Goal: Task Accomplishment & Management: Manage account settings

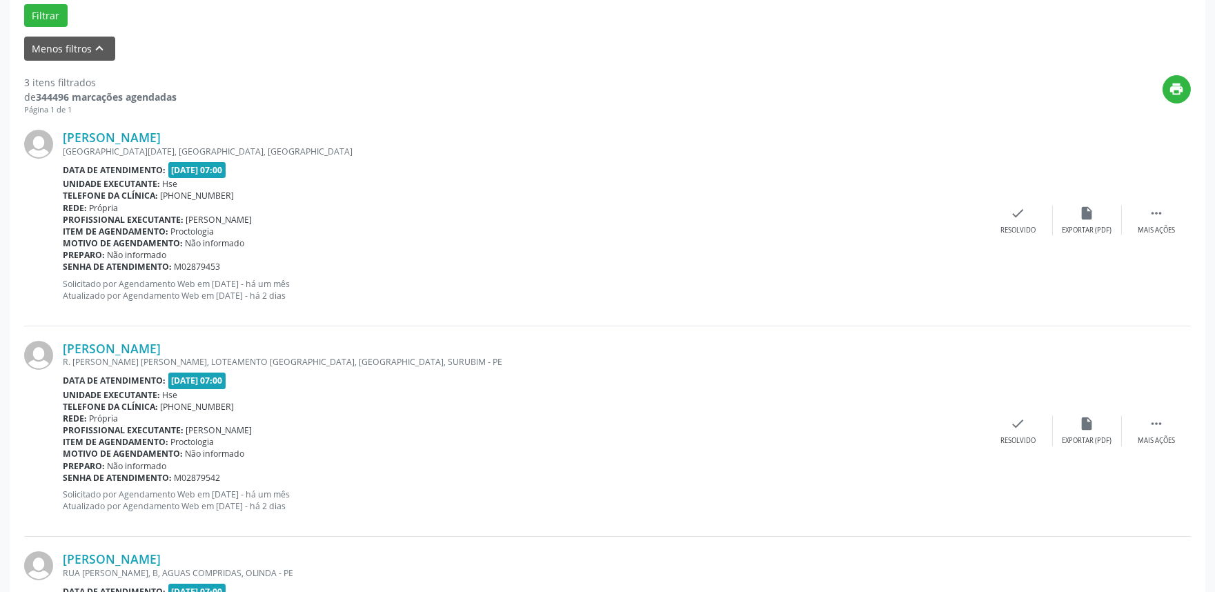
scroll to position [608, 0]
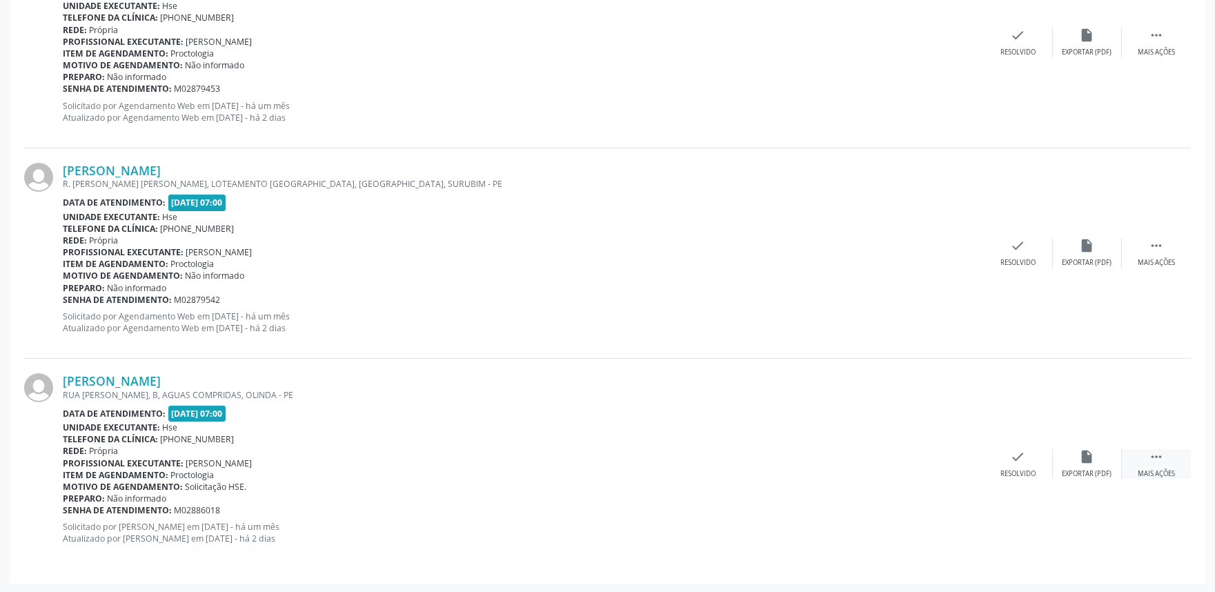
click at [1170, 452] on div " Mais ações" at bounding box center [1156, 464] width 69 height 30
click at [1084, 462] on icon "alarm_off" at bounding box center [1087, 456] width 15 height 15
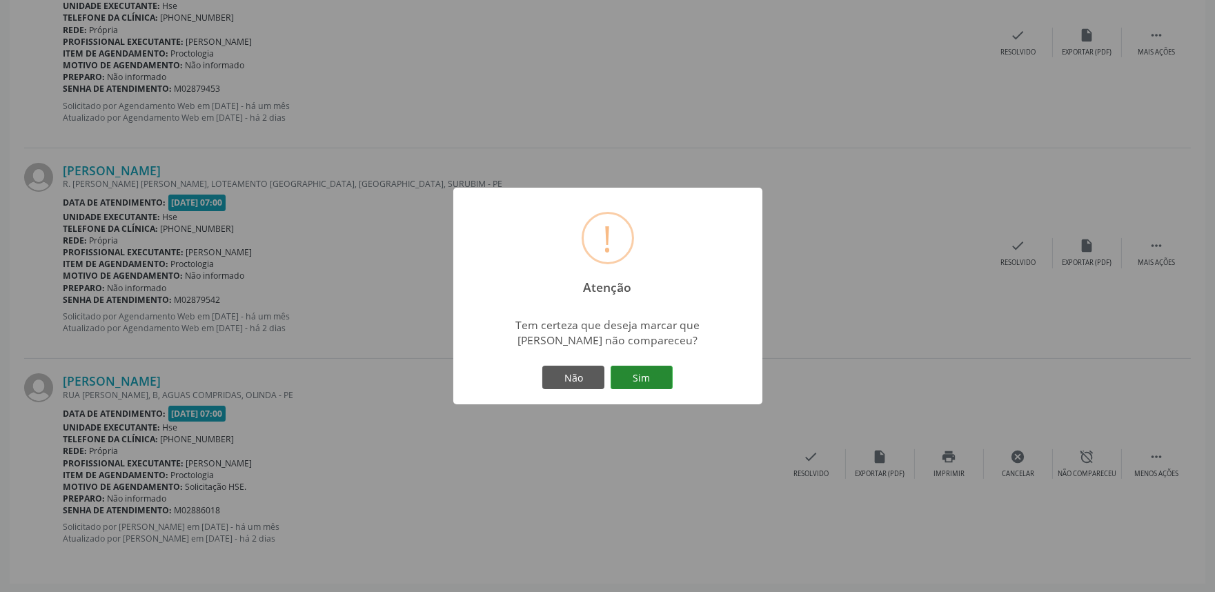
click at [658, 380] on button "Sim" at bounding box center [642, 377] width 62 height 23
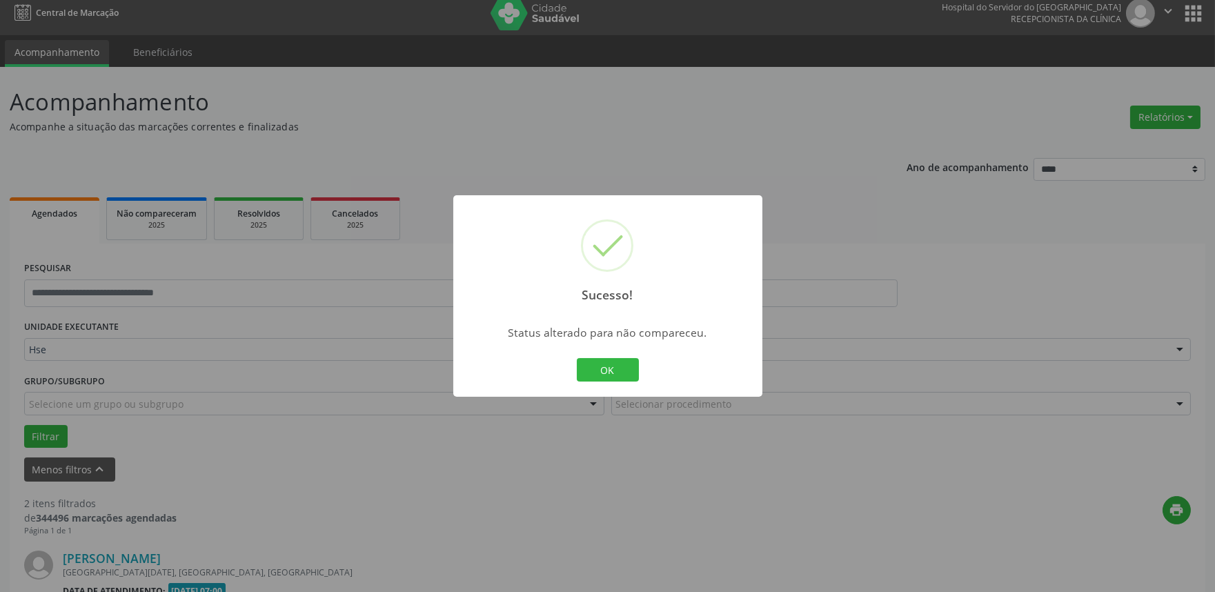
scroll to position [397, 0]
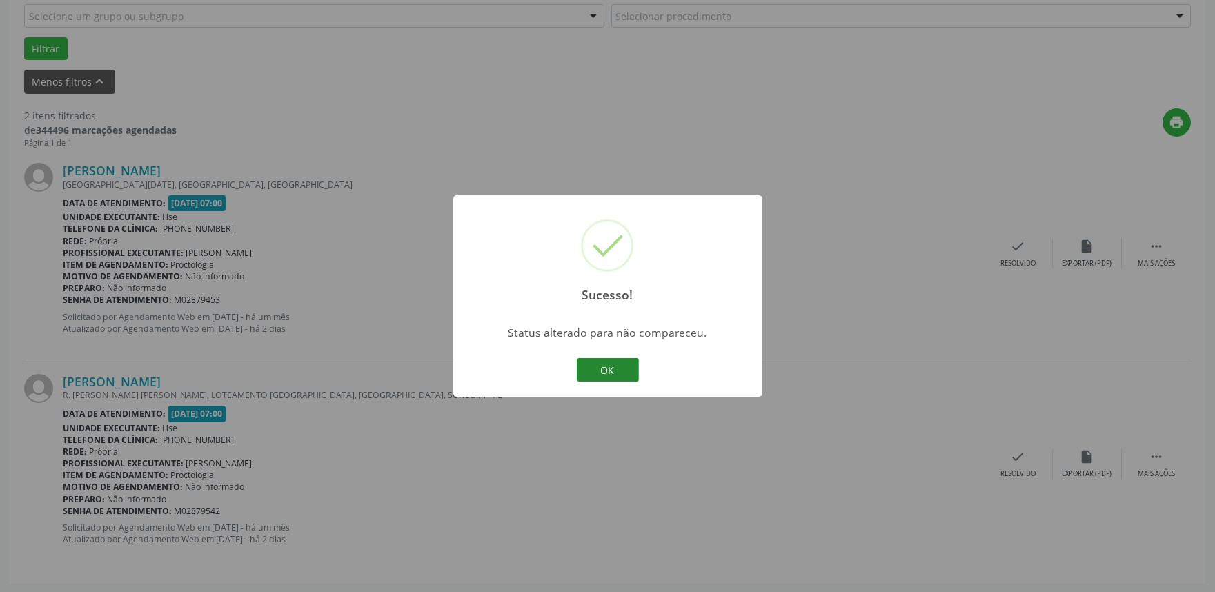
click at [622, 374] on button "OK" at bounding box center [608, 369] width 62 height 23
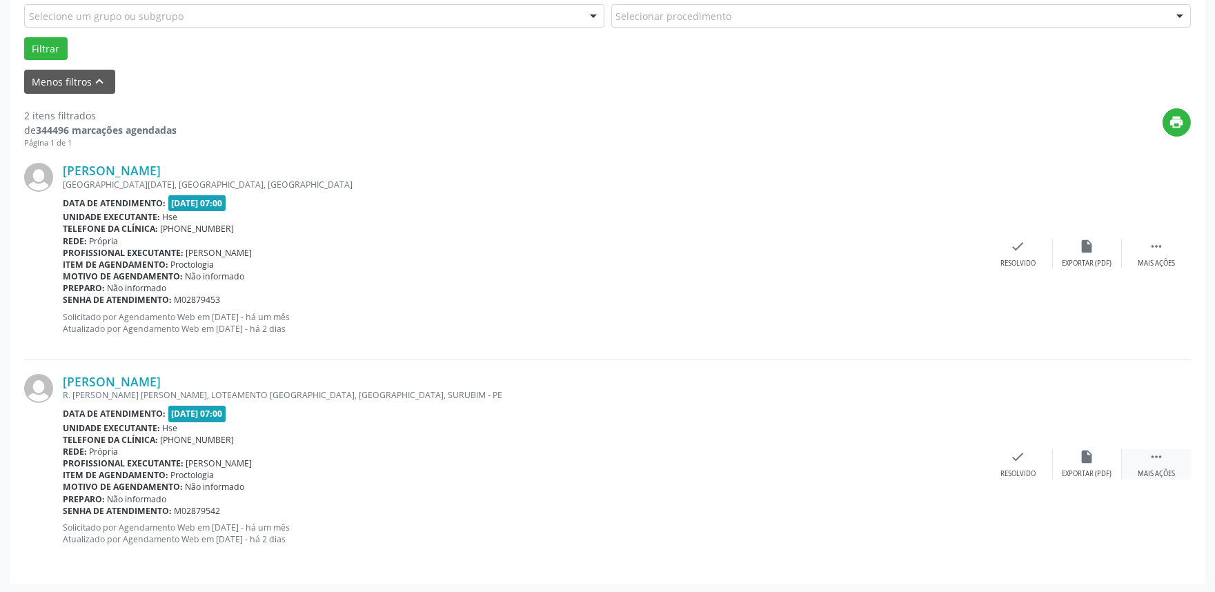
click at [1163, 457] on icon "" at bounding box center [1156, 456] width 15 height 15
click at [1074, 459] on div "alarm_off Não compareceu" at bounding box center [1087, 464] width 69 height 30
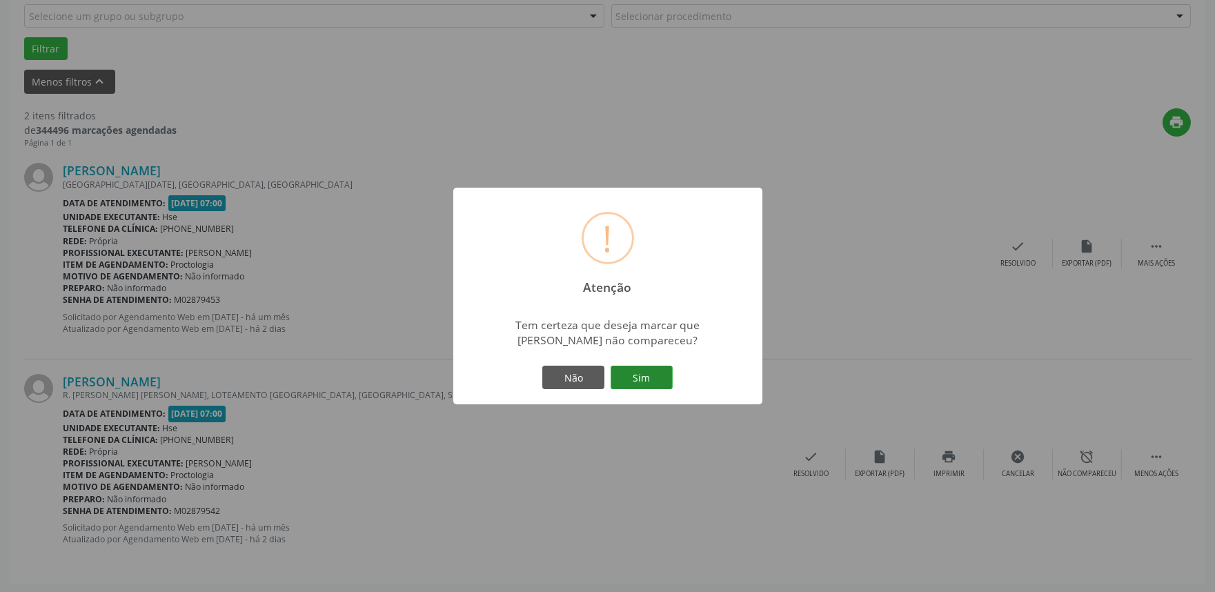
click at [645, 371] on button "Sim" at bounding box center [642, 377] width 62 height 23
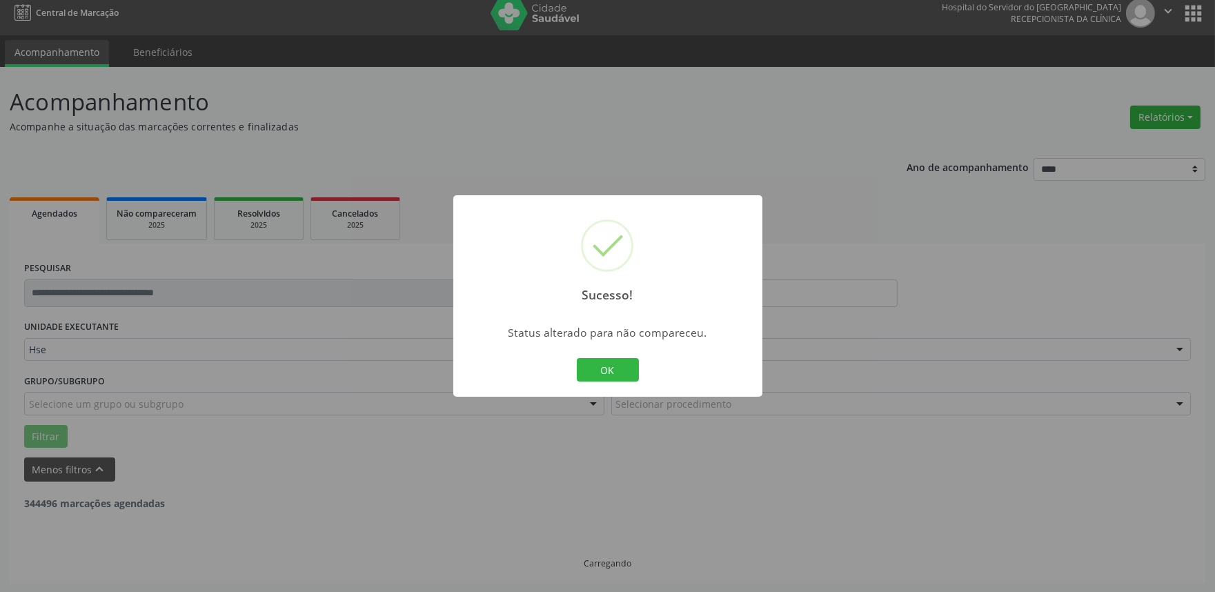
scroll to position [186, 0]
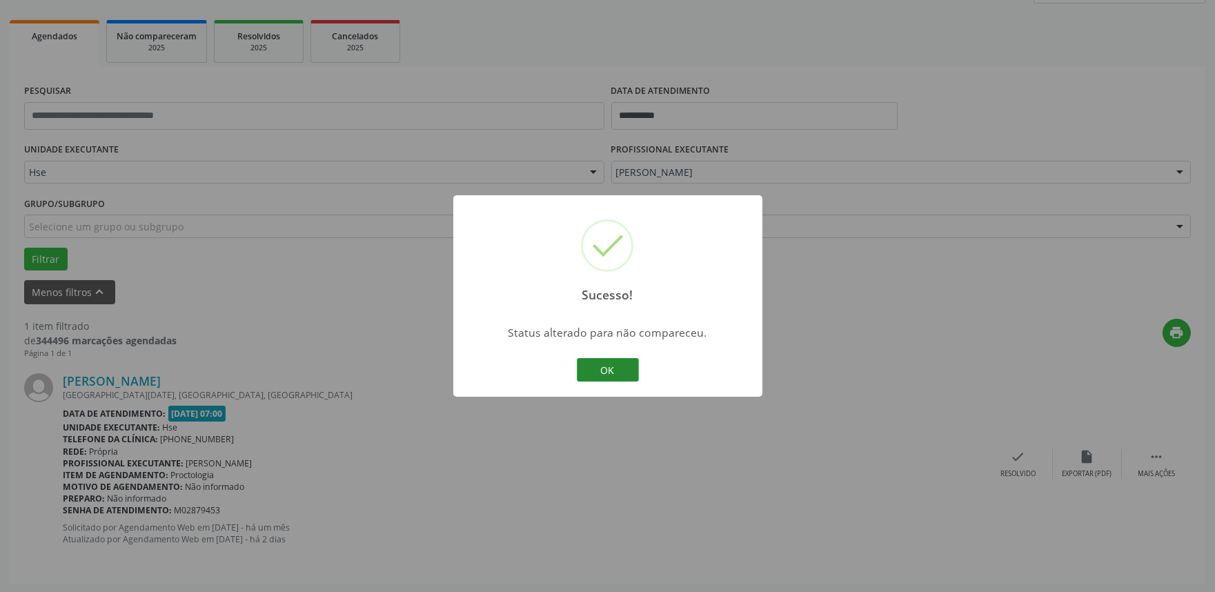
click at [613, 364] on button "OK" at bounding box center [608, 369] width 62 height 23
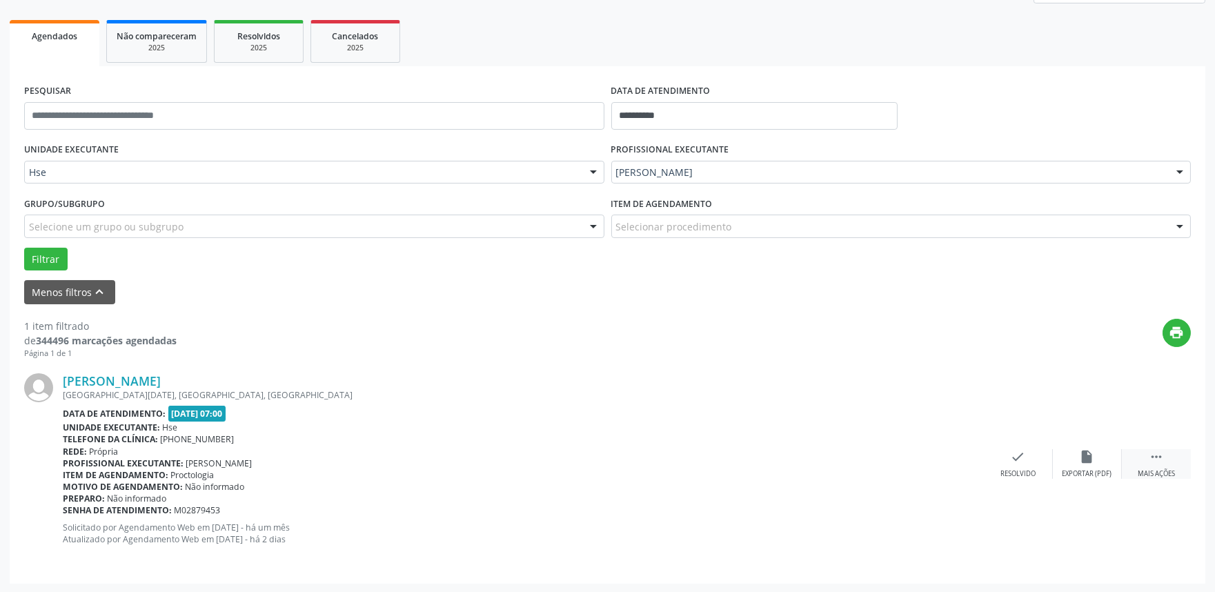
click at [1154, 463] on icon "" at bounding box center [1156, 456] width 15 height 15
click at [1087, 461] on icon "alarm_off" at bounding box center [1087, 456] width 15 height 15
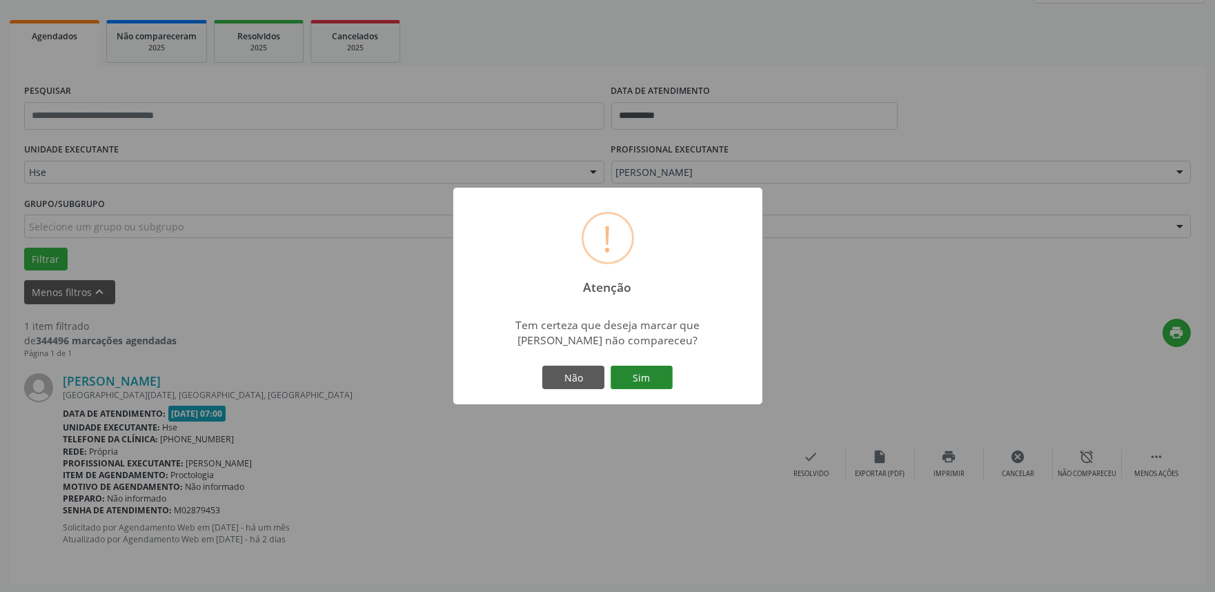
click at [654, 378] on button "Sim" at bounding box center [642, 377] width 62 height 23
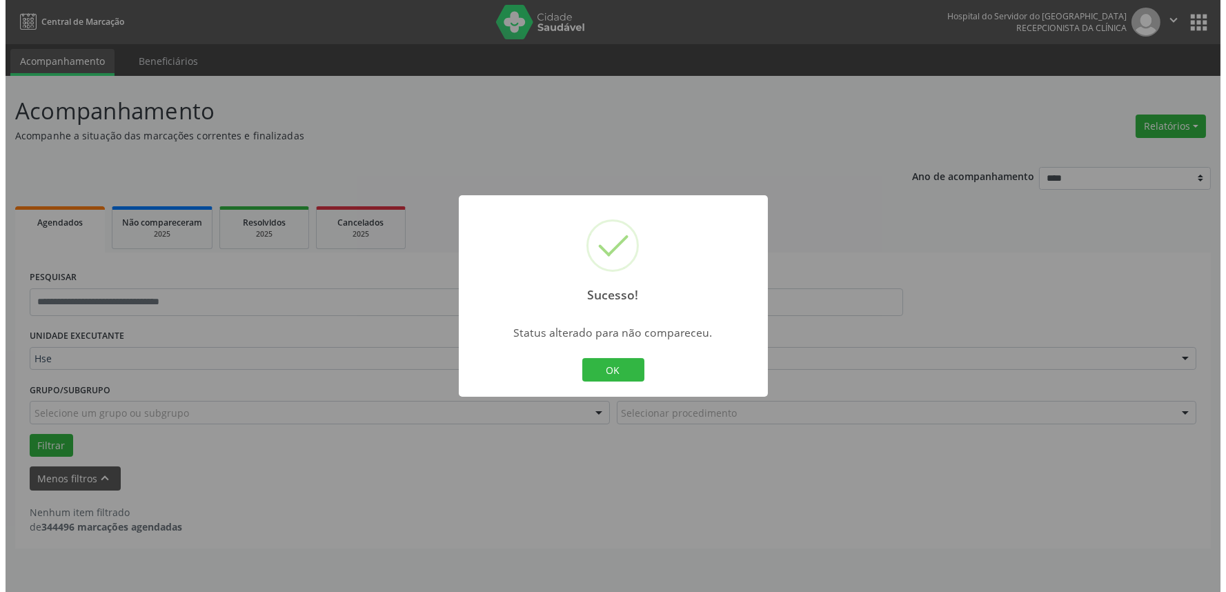
scroll to position [0, 0]
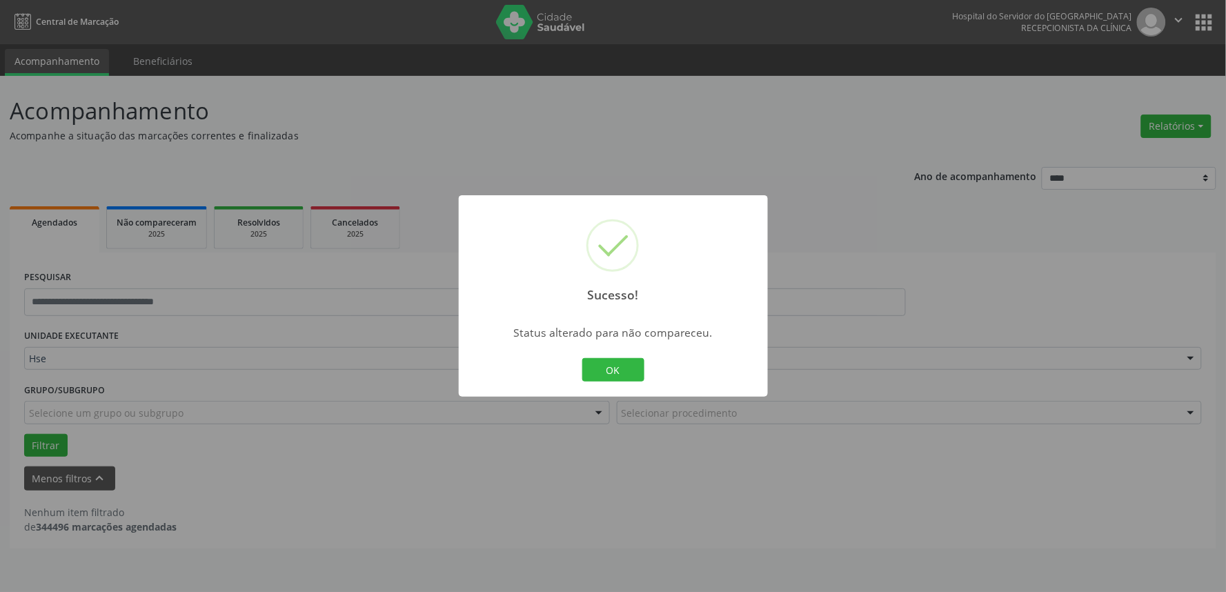
click at [629, 389] on div "Sucesso! × Status alterado para não compareceu. OK Cancel" at bounding box center [613, 295] width 309 height 201
click at [629, 362] on button "OK" at bounding box center [613, 369] width 62 height 23
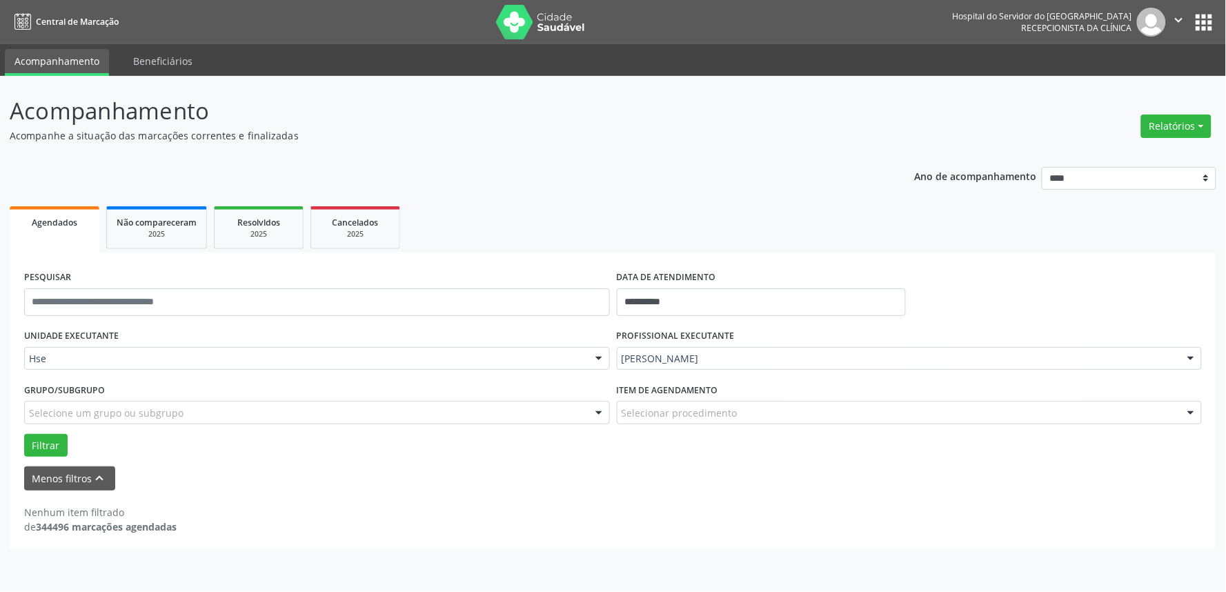
click at [537, 19] on img at bounding box center [541, 22] width 90 height 34
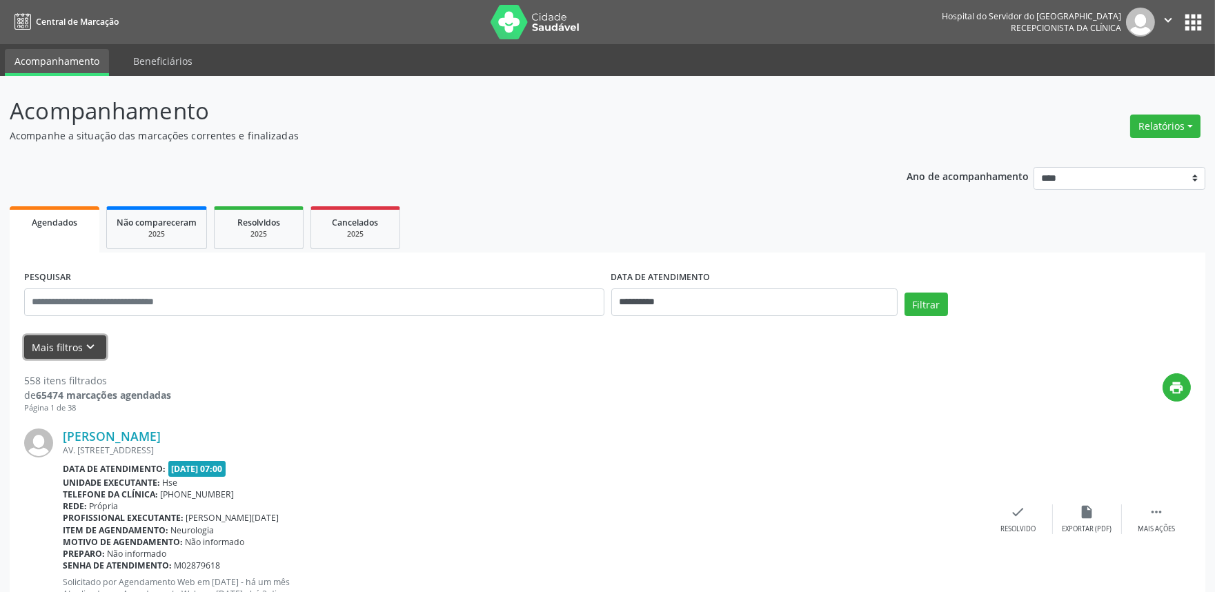
click at [78, 338] on button "Mais filtros keyboard_arrow_down" at bounding box center [65, 347] width 82 height 24
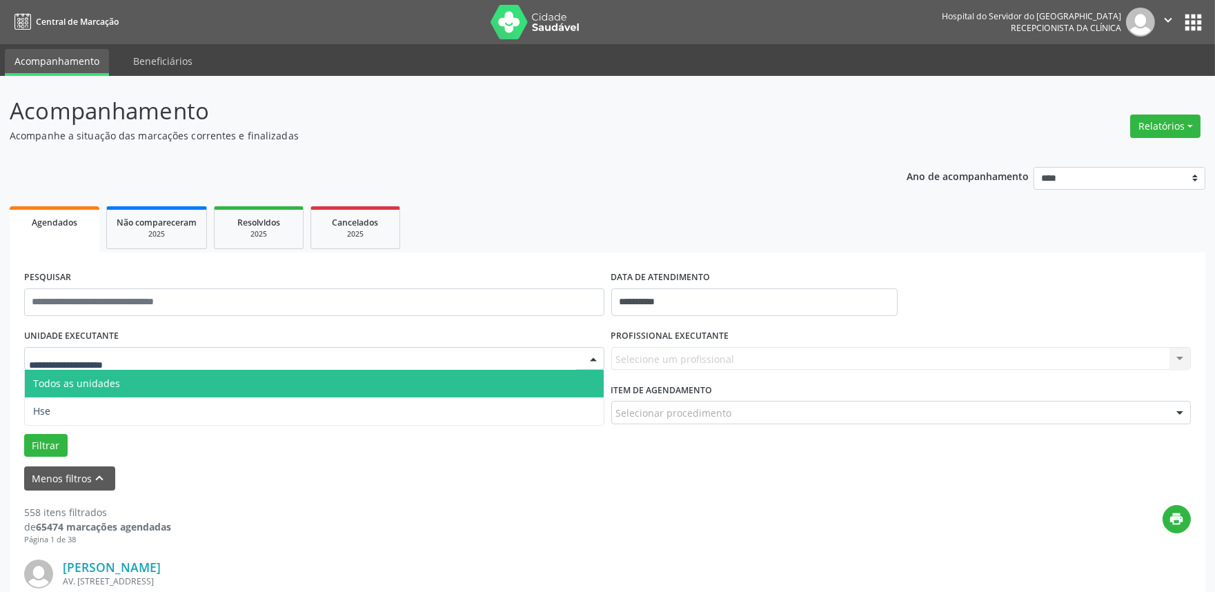
click at [64, 394] on span "Todos as unidades" at bounding box center [314, 384] width 579 height 28
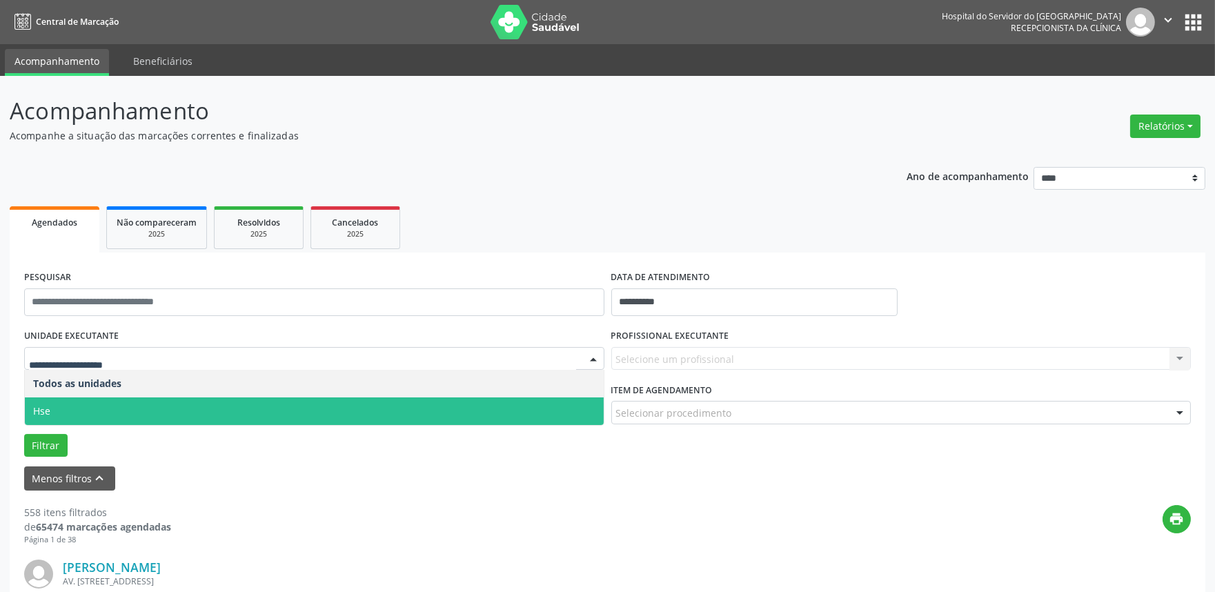
click at [46, 404] on span "Hse" at bounding box center [41, 410] width 17 height 13
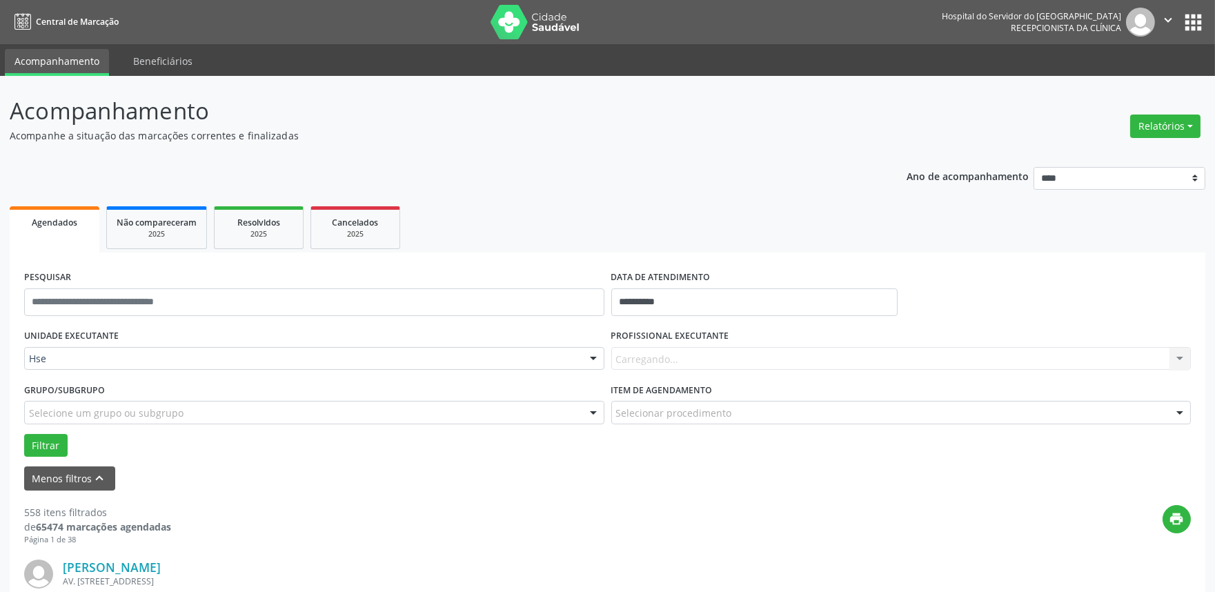
click at [773, 362] on div "Carregando... Nenhum resultado encontrado para: " " Não há nenhuma opção para s…" at bounding box center [901, 358] width 580 height 23
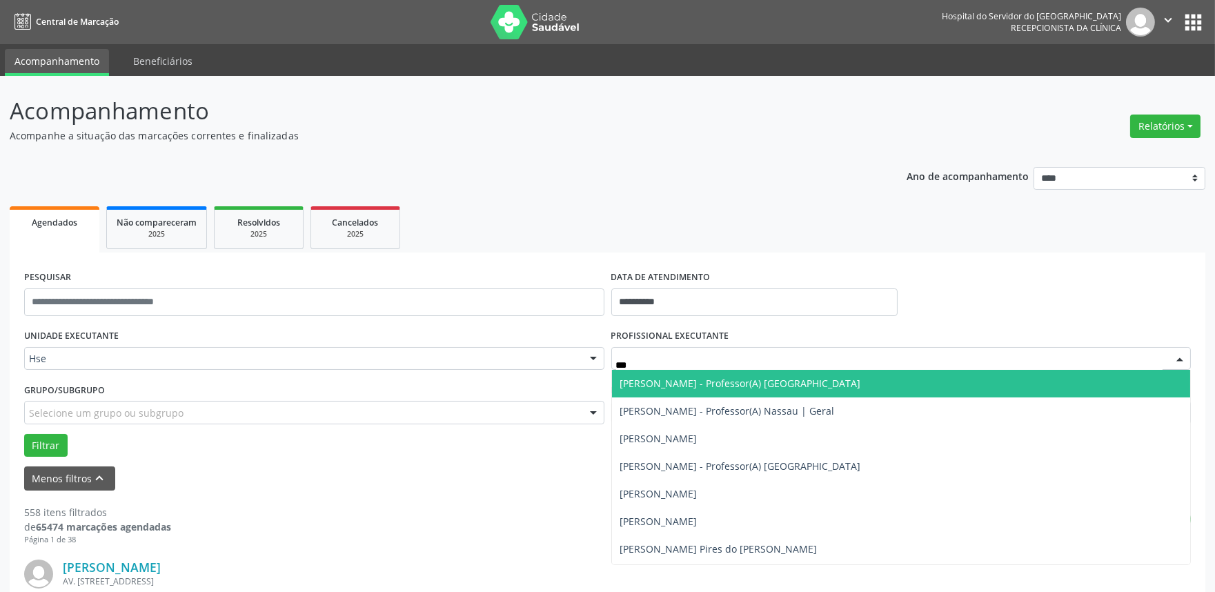
type input "****"
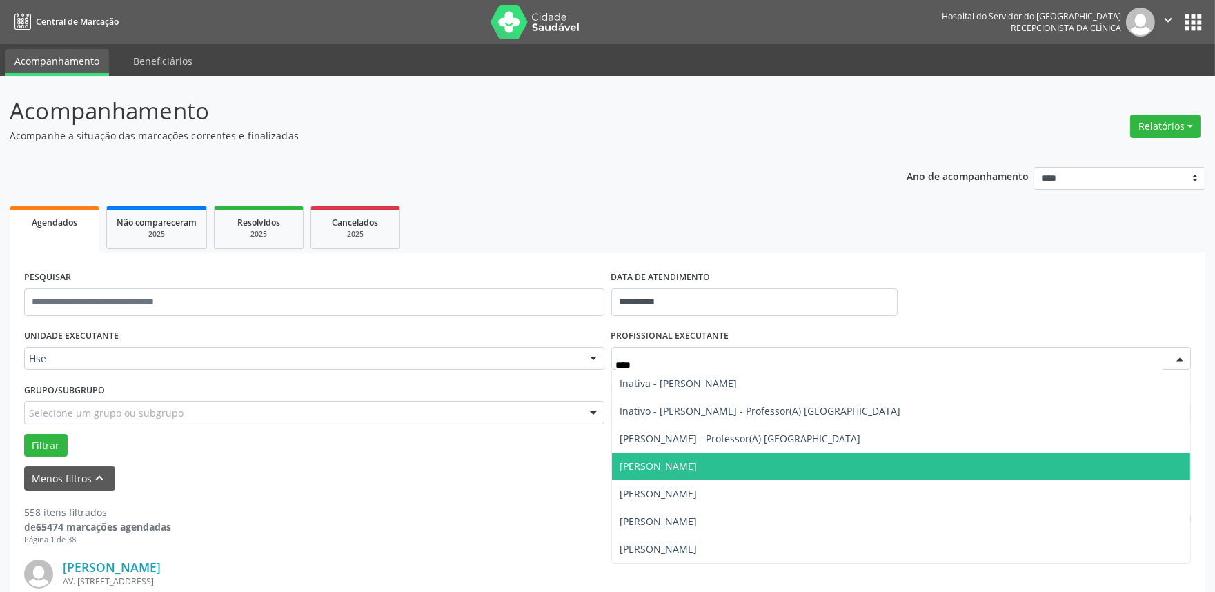
click at [640, 465] on span "[PERSON_NAME]" at bounding box center [658, 466] width 77 height 13
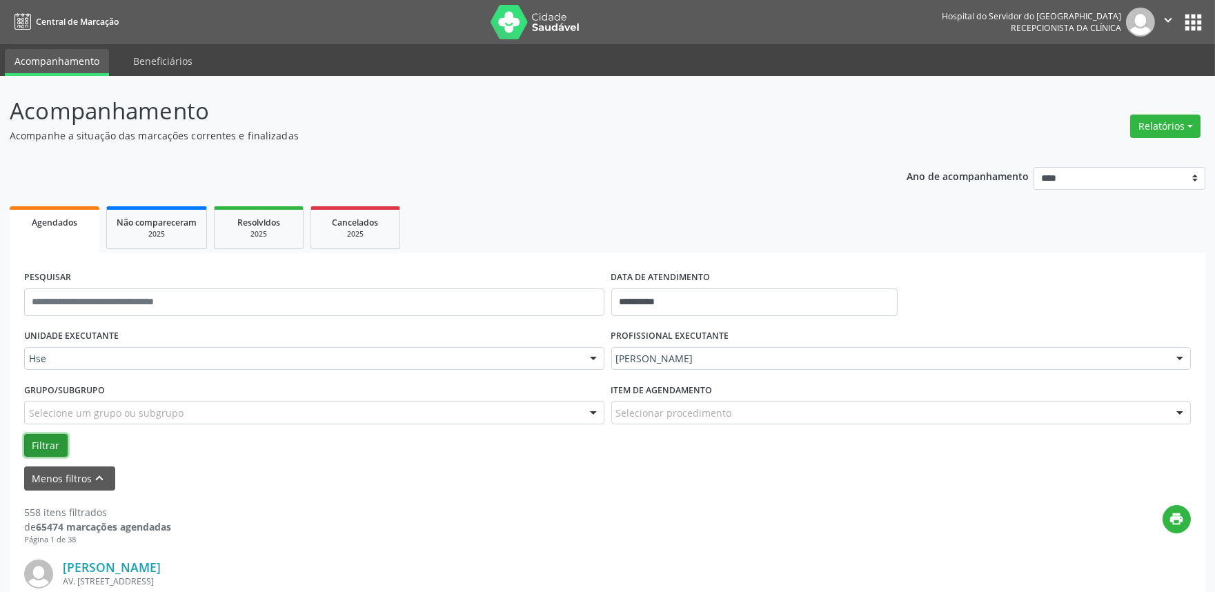
click at [49, 435] on button "Filtrar" at bounding box center [45, 445] width 43 height 23
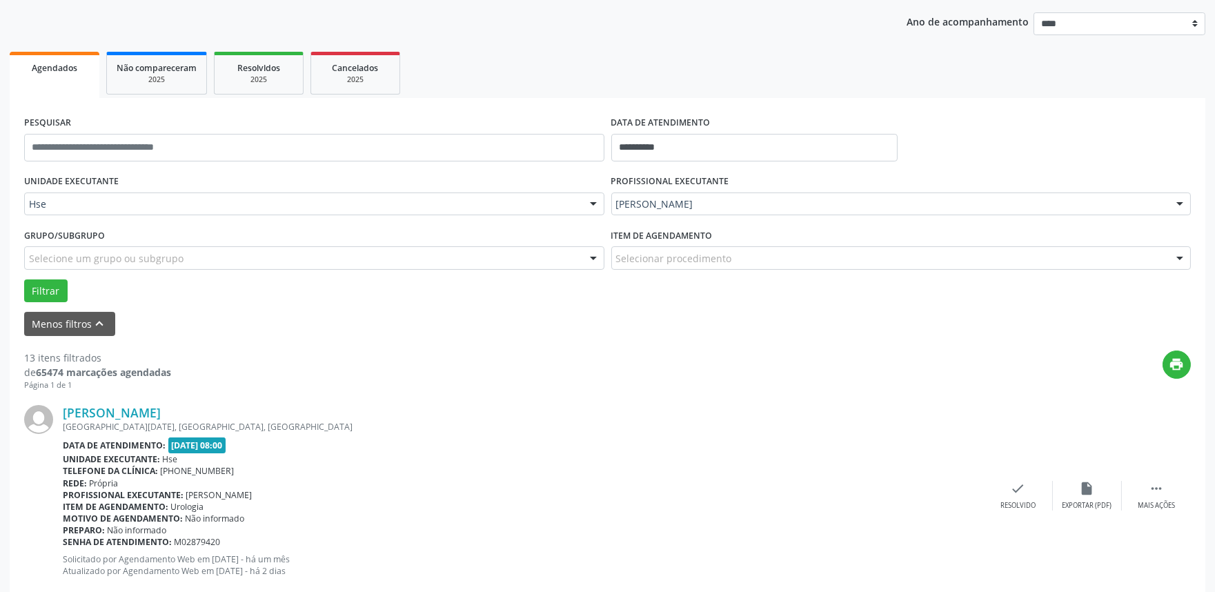
scroll to position [153, 0]
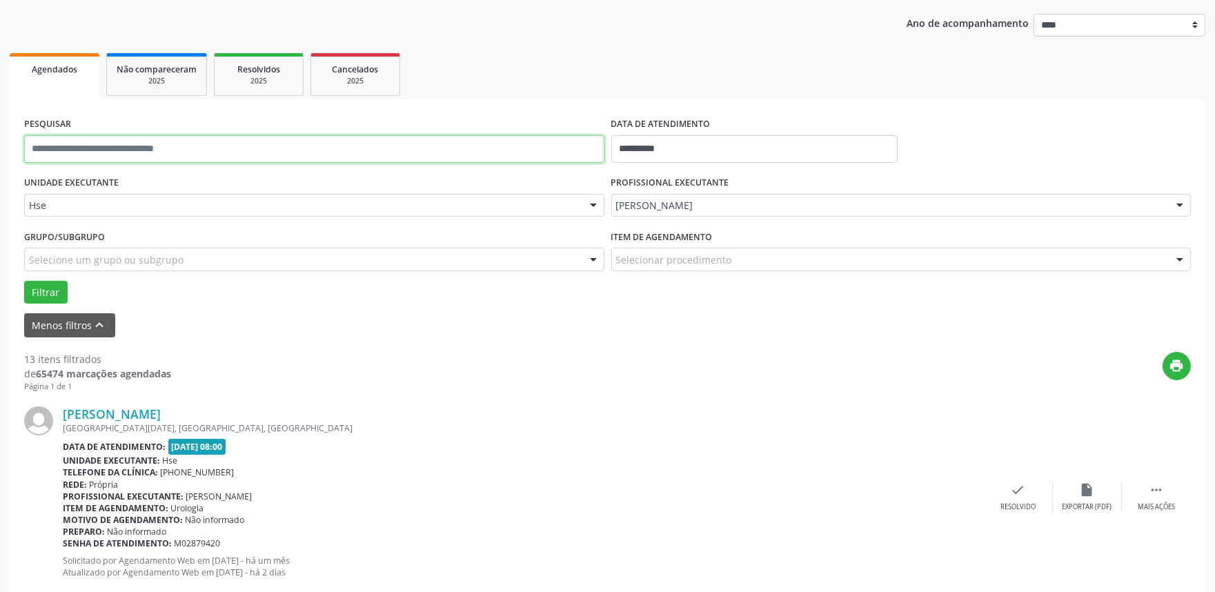
click at [177, 135] on input "text" at bounding box center [314, 149] width 580 height 28
click at [24, 281] on button "Filtrar" at bounding box center [45, 292] width 43 height 23
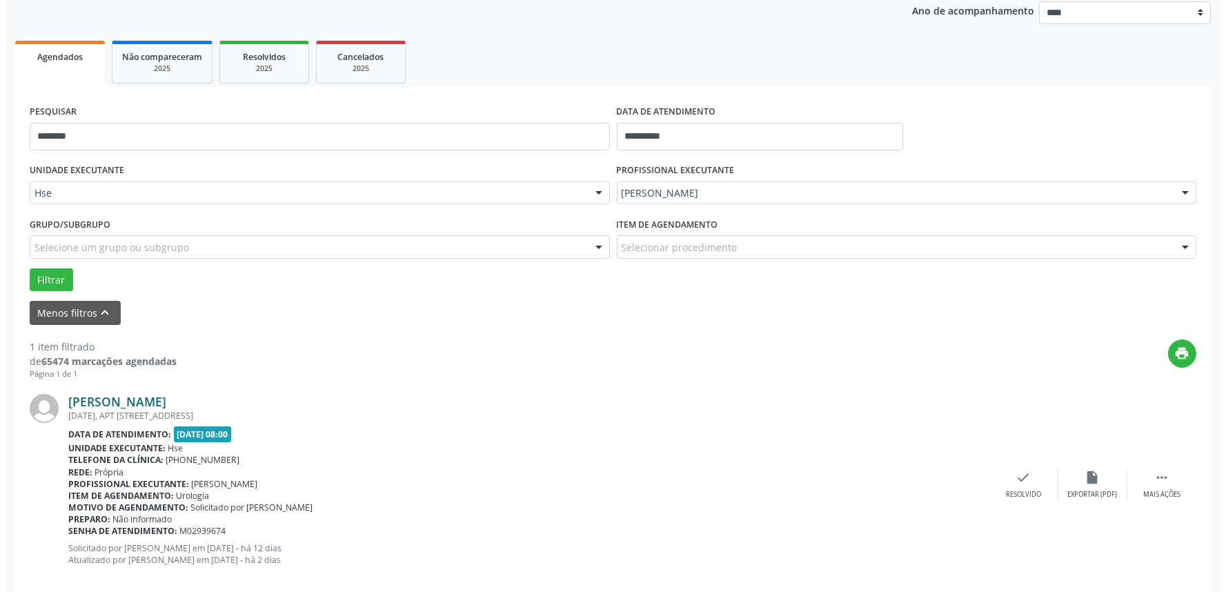
scroll to position [186, 0]
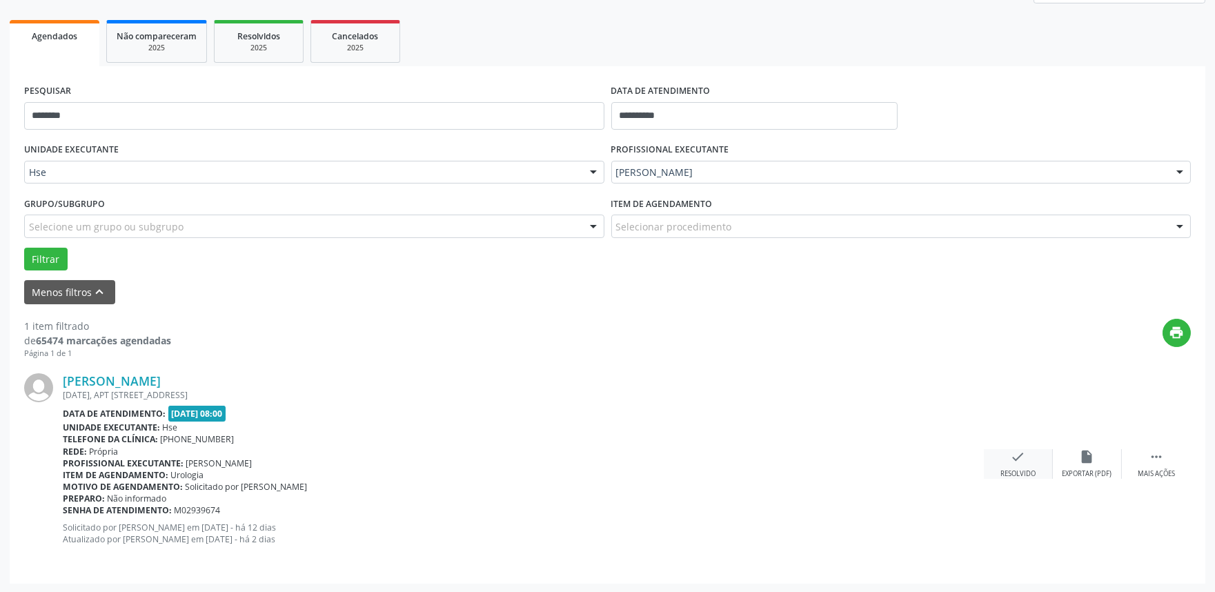
click at [1004, 466] on div "check Resolvido" at bounding box center [1018, 464] width 69 height 30
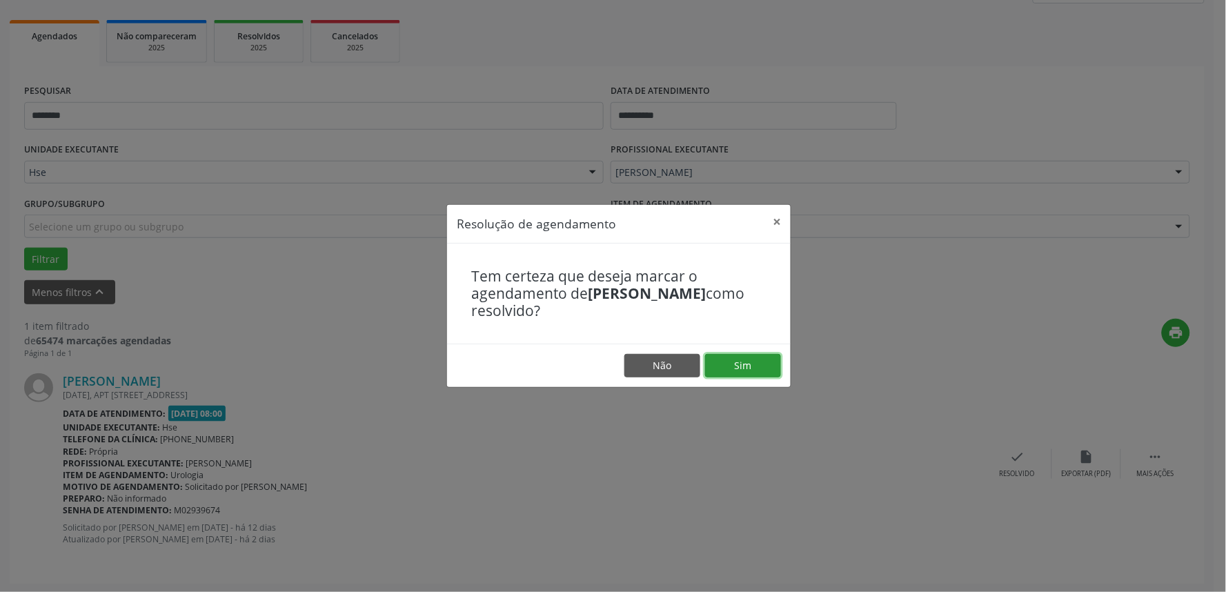
click at [738, 359] on button "Sim" at bounding box center [743, 365] width 76 height 23
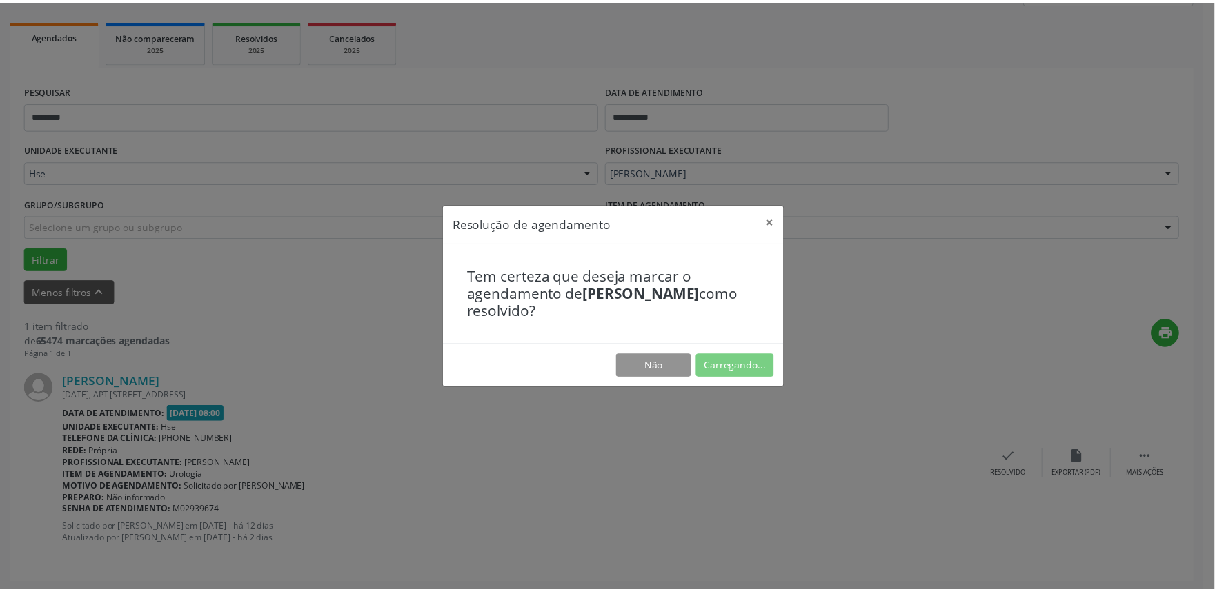
scroll to position [0, 0]
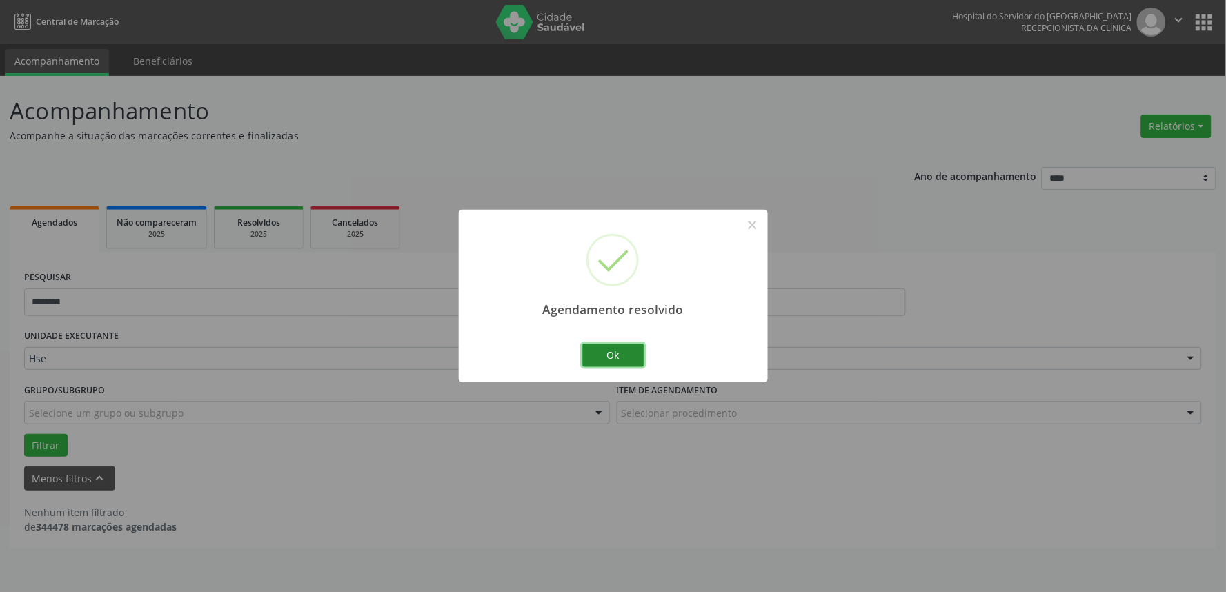
click at [616, 349] on button "Ok" at bounding box center [613, 355] width 62 height 23
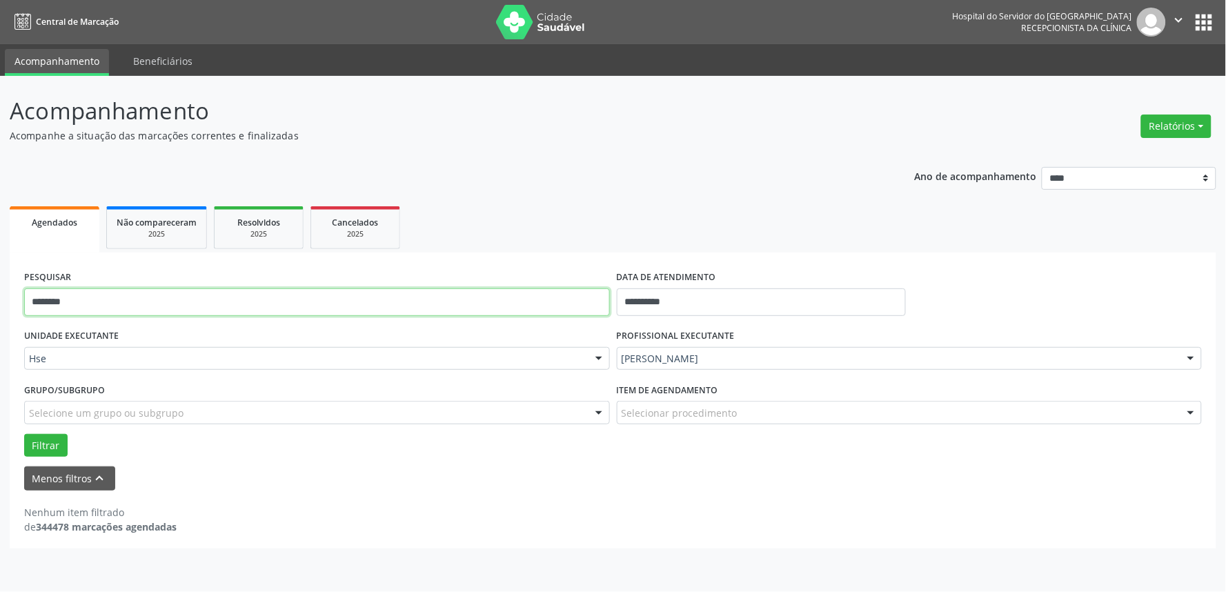
click at [575, 314] on input "********" at bounding box center [317, 302] width 586 height 28
type input "*"
type input "*******"
click at [24, 434] on button "Filtrar" at bounding box center [45, 445] width 43 height 23
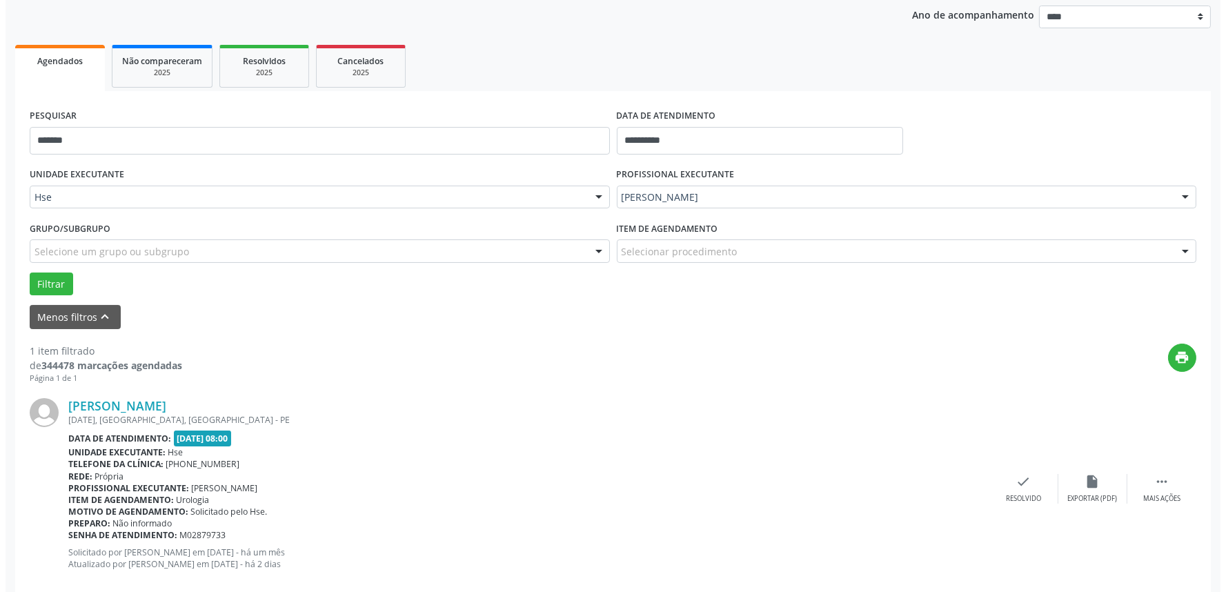
scroll to position [186, 0]
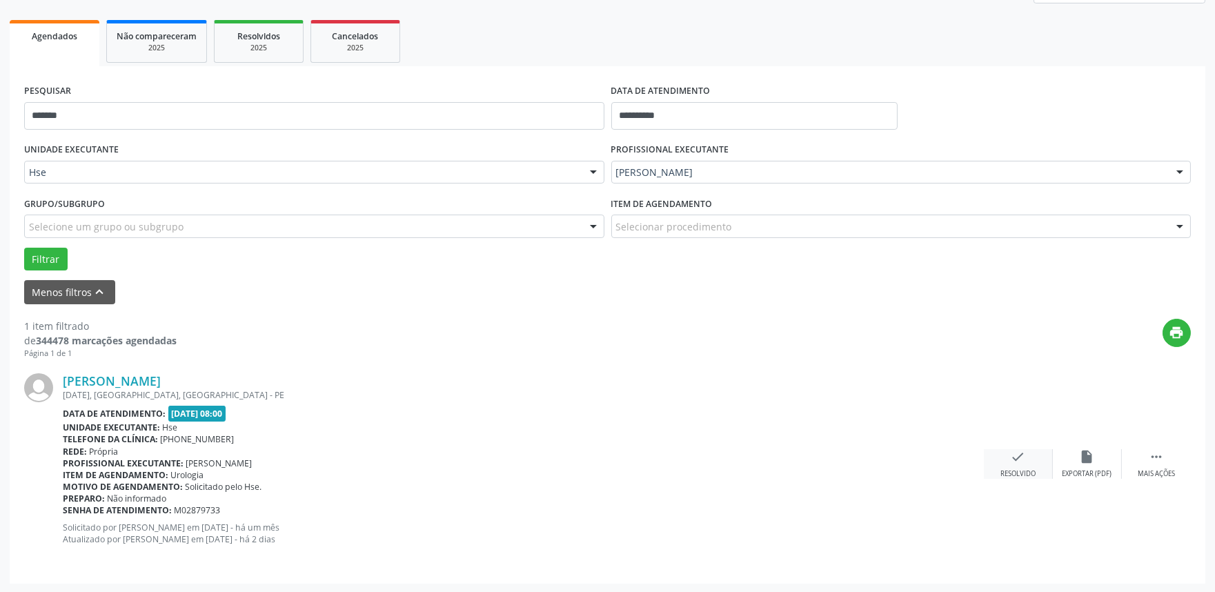
click at [1018, 453] on icon "check" at bounding box center [1018, 456] width 15 height 15
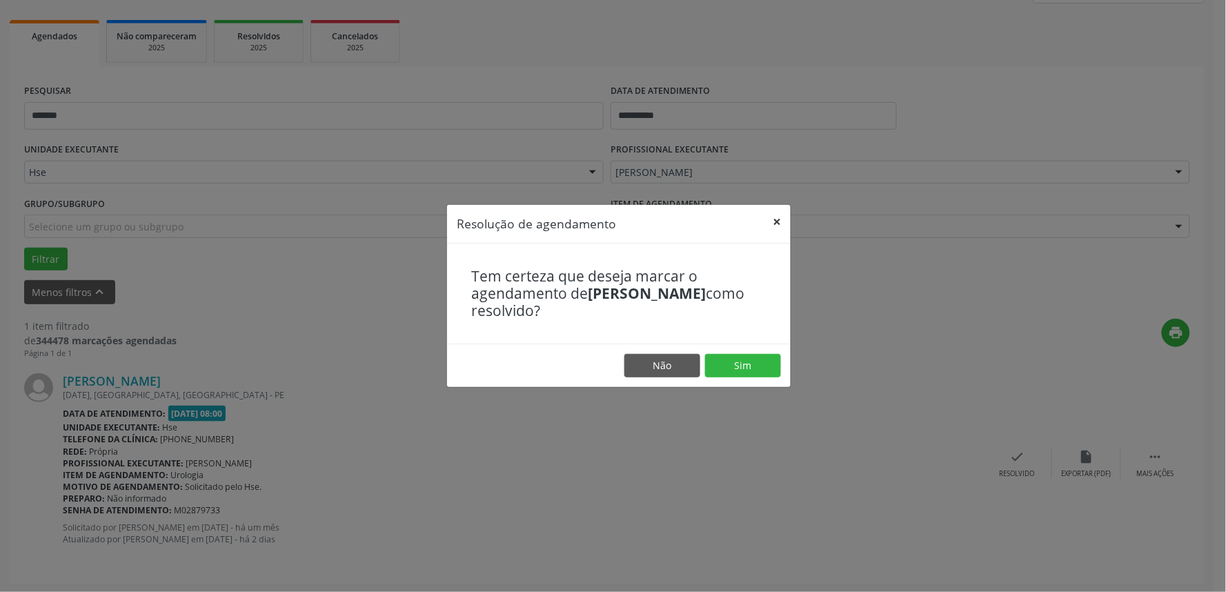
click at [780, 228] on button "×" at bounding box center [777, 222] width 28 height 34
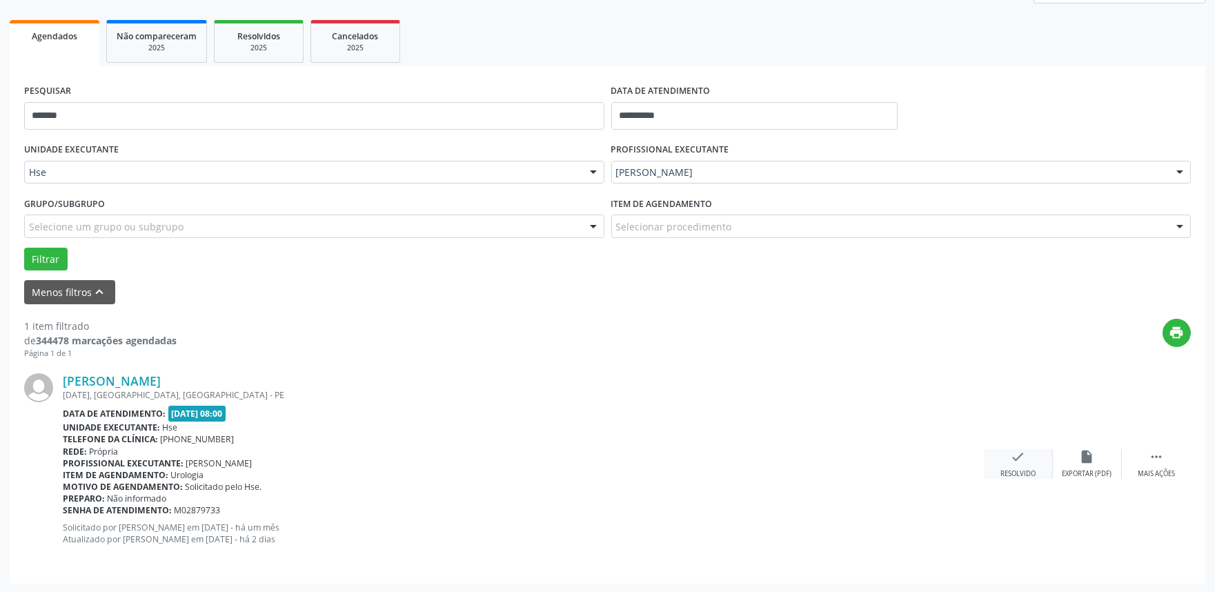
click at [1012, 464] on div "check Resolvido" at bounding box center [1018, 464] width 69 height 30
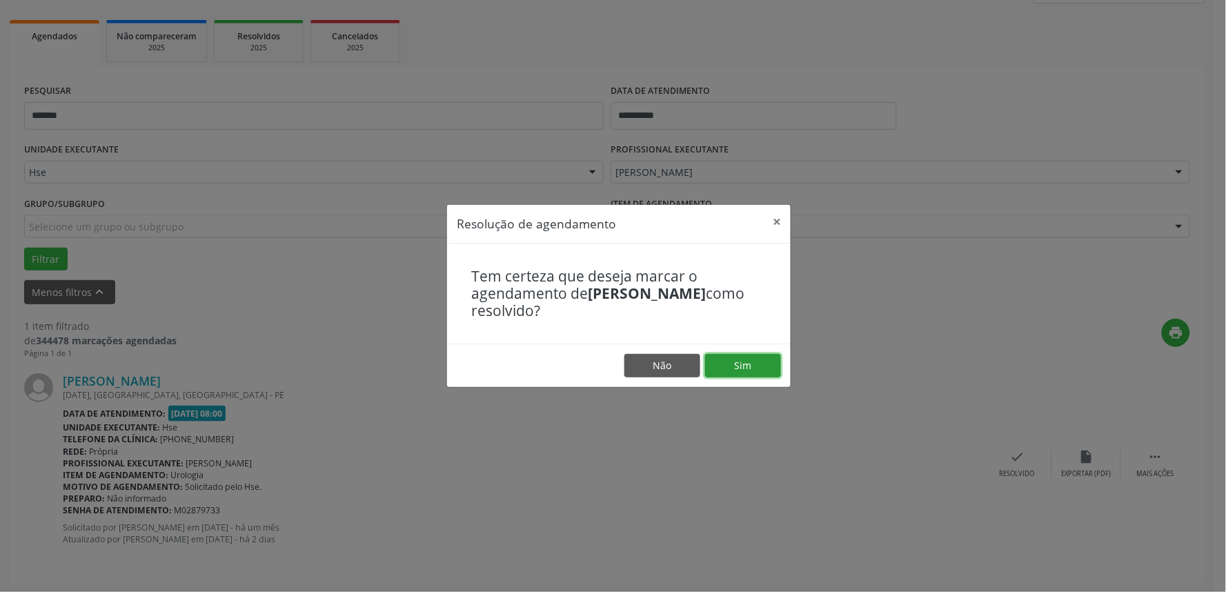
click at [766, 357] on button "Sim" at bounding box center [743, 365] width 76 height 23
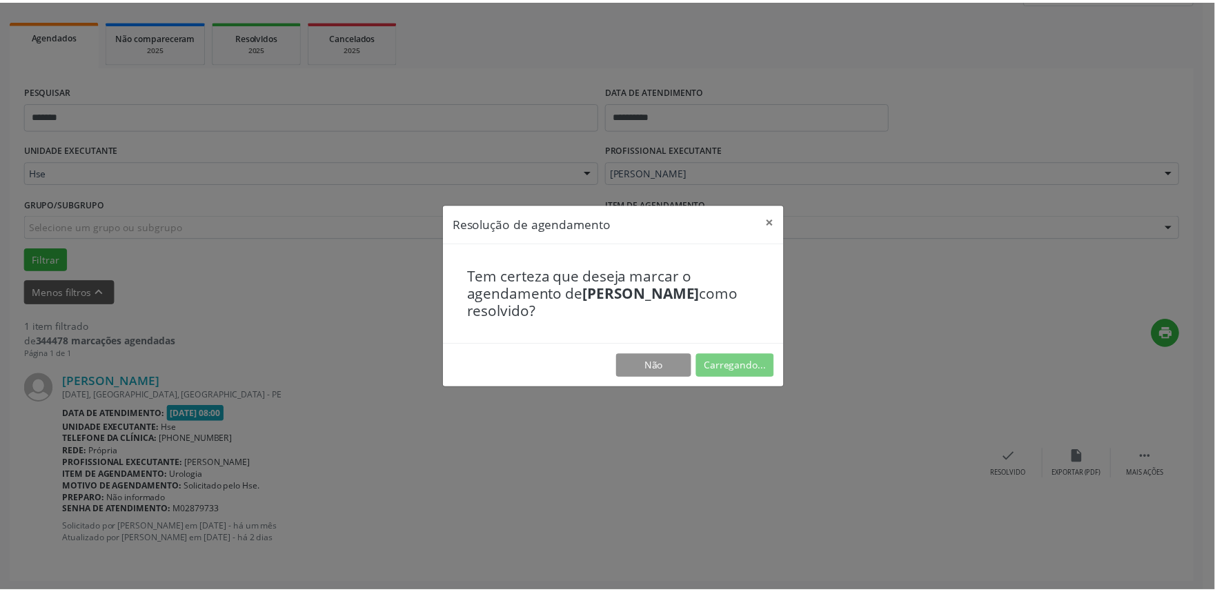
scroll to position [0, 0]
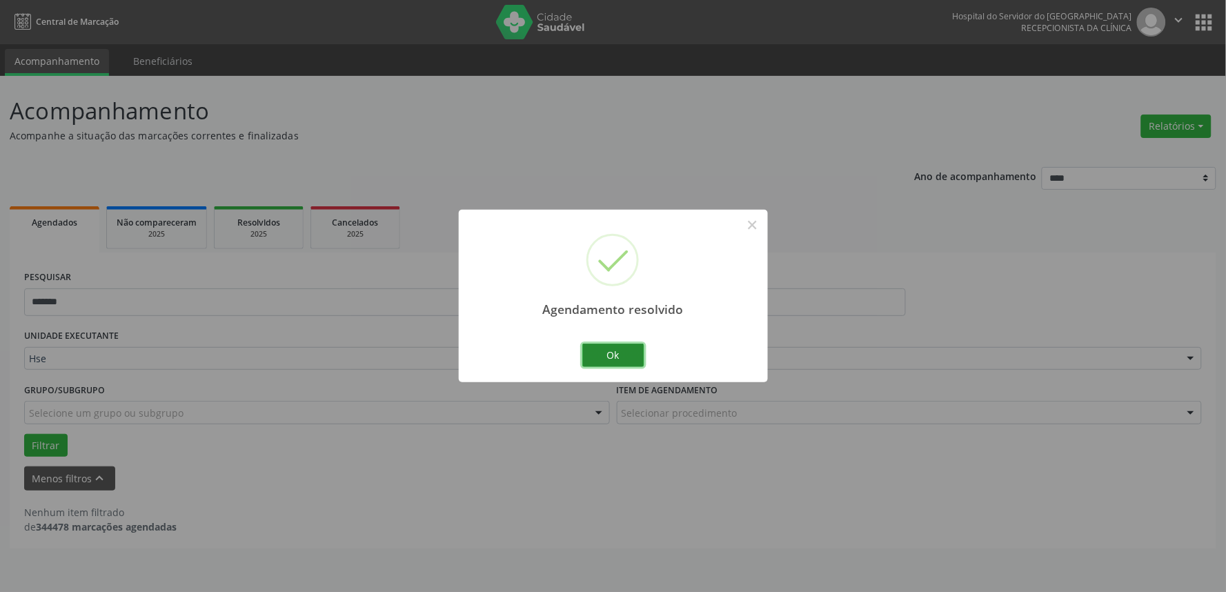
click at [591, 359] on button "Ok" at bounding box center [613, 355] width 62 height 23
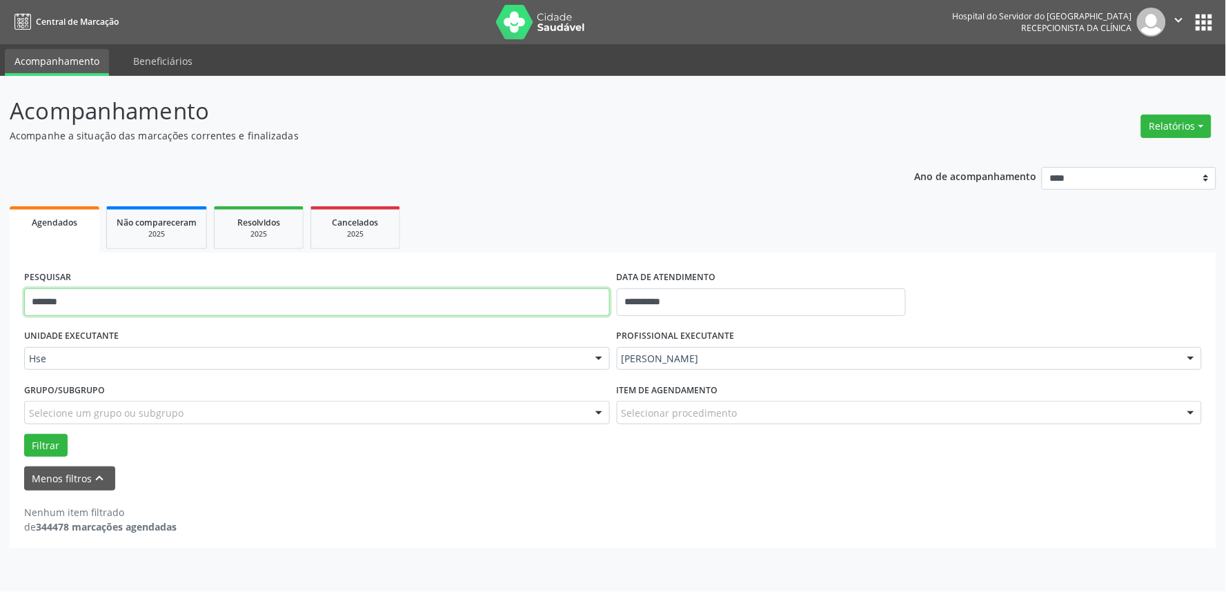
click at [493, 304] on input "*******" at bounding box center [317, 302] width 586 height 28
click at [24, 434] on button "Filtrar" at bounding box center [45, 445] width 43 height 23
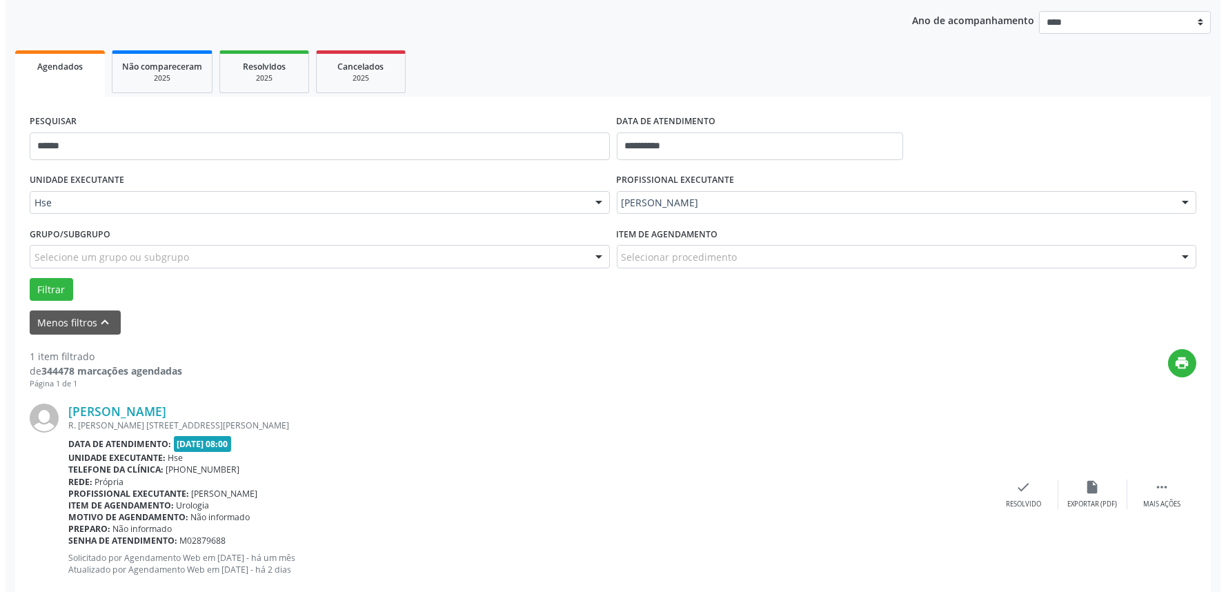
scroll to position [186, 0]
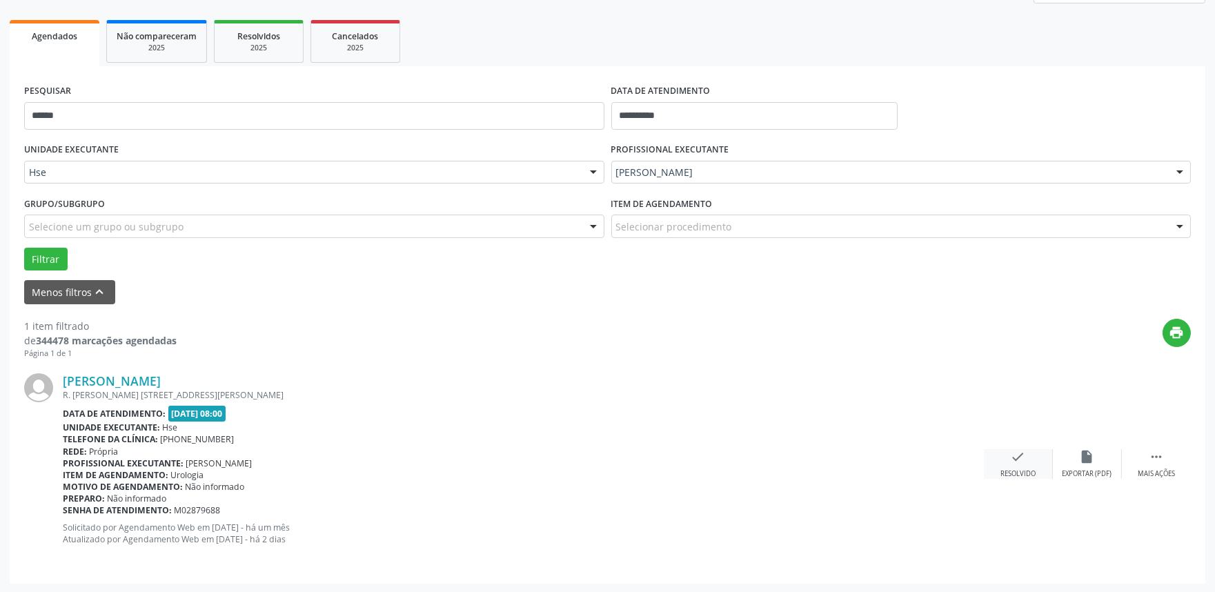
click at [1012, 458] on icon "check" at bounding box center [1018, 456] width 15 height 15
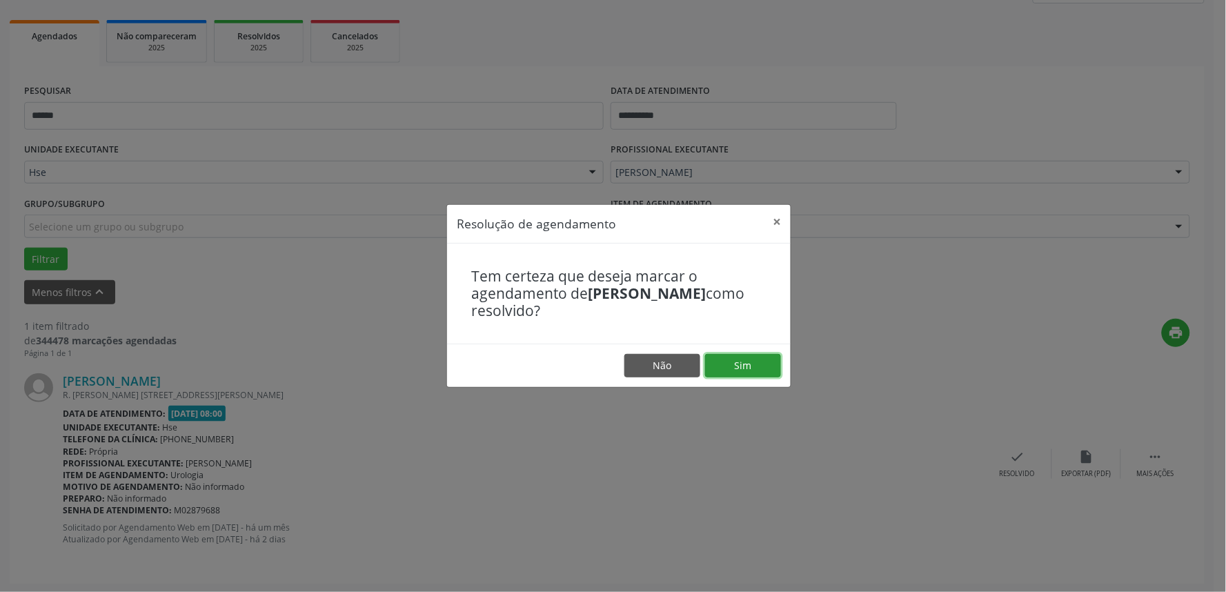
click at [751, 361] on button "Sim" at bounding box center [743, 365] width 76 height 23
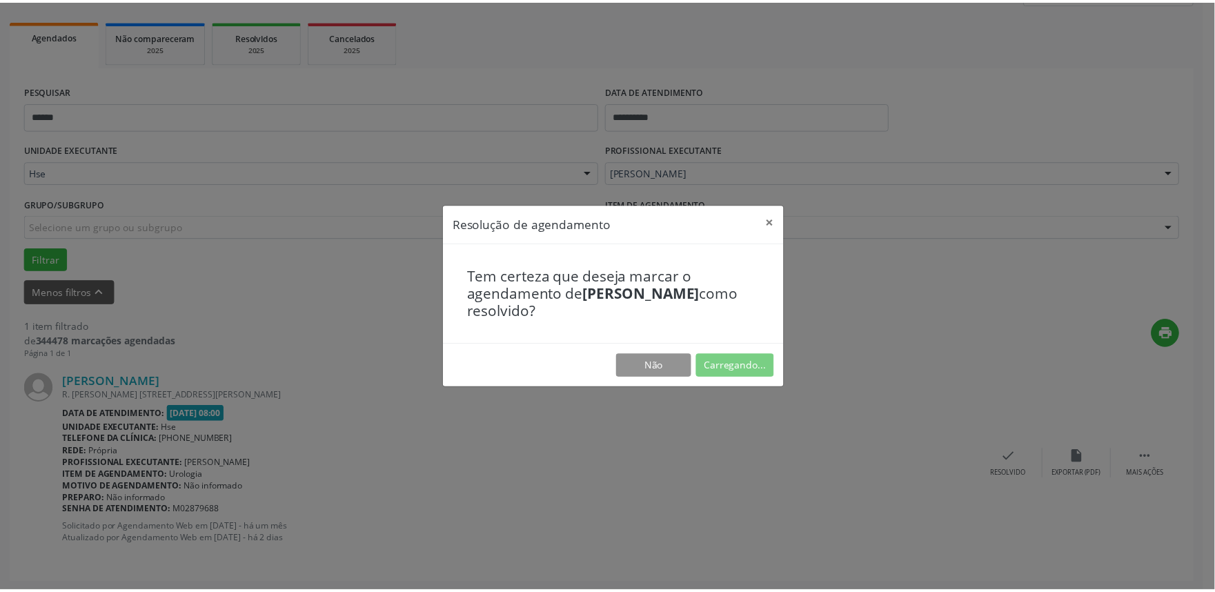
scroll to position [0, 0]
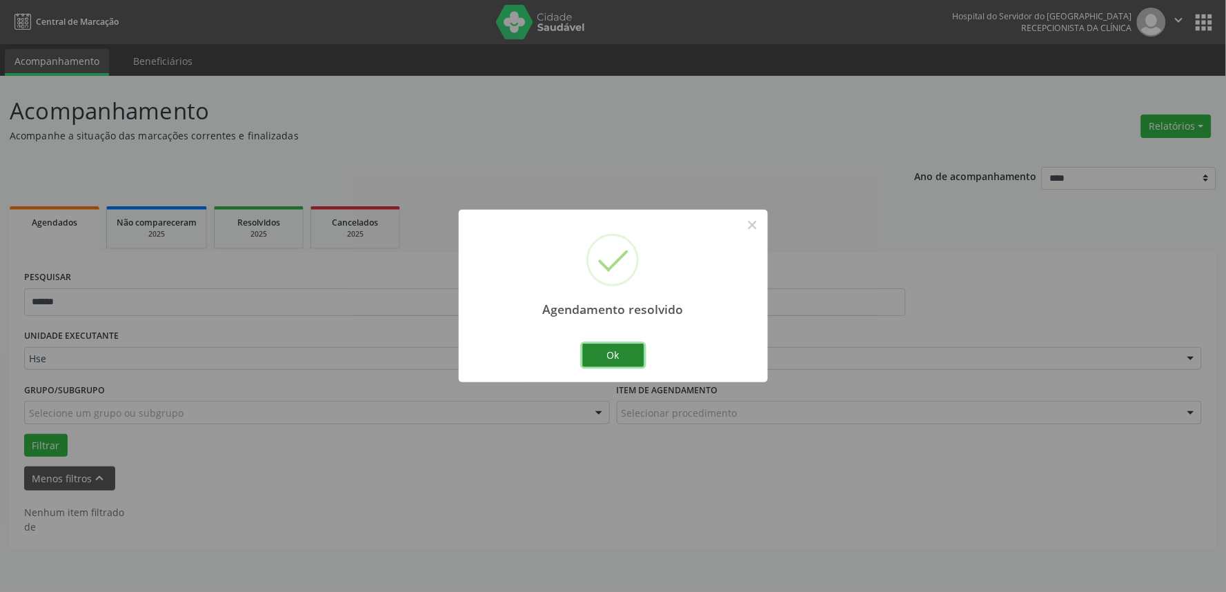
click at [618, 355] on button "Ok" at bounding box center [613, 355] width 62 height 23
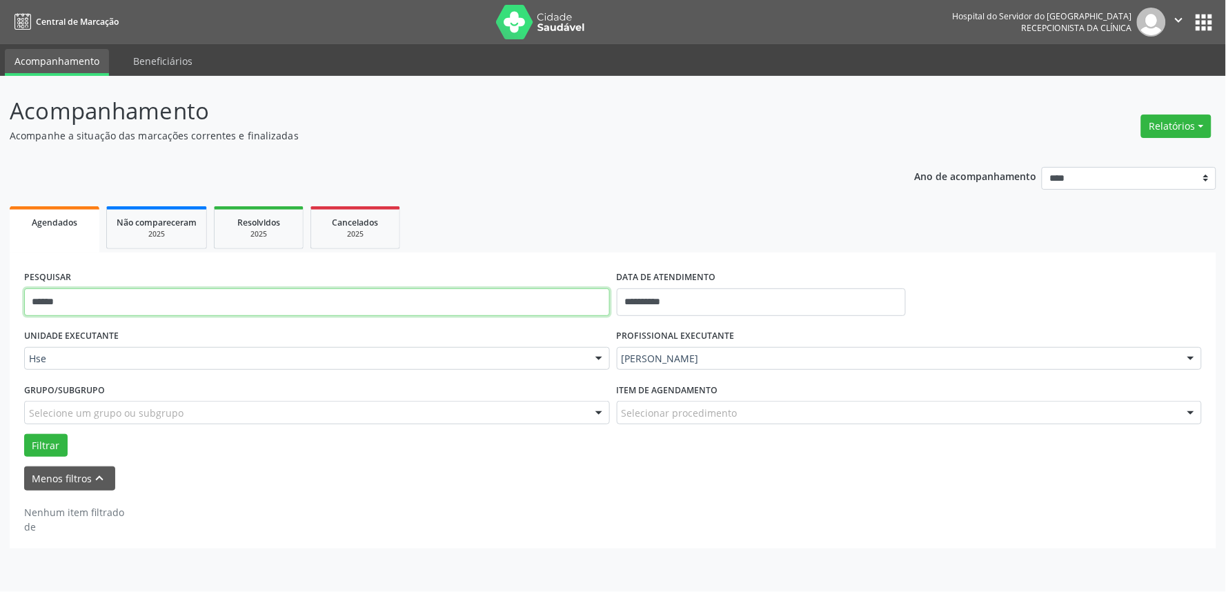
click at [532, 302] on input "******" at bounding box center [317, 302] width 586 height 28
click at [24, 434] on button "Filtrar" at bounding box center [45, 445] width 43 height 23
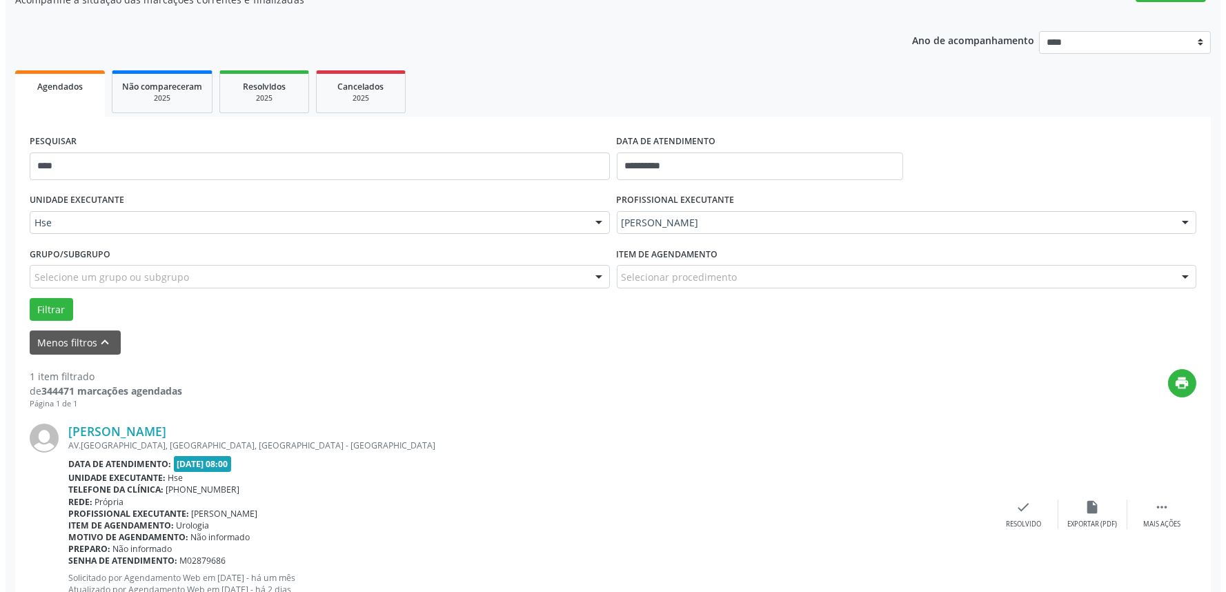
scroll to position [186, 0]
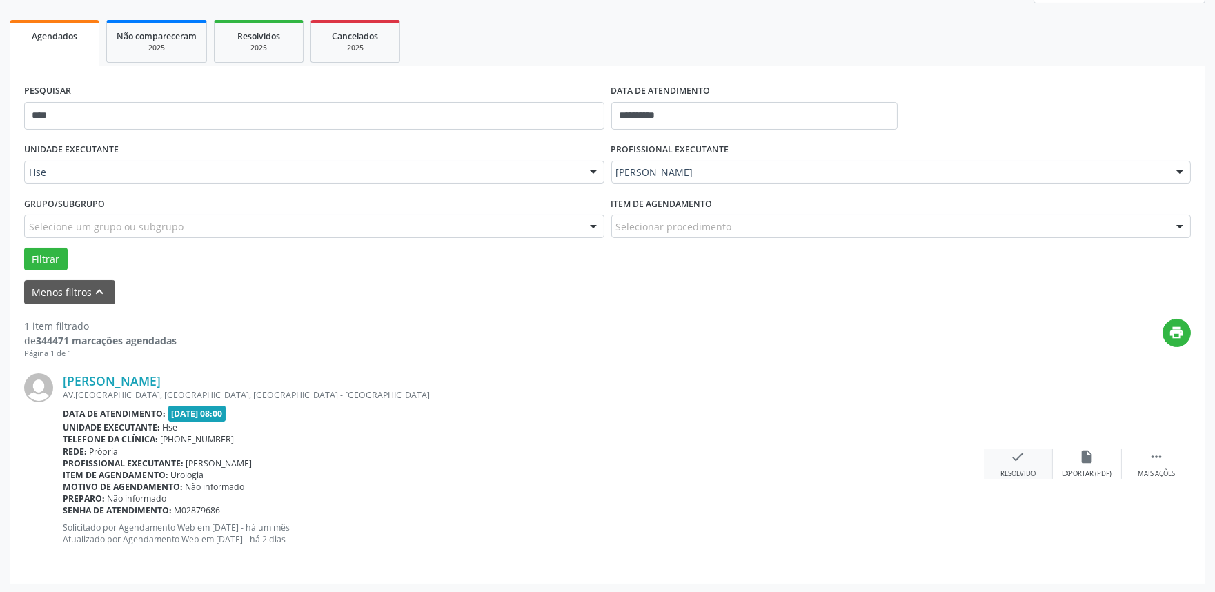
click at [1021, 460] on icon "check" at bounding box center [1018, 456] width 15 height 15
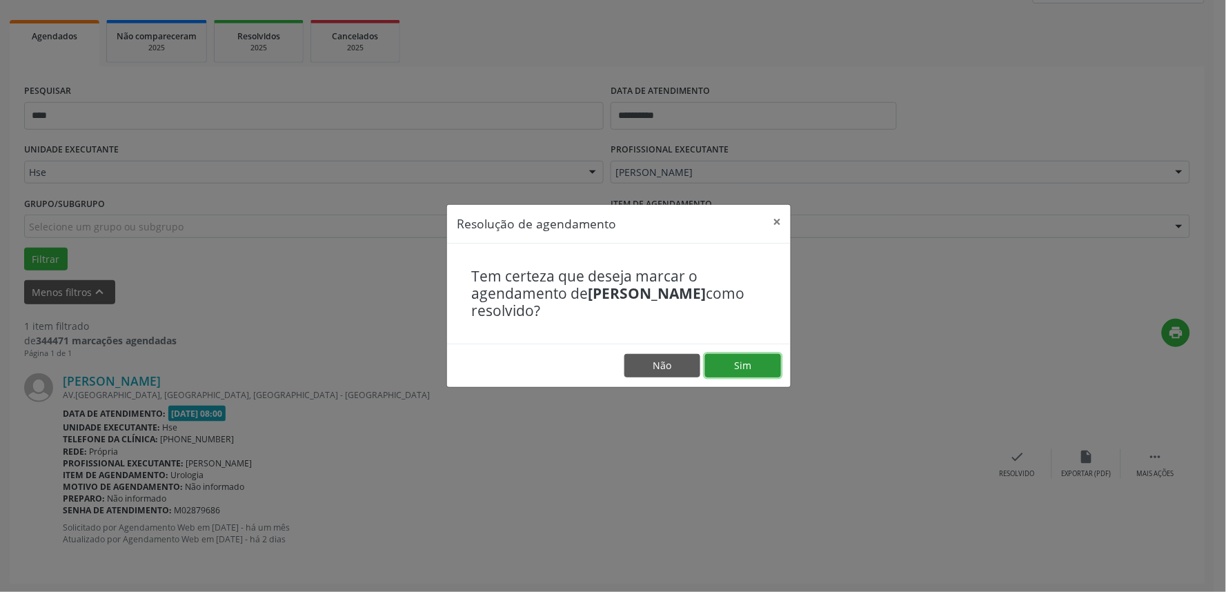
click at [764, 360] on button "Sim" at bounding box center [743, 365] width 76 height 23
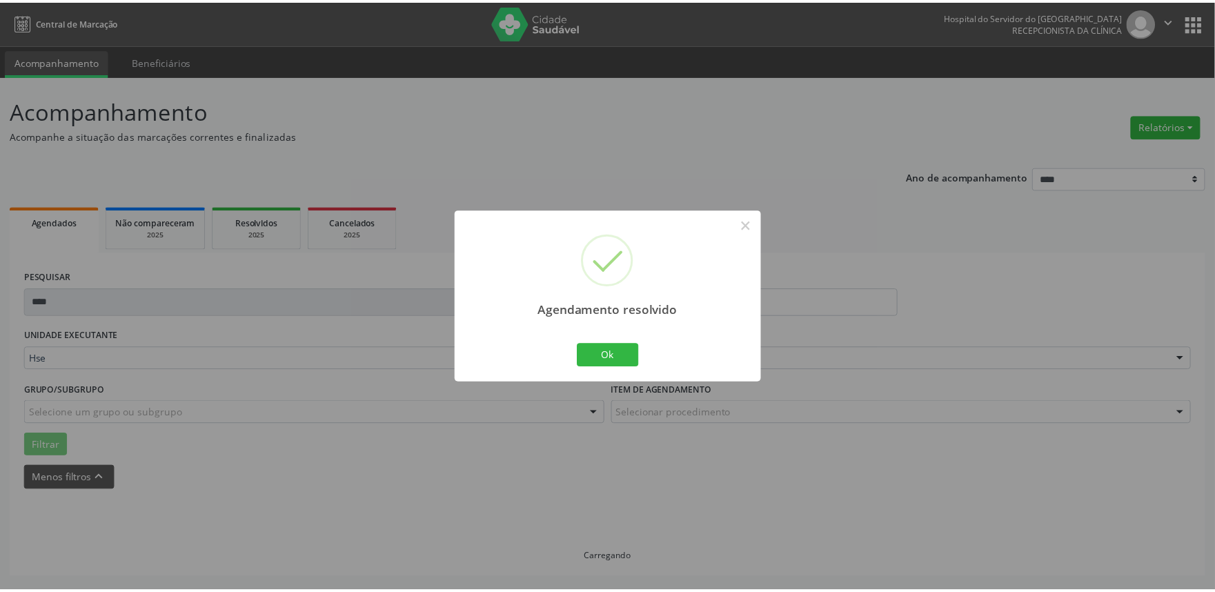
scroll to position [0, 0]
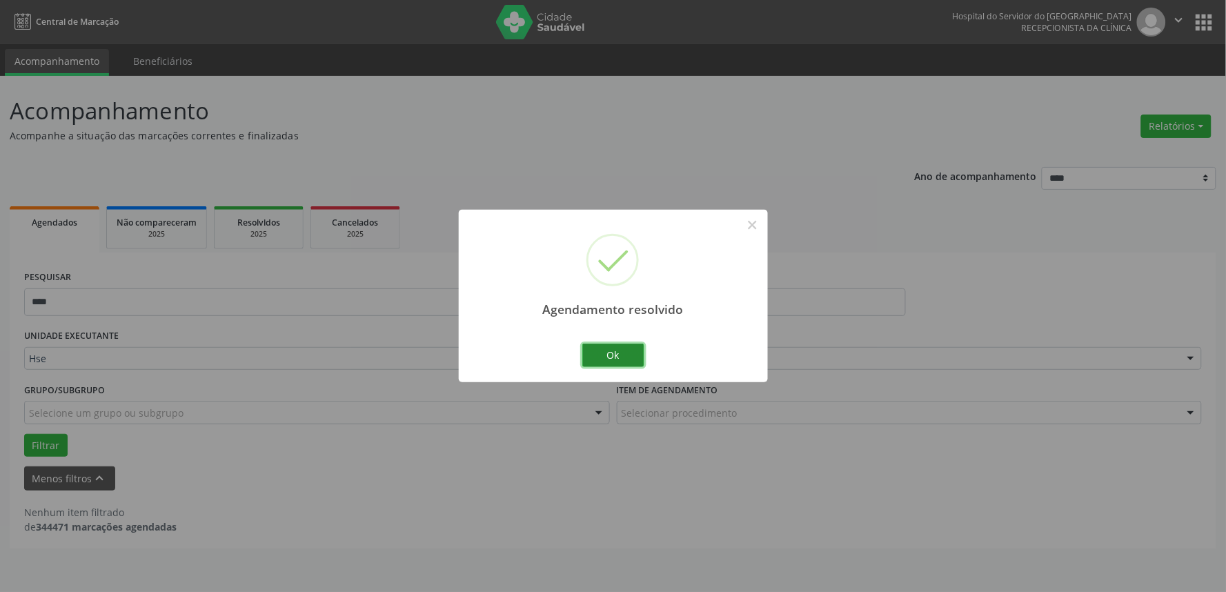
click at [611, 350] on button "Ok" at bounding box center [613, 355] width 62 height 23
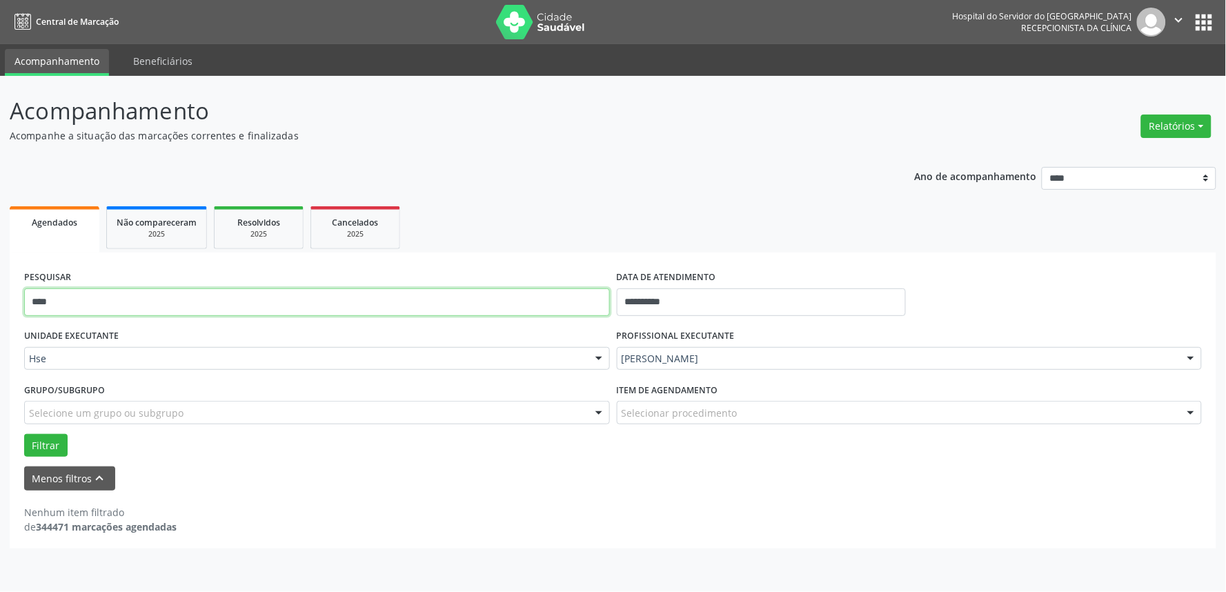
click at [602, 299] on input "****" at bounding box center [317, 302] width 586 height 28
click at [24, 434] on button "Filtrar" at bounding box center [45, 445] width 43 height 23
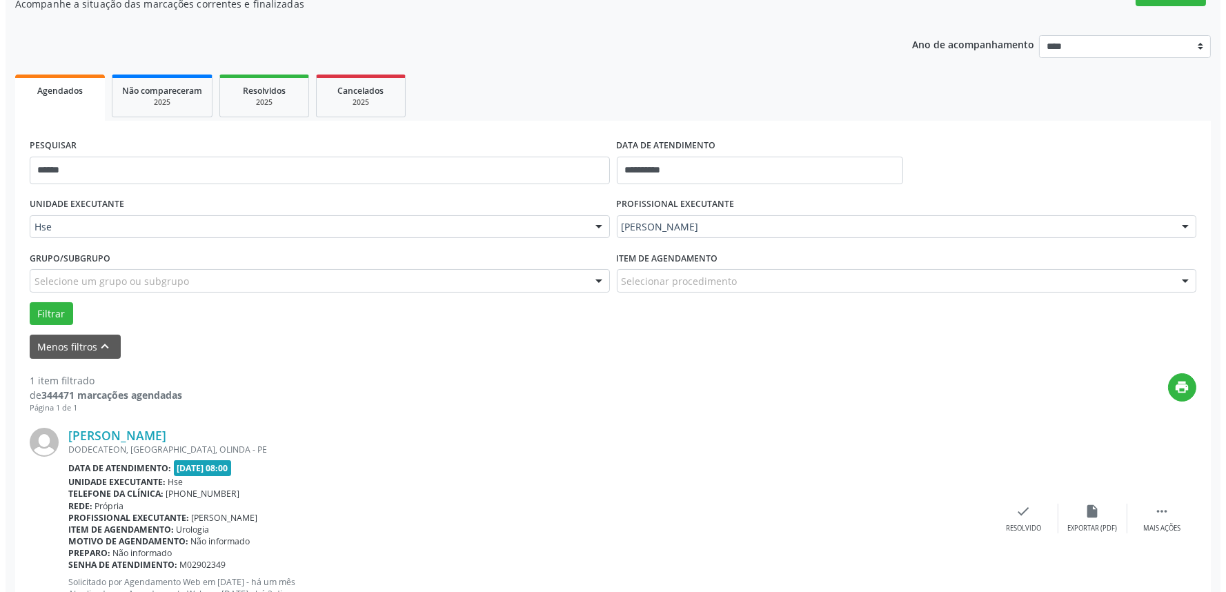
scroll to position [186, 0]
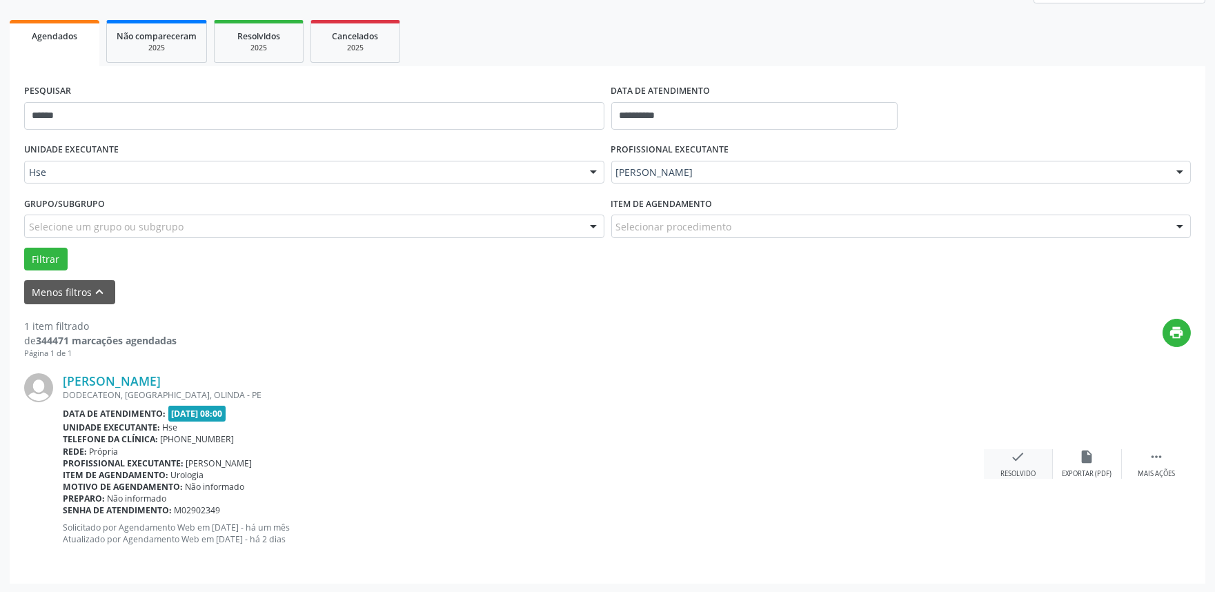
click at [1009, 456] on div "check Resolvido" at bounding box center [1018, 464] width 69 height 30
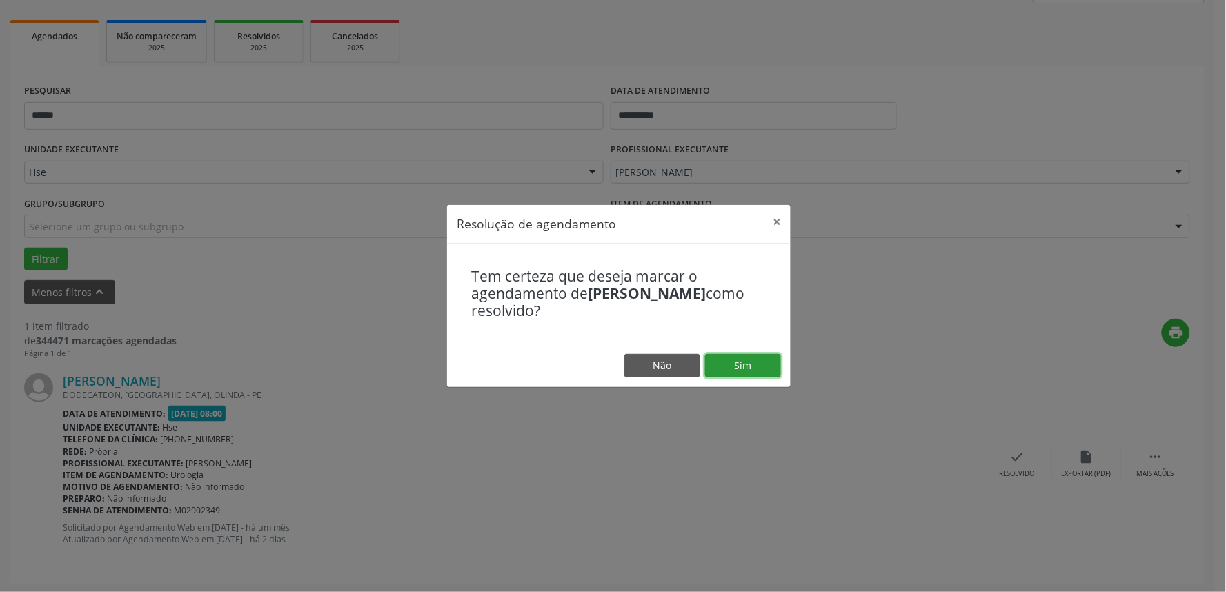
click at [760, 371] on button "Sim" at bounding box center [743, 365] width 76 height 23
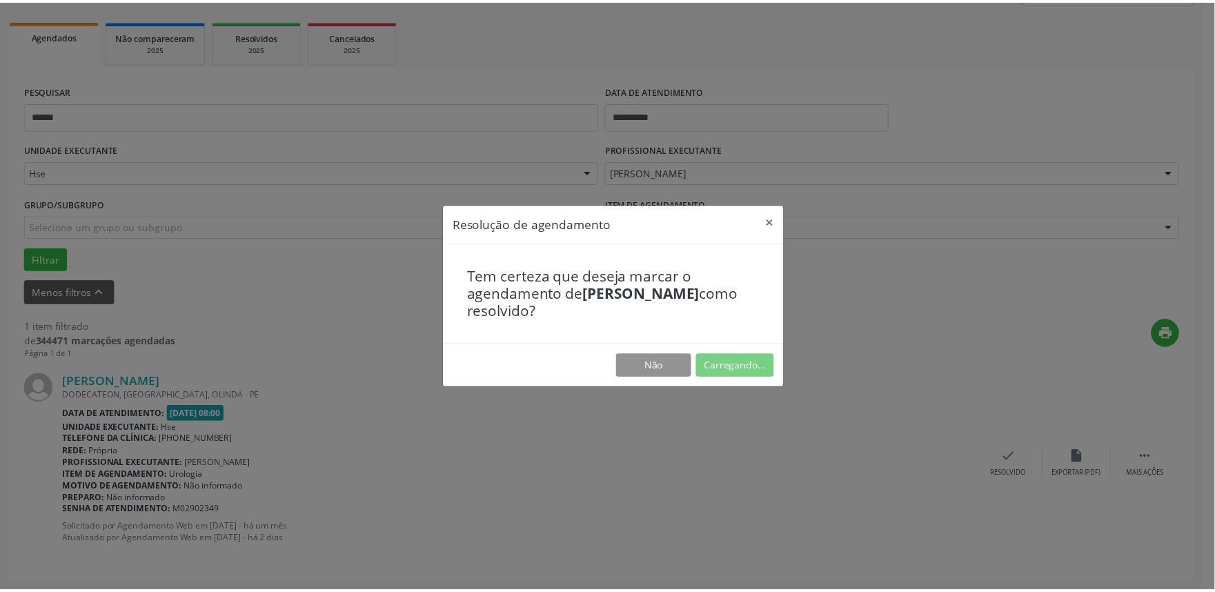
scroll to position [0, 0]
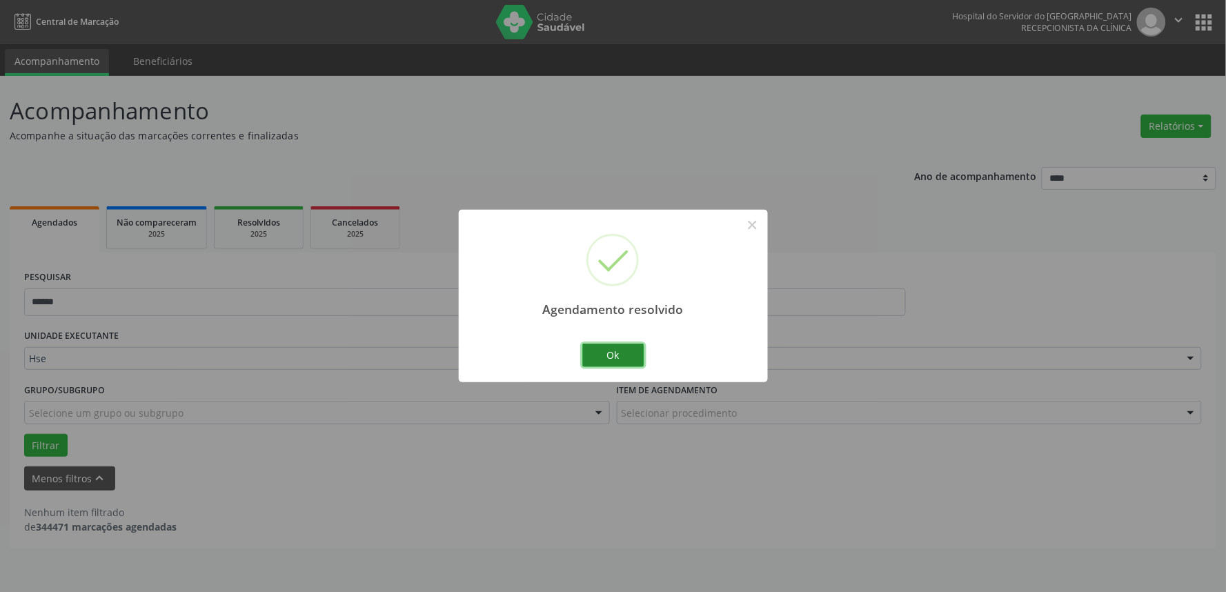
click at [610, 345] on button "Ok" at bounding box center [613, 355] width 62 height 23
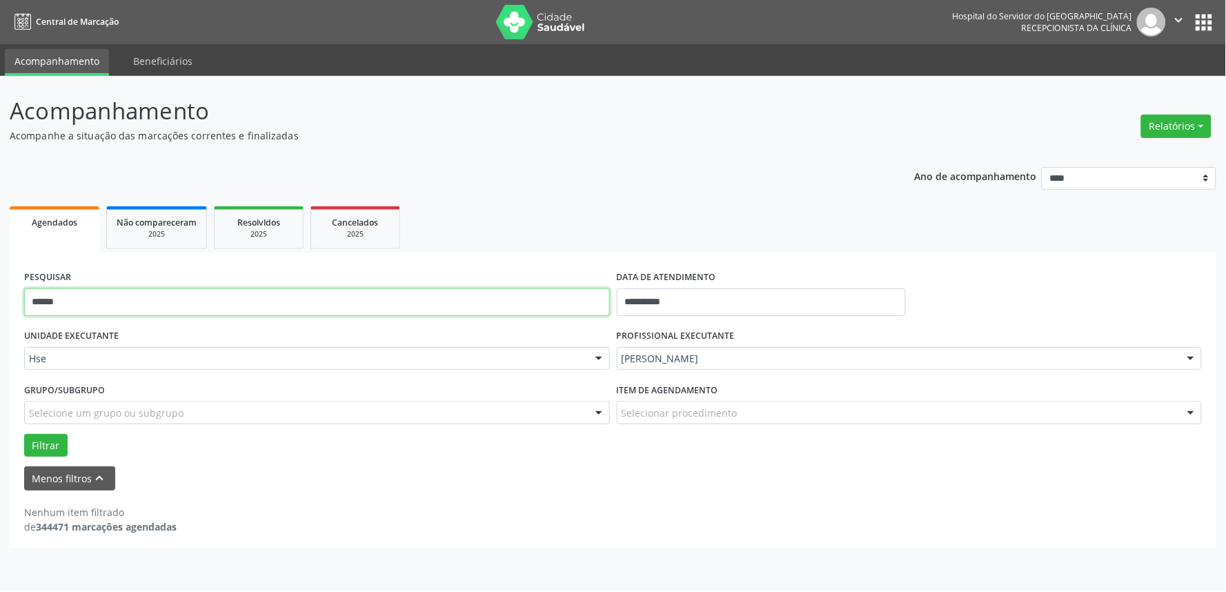
click at [563, 304] on input "******" at bounding box center [317, 302] width 586 height 28
click at [24, 434] on button "Filtrar" at bounding box center [45, 445] width 43 height 23
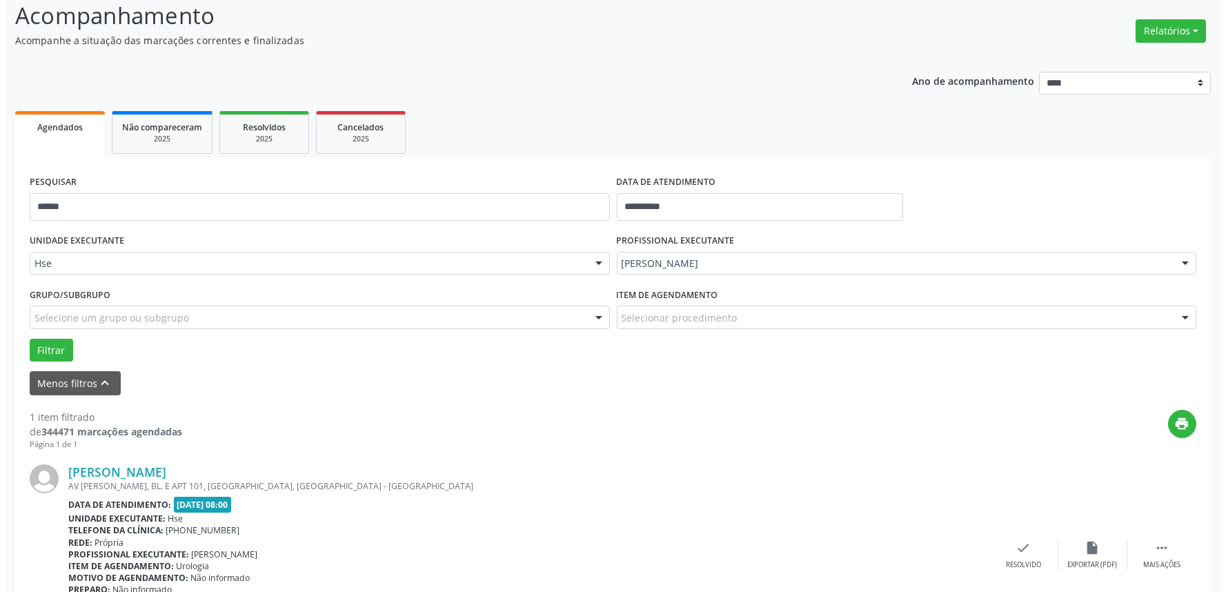
scroll to position [186, 0]
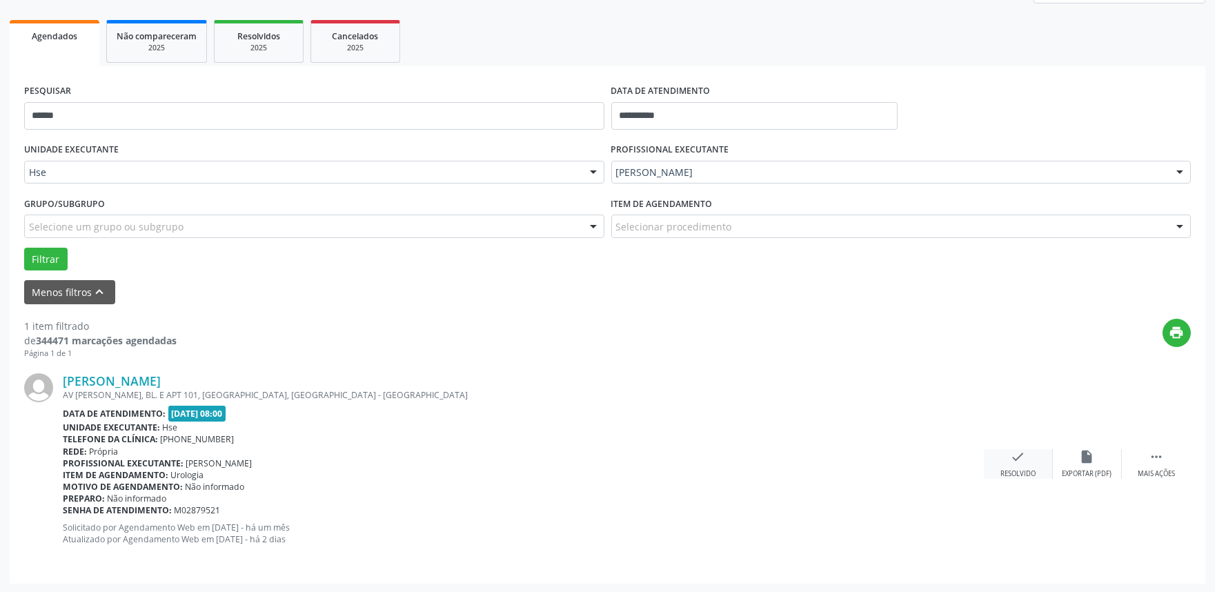
click at [1008, 459] on div "check Resolvido" at bounding box center [1018, 464] width 69 height 30
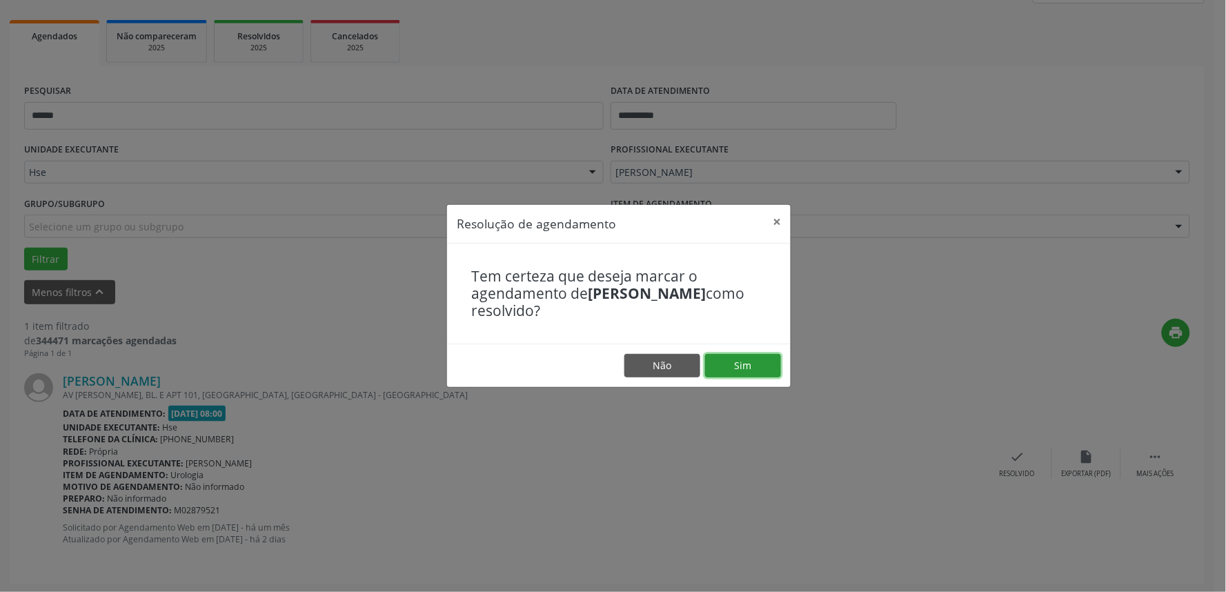
click at [747, 364] on button "Sim" at bounding box center [743, 365] width 76 height 23
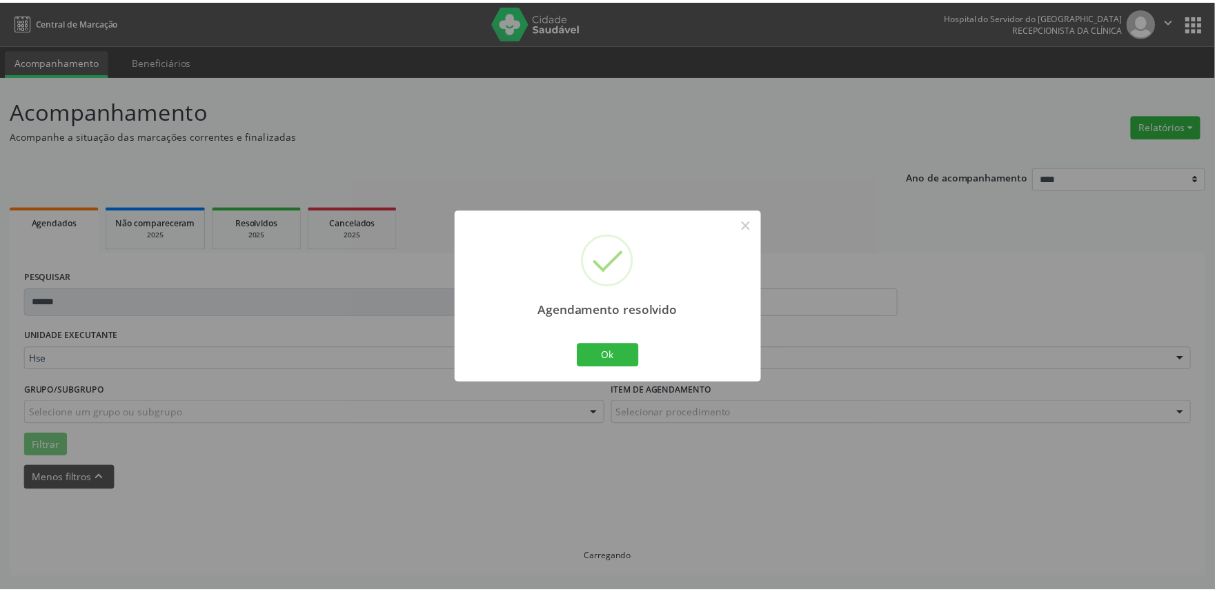
scroll to position [0, 0]
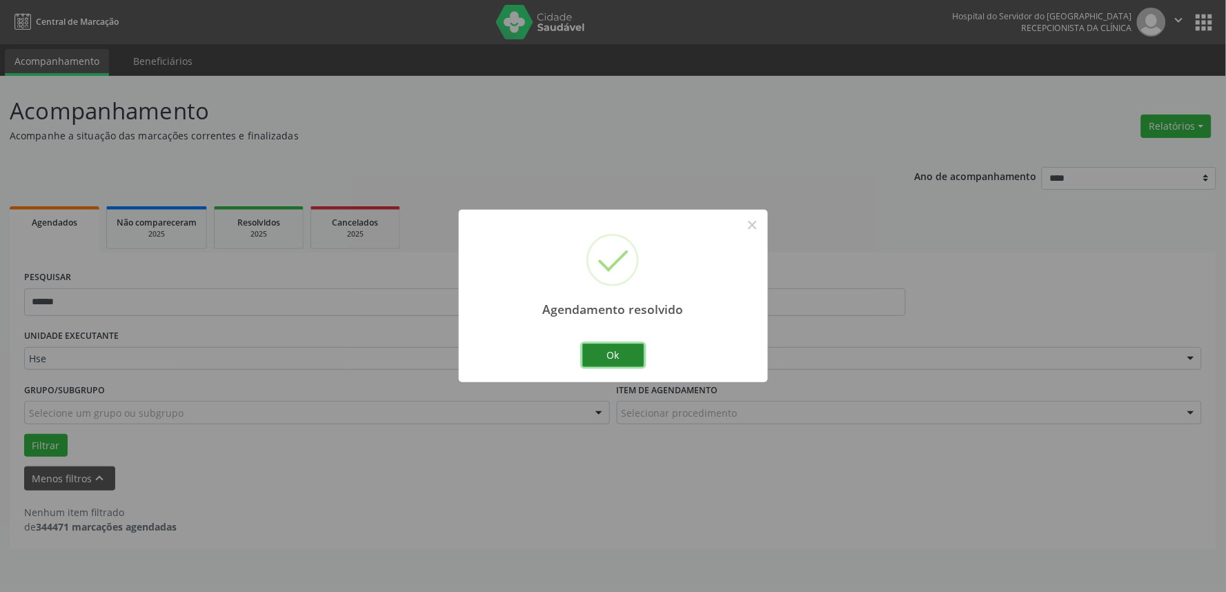
click at [637, 353] on button "Ok" at bounding box center [613, 355] width 62 height 23
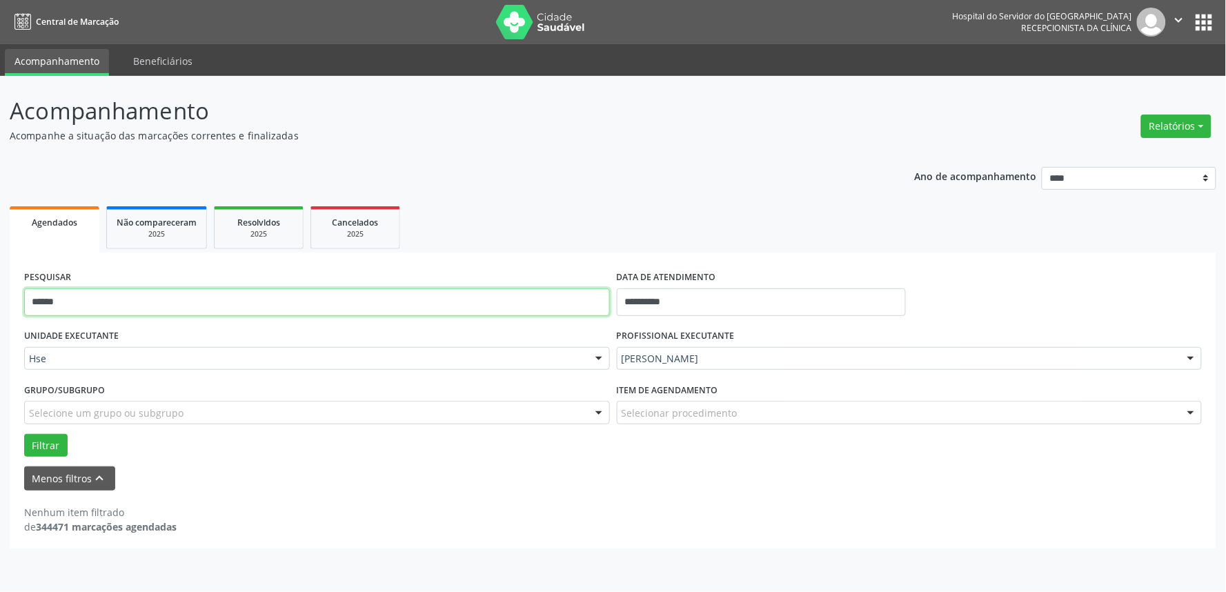
click at [504, 297] on input "******" at bounding box center [317, 302] width 586 height 28
click at [24, 434] on button "Filtrar" at bounding box center [45, 445] width 43 height 23
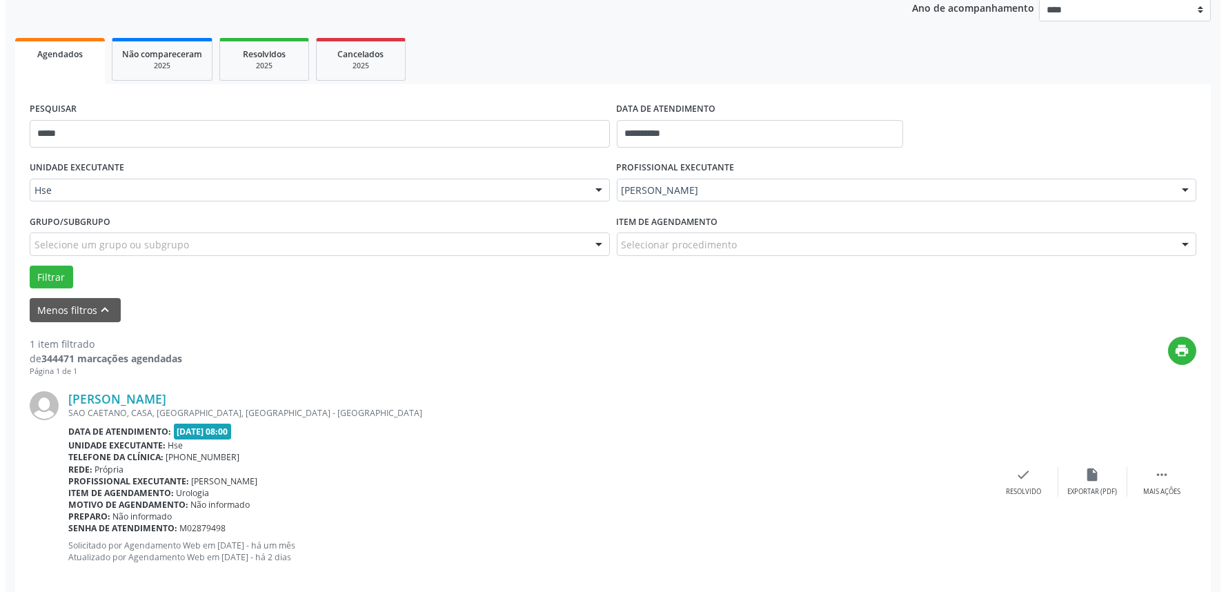
scroll to position [186, 0]
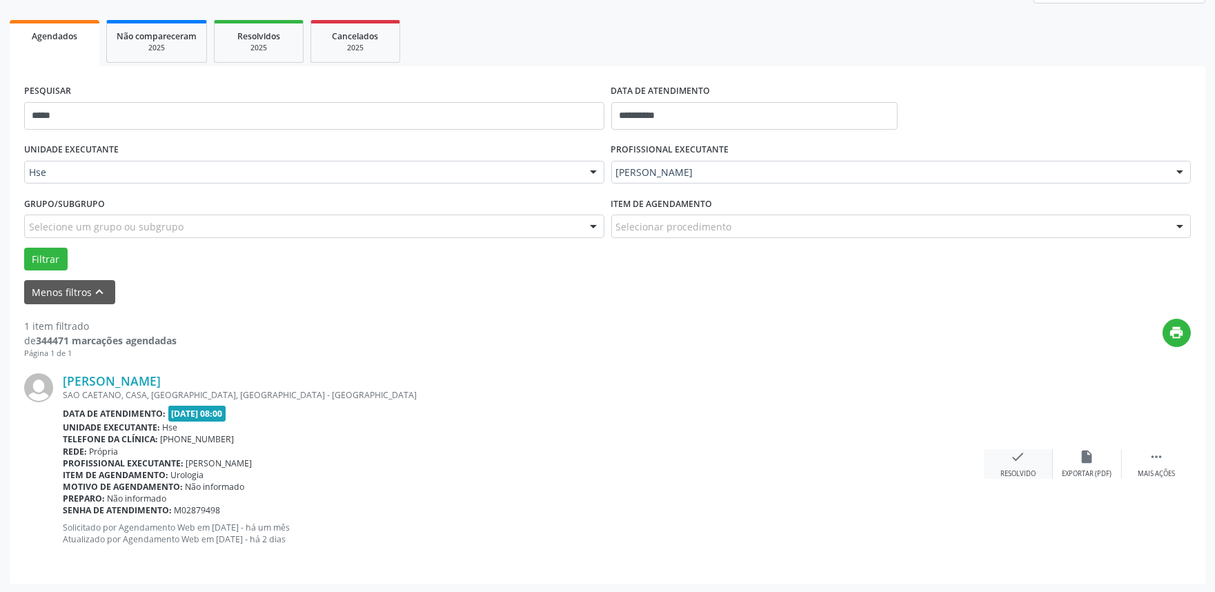
click at [1008, 457] on div "check Resolvido" at bounding box center [1018, 464] width 69 height 30
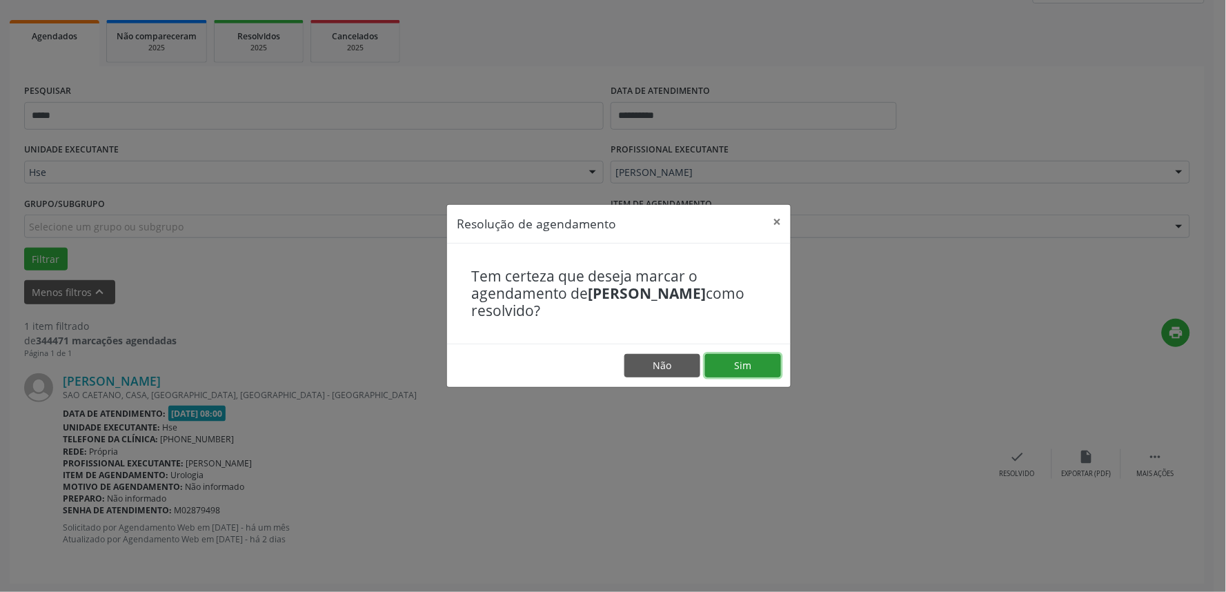
click at [744, 366] on button "Sim" at bounding box center [743, 365] width 76 height 23
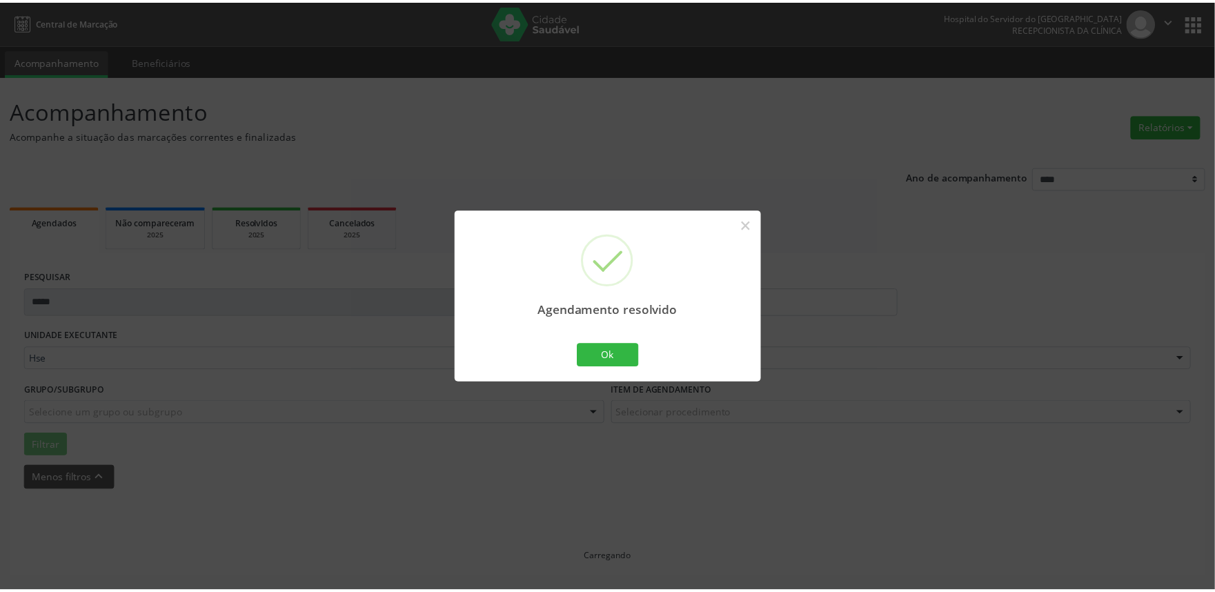
scroll to position [0, 0]
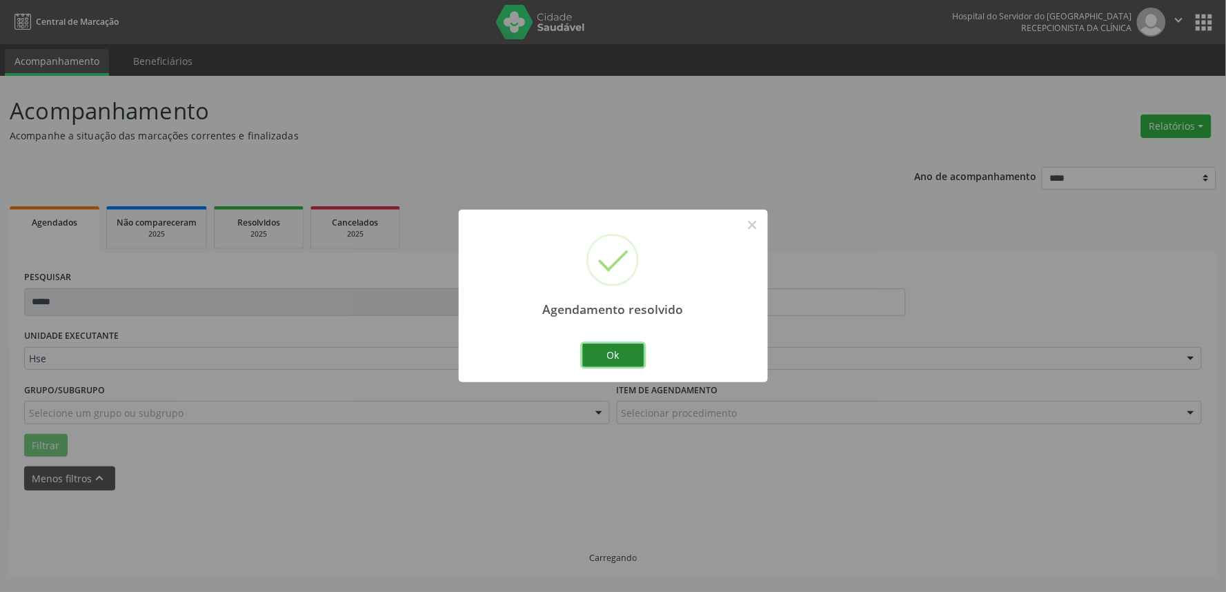
click at [623, 347] on button "Ok" at bounding box center [613, 355] width 62 height 23
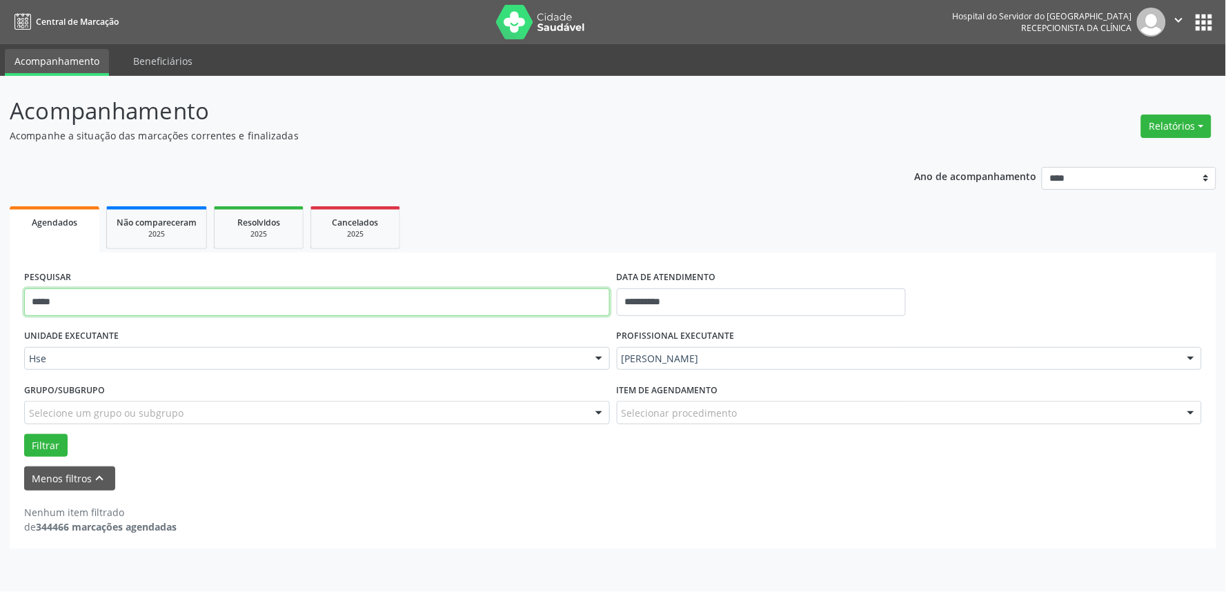
click at [568, 302] on input "*****" at bounding box center [317, 302] width 586 height 28
click at [24, 434] on button "Filtrar" at bounding box center [45, 445] width 43 height 23
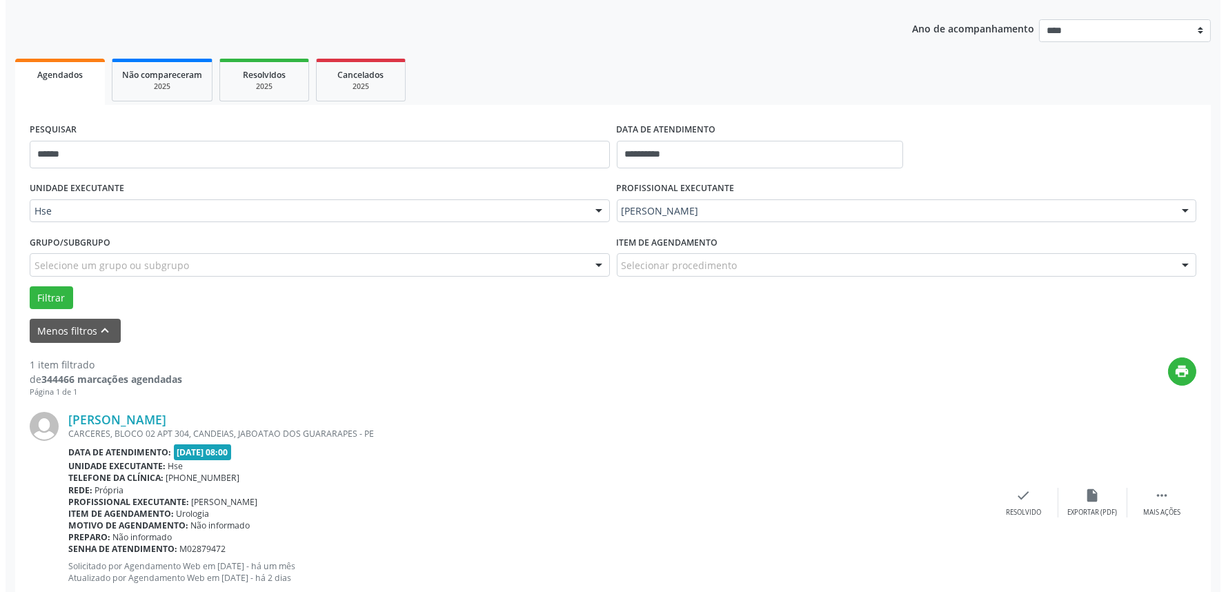
scroll to position [186, 0]
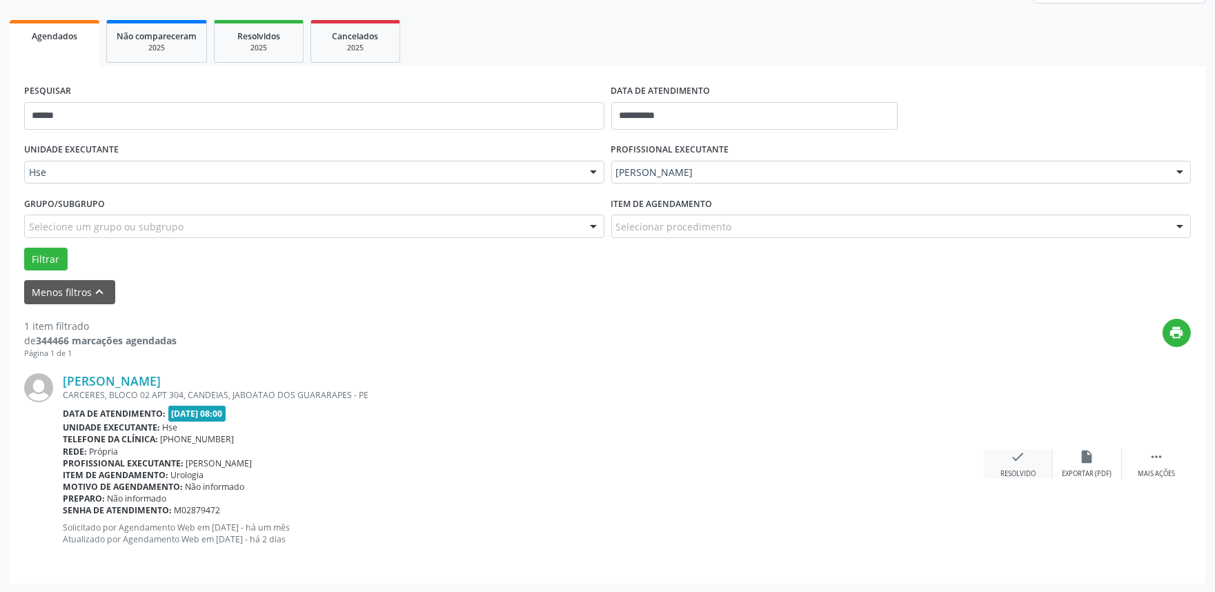
click at [1020, 453] on icon "check" at bounding box center [1018, 456] width 15 height 15
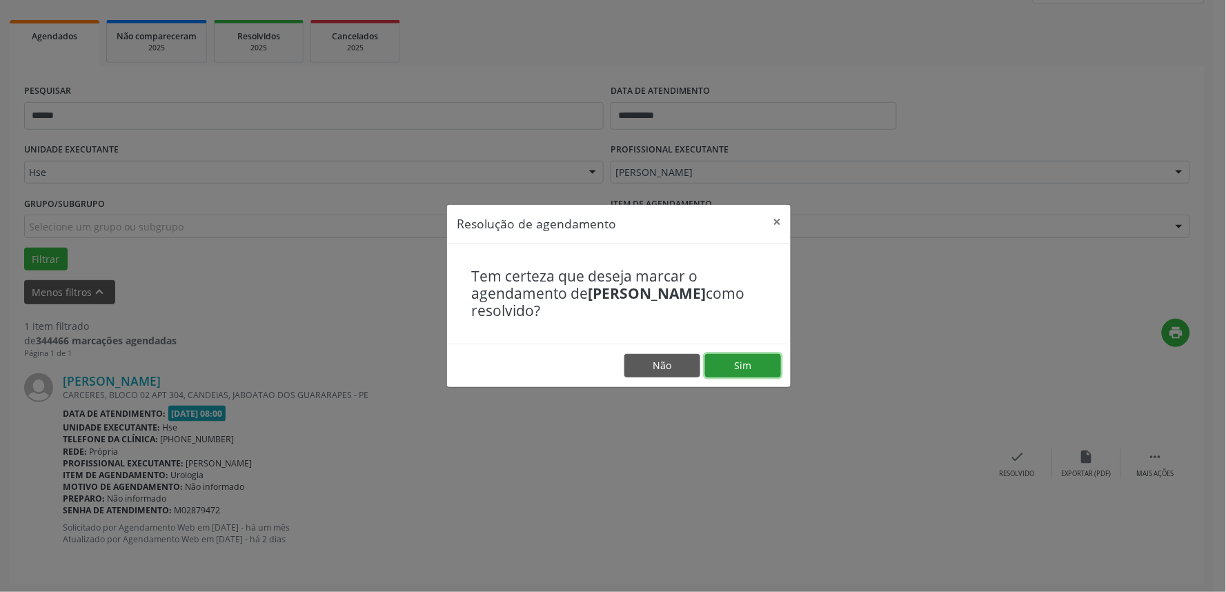
click at [739, 357] on button "Sim" at bounding box center [743, 365] width 76 height 23
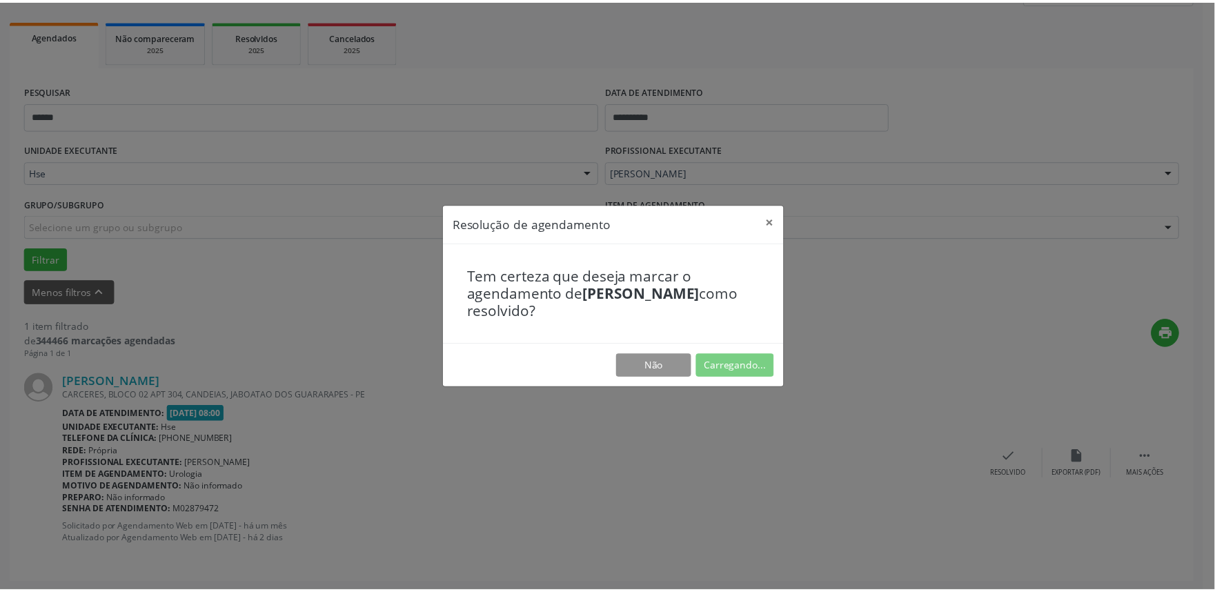
scroll to position [0, 0]
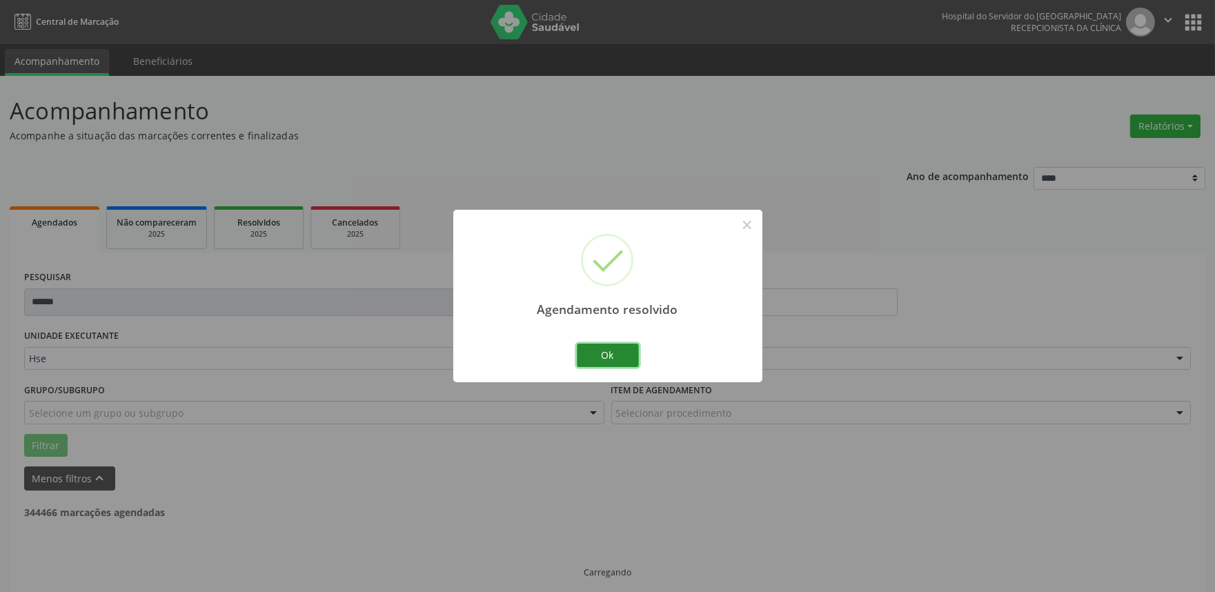
click at [631, 359] on button "Ok" at bounding box center [608, 355] width 62 height 23
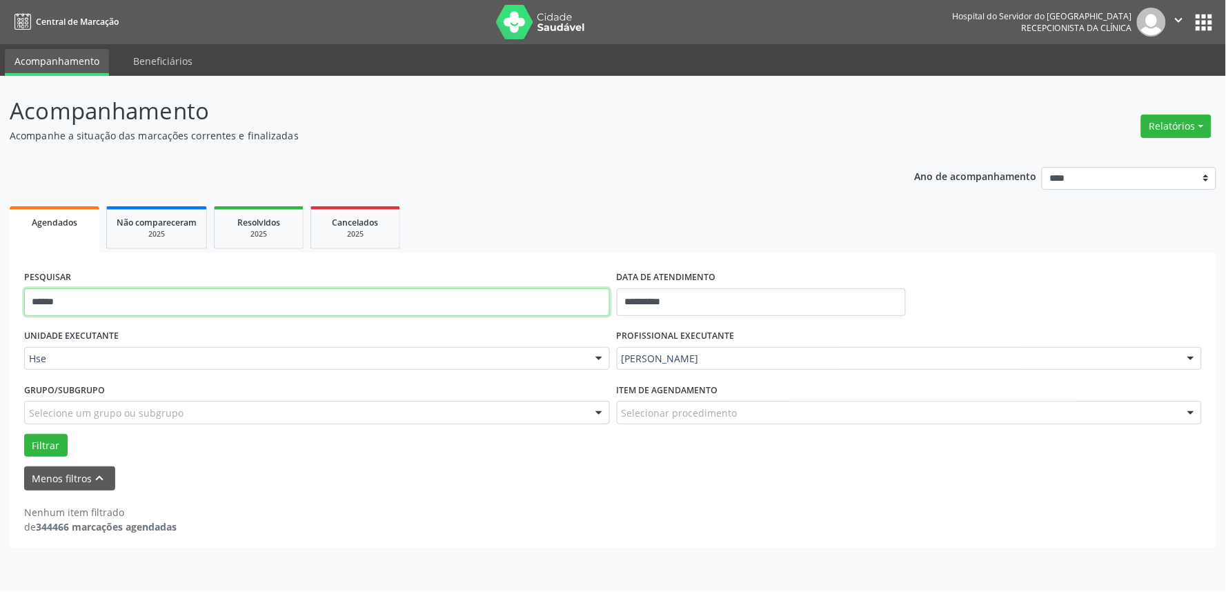
click at [531, 298] on input "******" at bounding box center [317, 302] width 586 height 28
click at [24, 434] on button "Filtrar" at bounding box center [45, 445] width 43 height 23
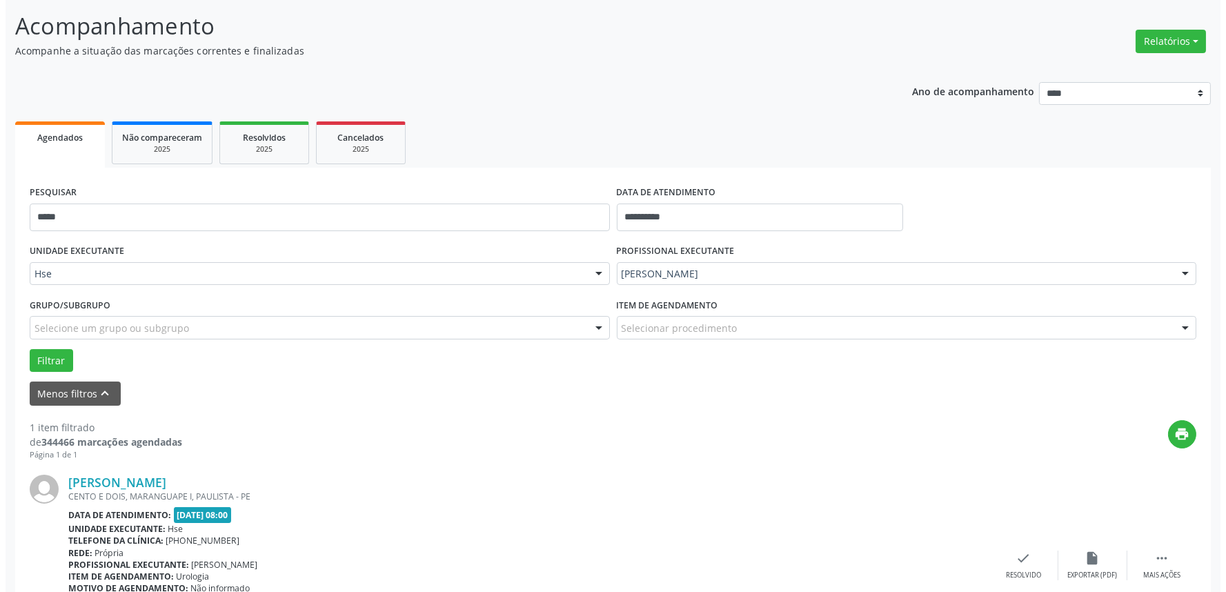
scroll to position [186, 0]
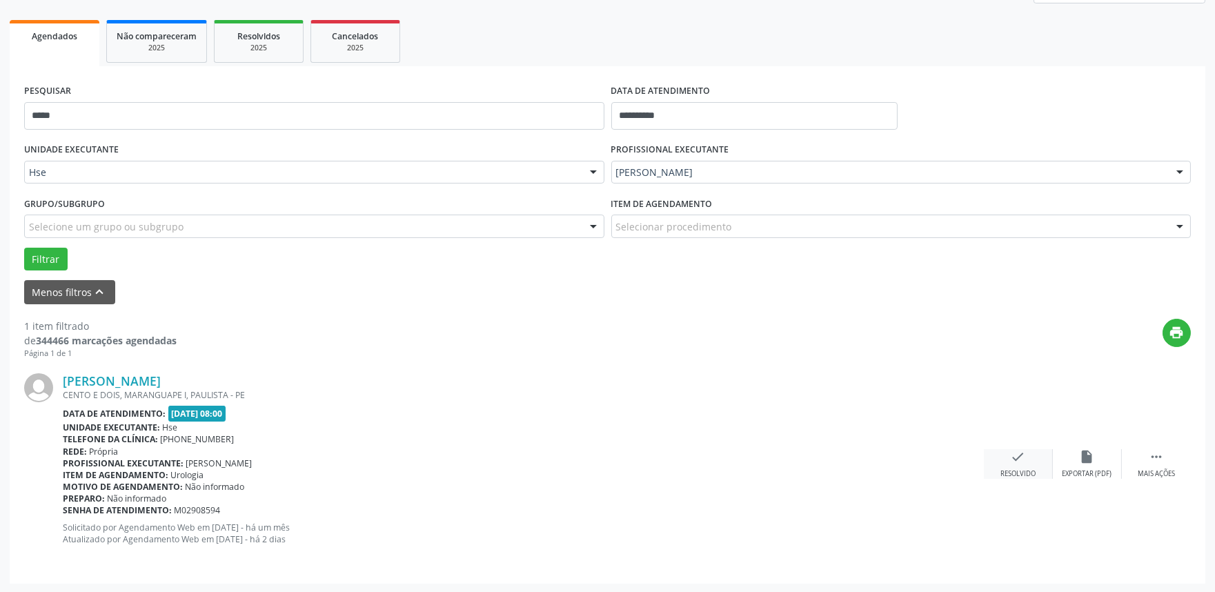
click at [1017, 464] on div "check Resolvido" at bounding box center [1018, 464] width 69 height 30
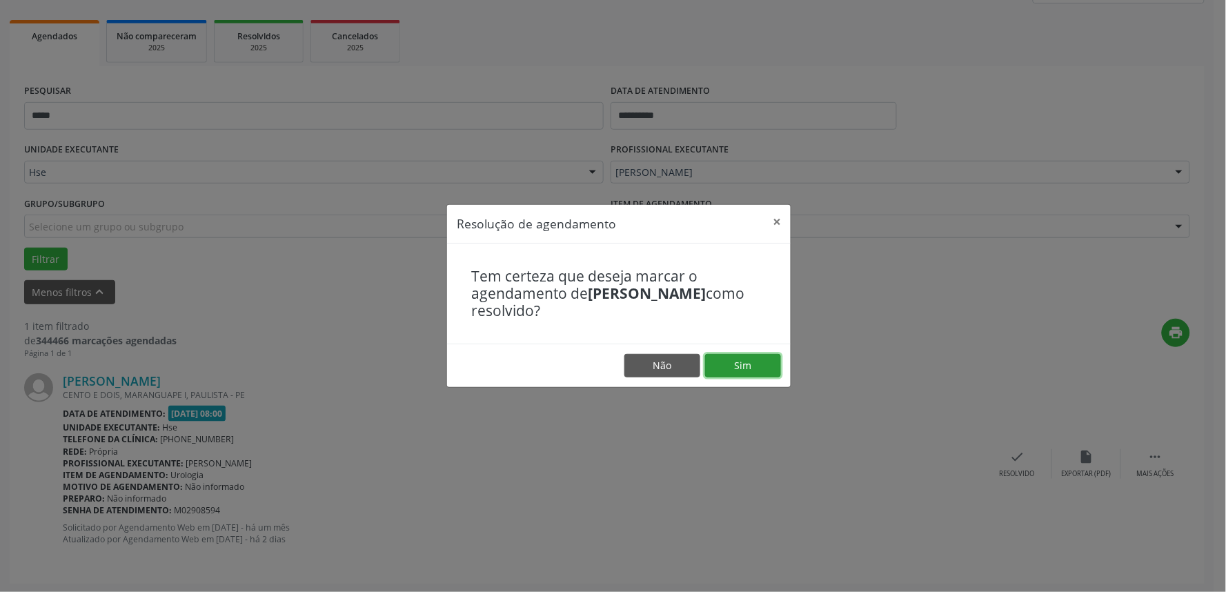
click at [756, 369] on button "Sim" at bounding box center [743, 365] width 76 height 23
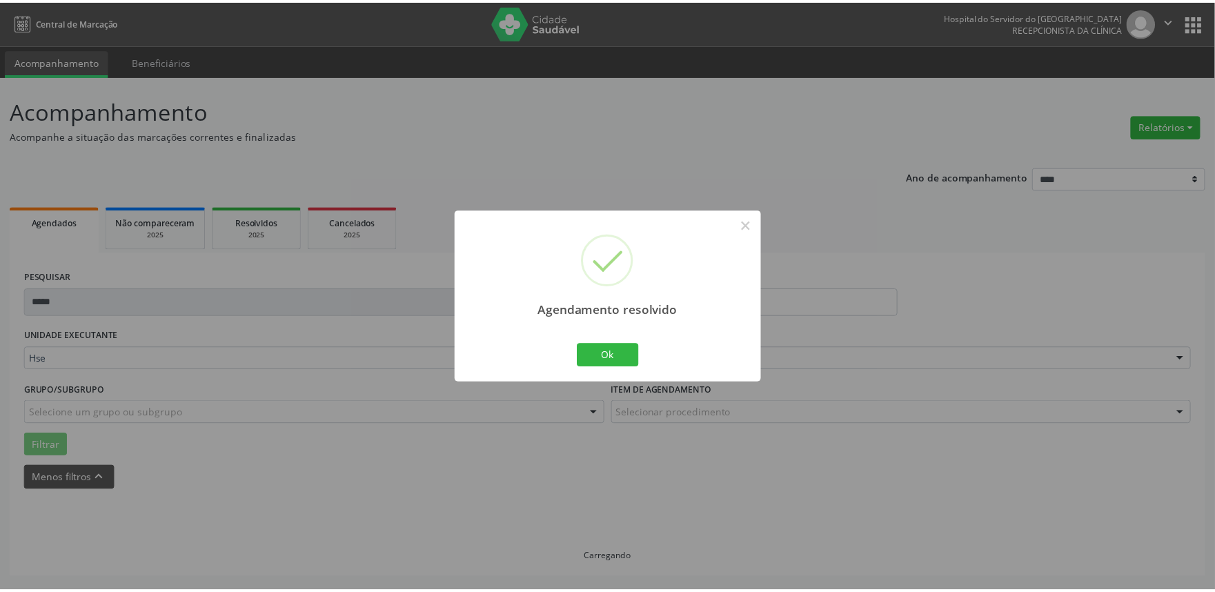
scroll to position [0, 0]
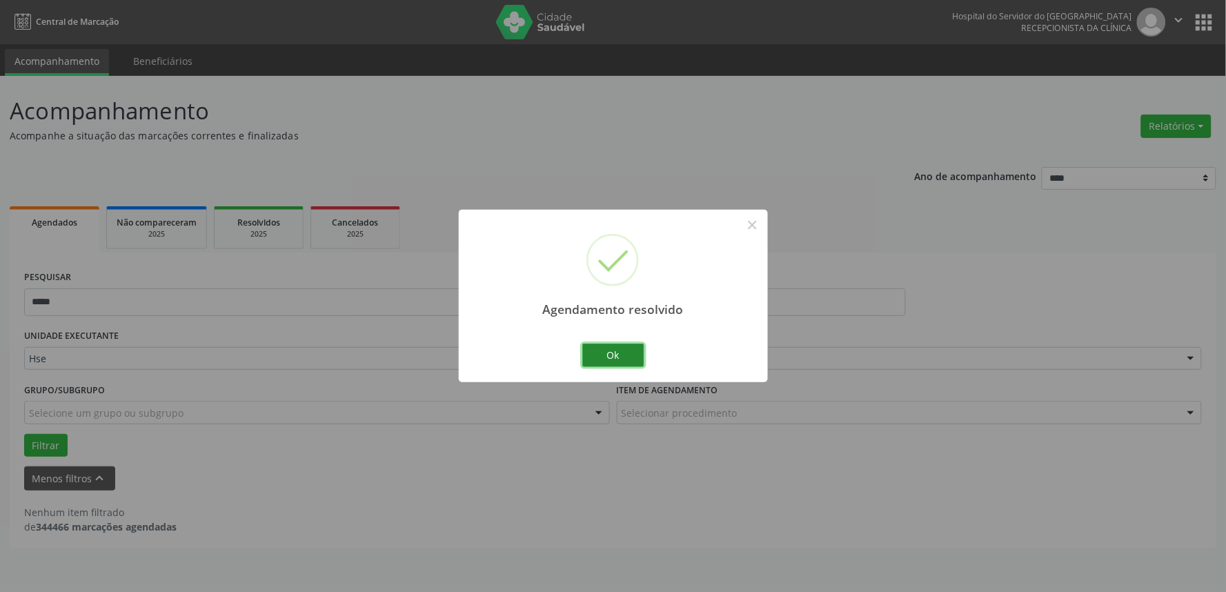
click at [610, 351] on button "Ok" at bounding box center [613, 355] width 62 height 23
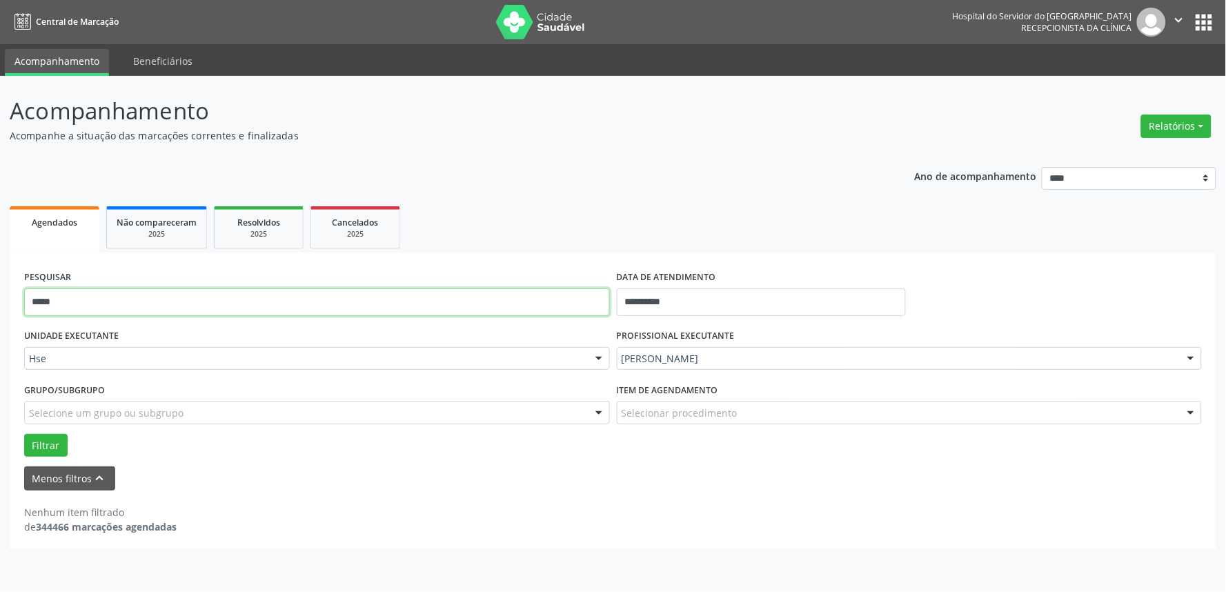
click at [526, 308] on input "*****" at bounding box center [317, 302] width 586 height 28
click at [24, 434] on button "Filtrar" at bounding box center [45, 445] width 43 height 23
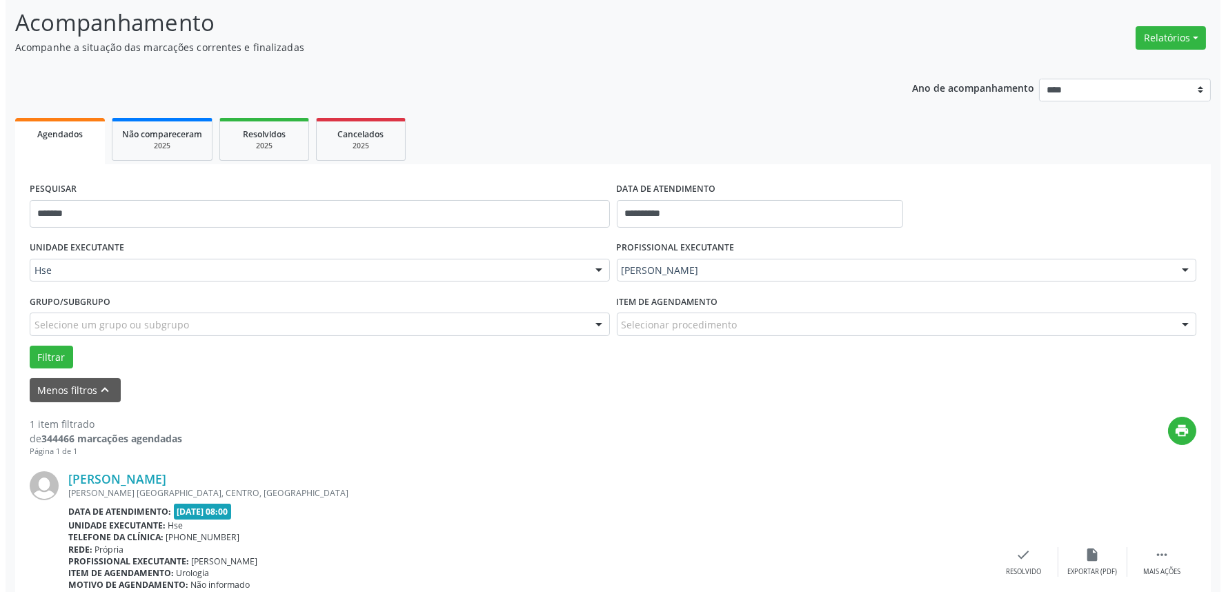
scroll to position [186, 0]
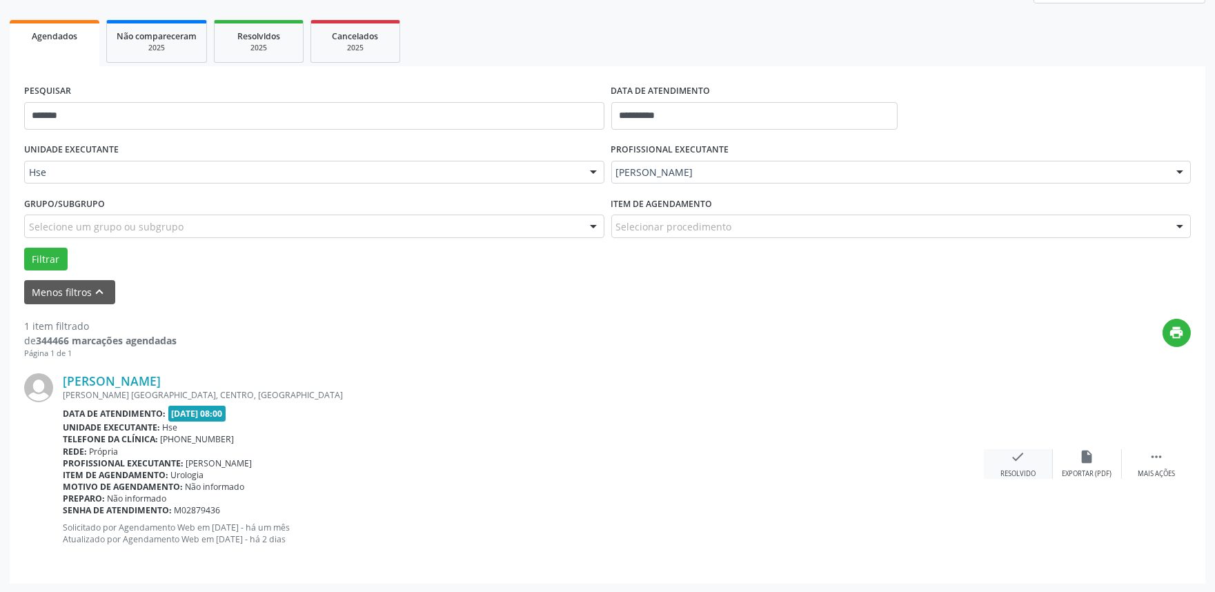
click at [1021, 461] on icon "check" at bounding box center [1018, 456] width 15 height 15
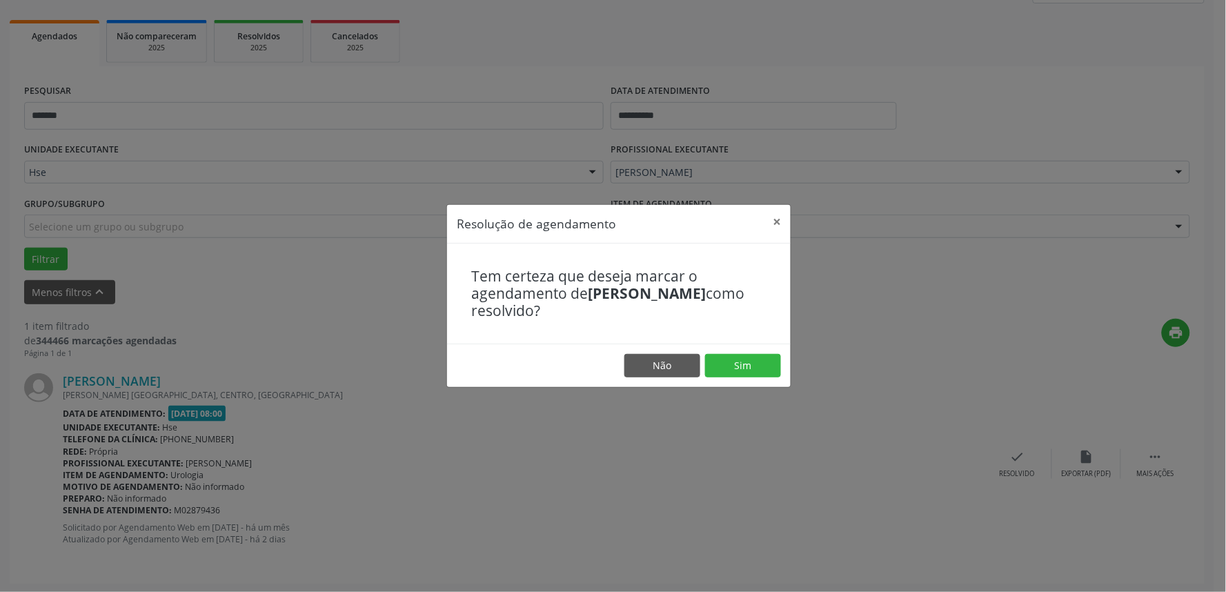
click at [788, 375] on footer "Não Sim" at bounding box center [619, 365] width 344 height 43
click at [778, 375] on button "Sim" at bounding box center [743, 365] width 76 height 23
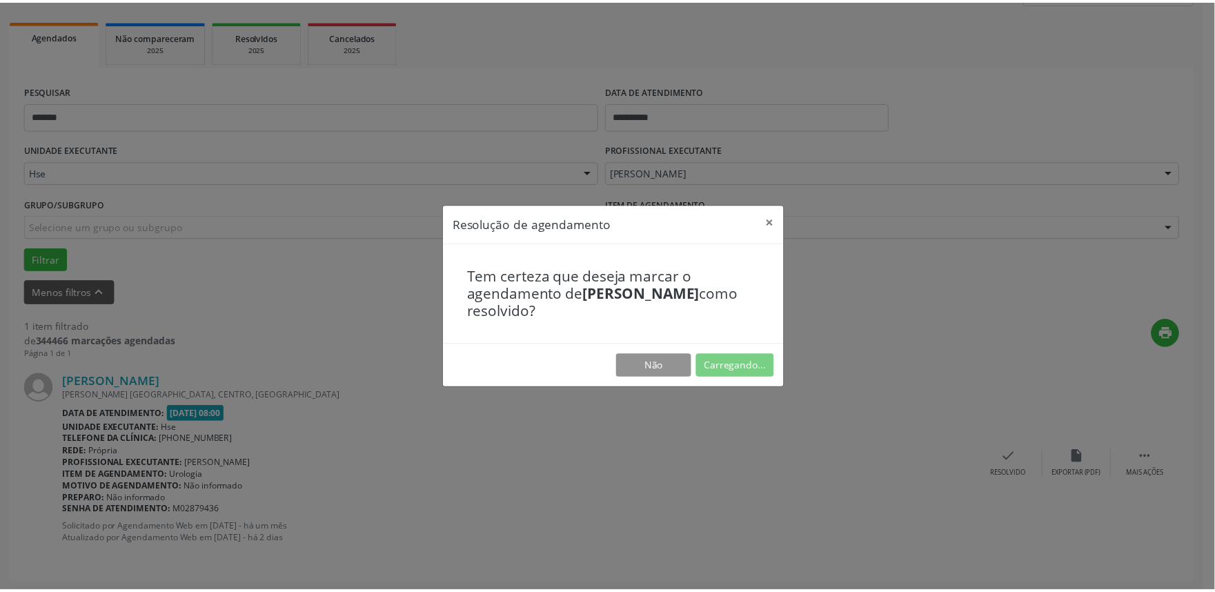
scroll to position [0, 0]
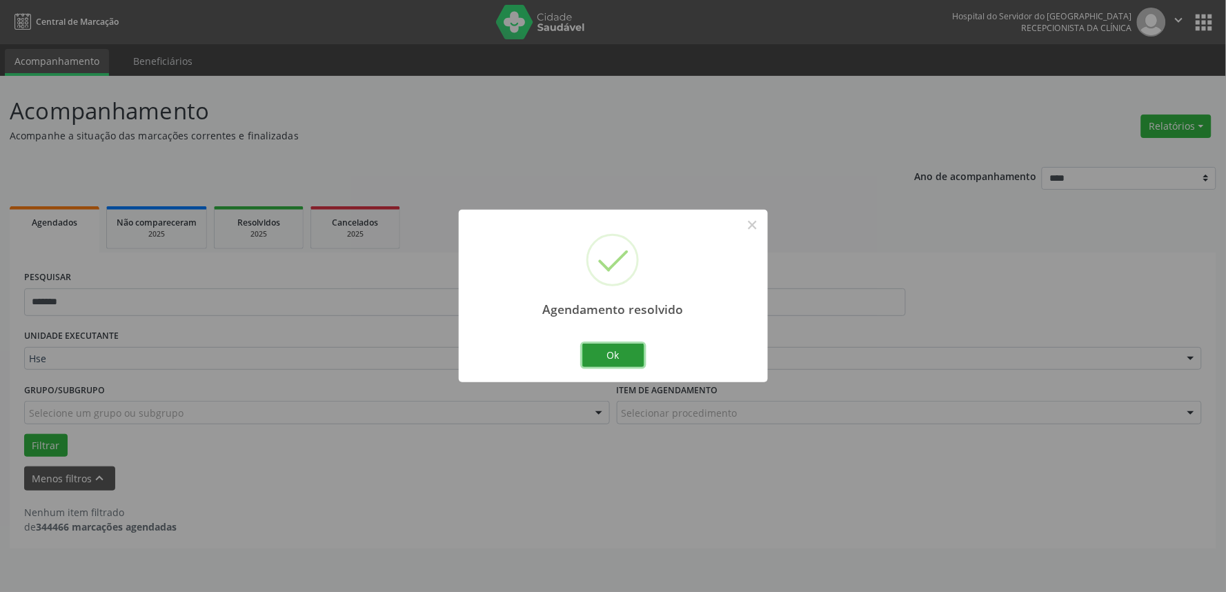
click at [598, 348] on button "Ok" at bounding box center [613, 355] width 62 height 23
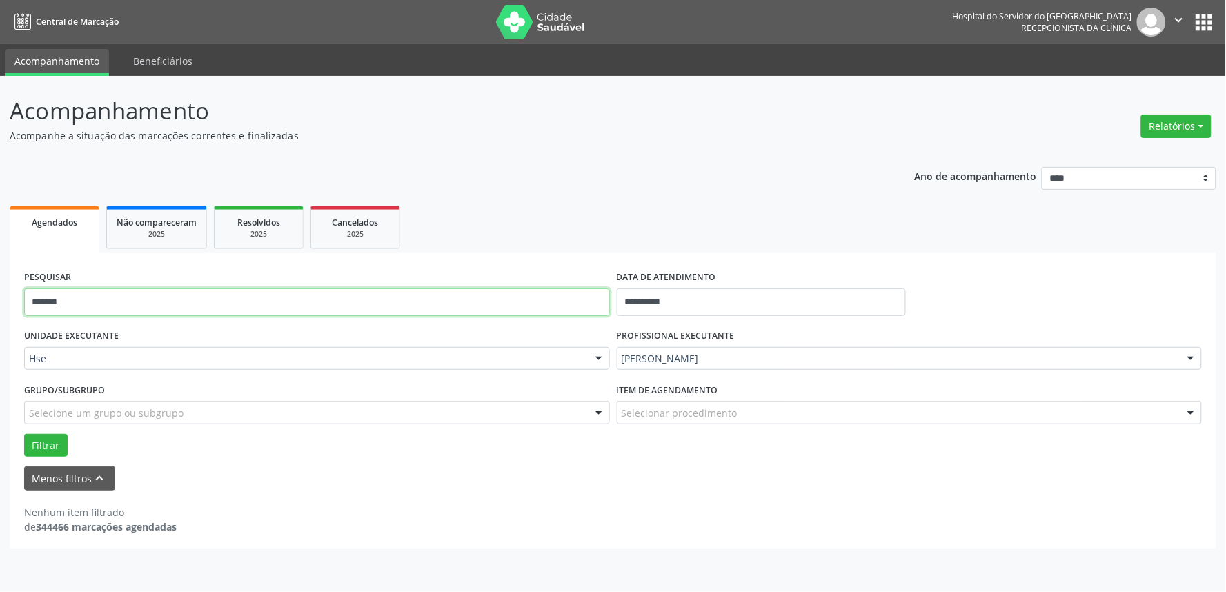
click at [497, 290] on input "*******" at bounding box center [317, 302] width 586 height 28
type input "******"
click at [24, 434] on button "Filtrar" at bounding box center [45, 445] width 43 height 23
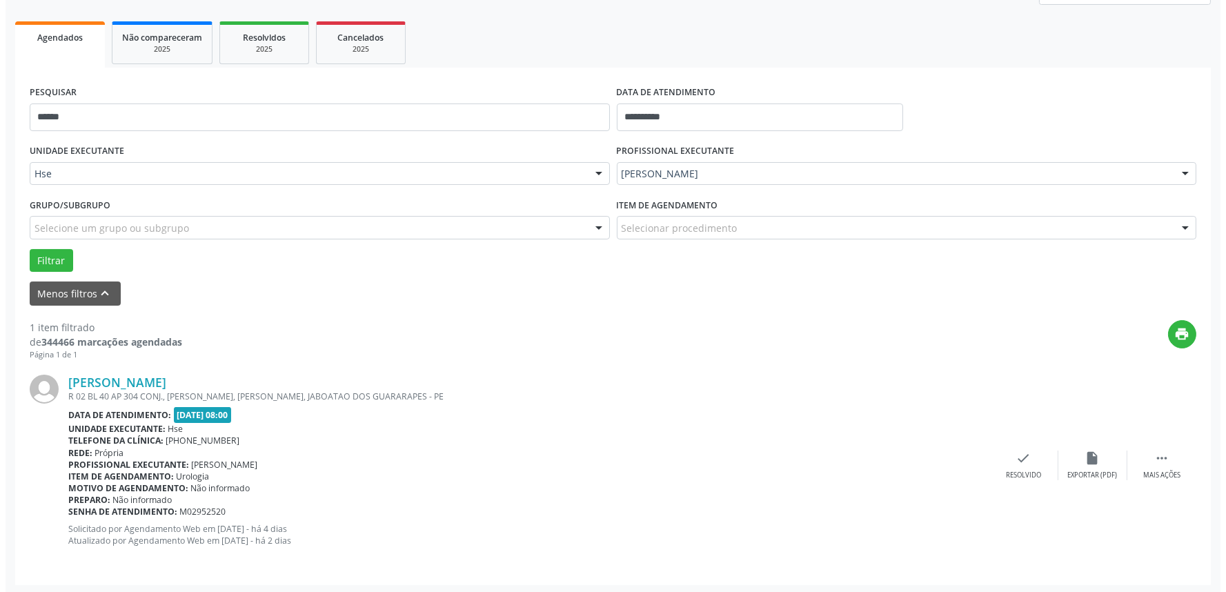
scroll to position [186, 0]
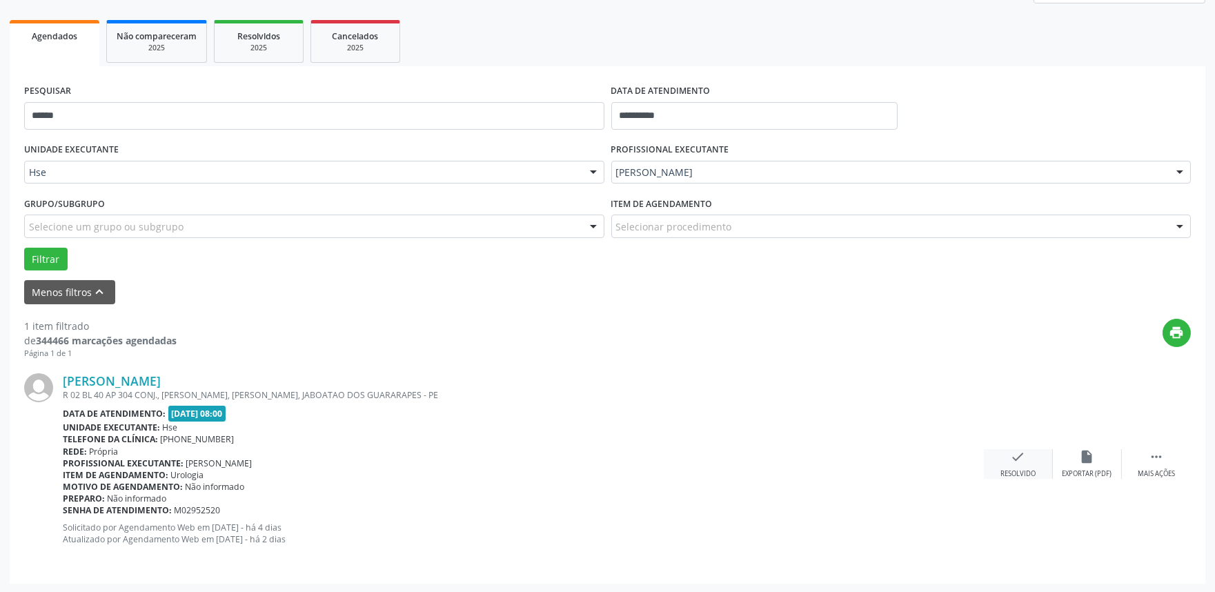
click at [1013, 457] on icon "check" at bounding box center [1018, 456] width 15 height 15
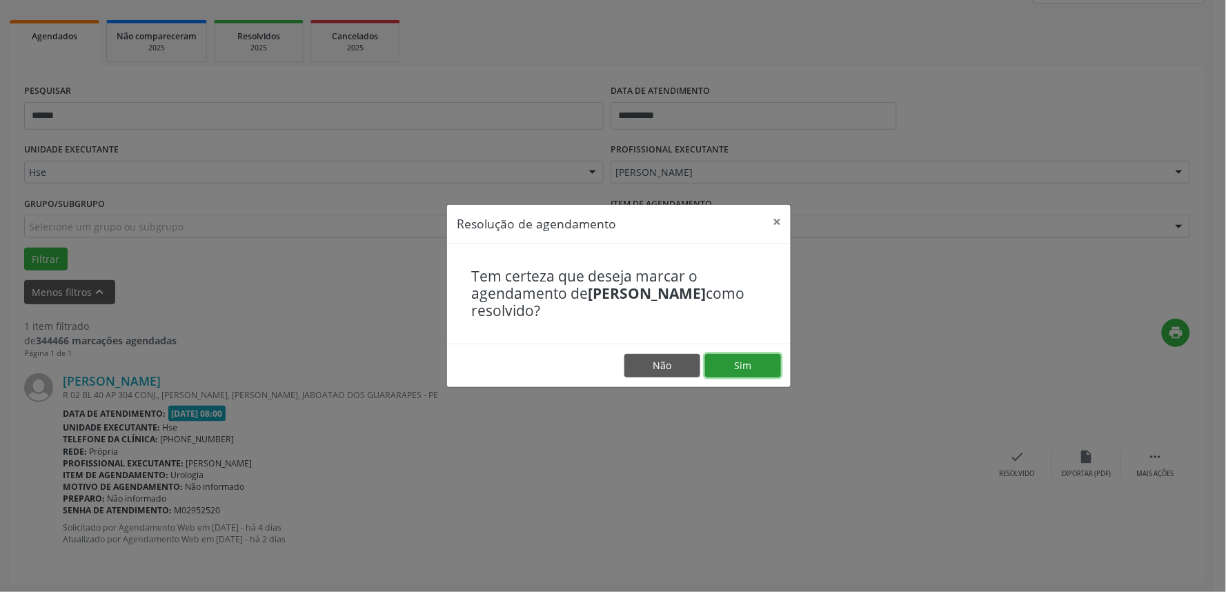
click at [733, 364] on button "Sim" at bounding box center [743, 365] width 76 height 23
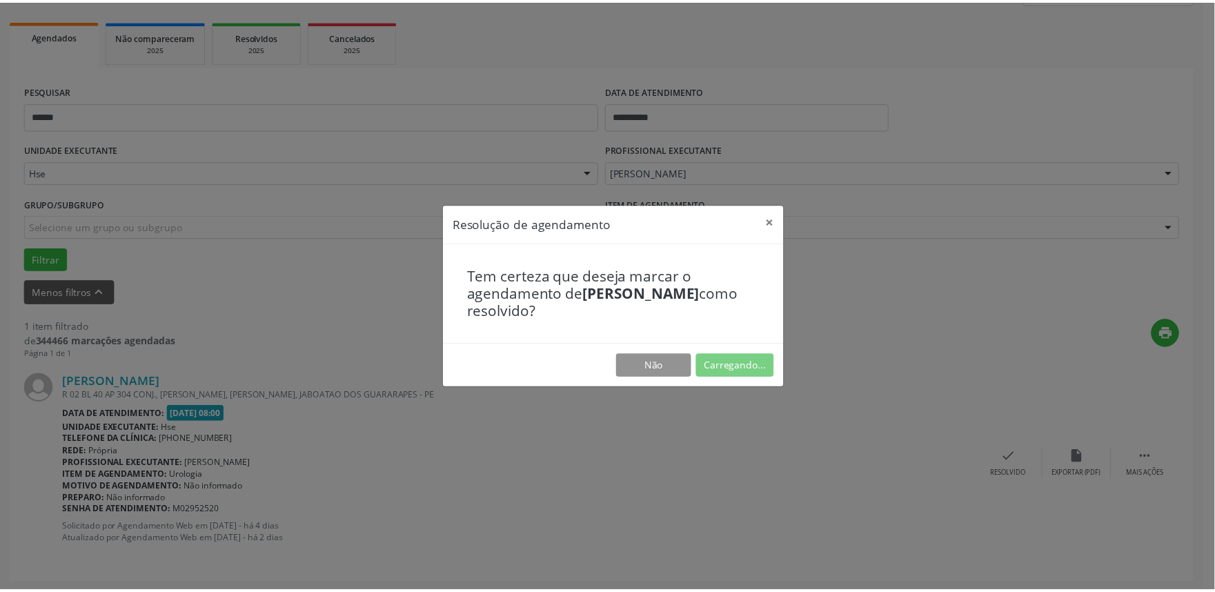
scroll to position [0, 0]
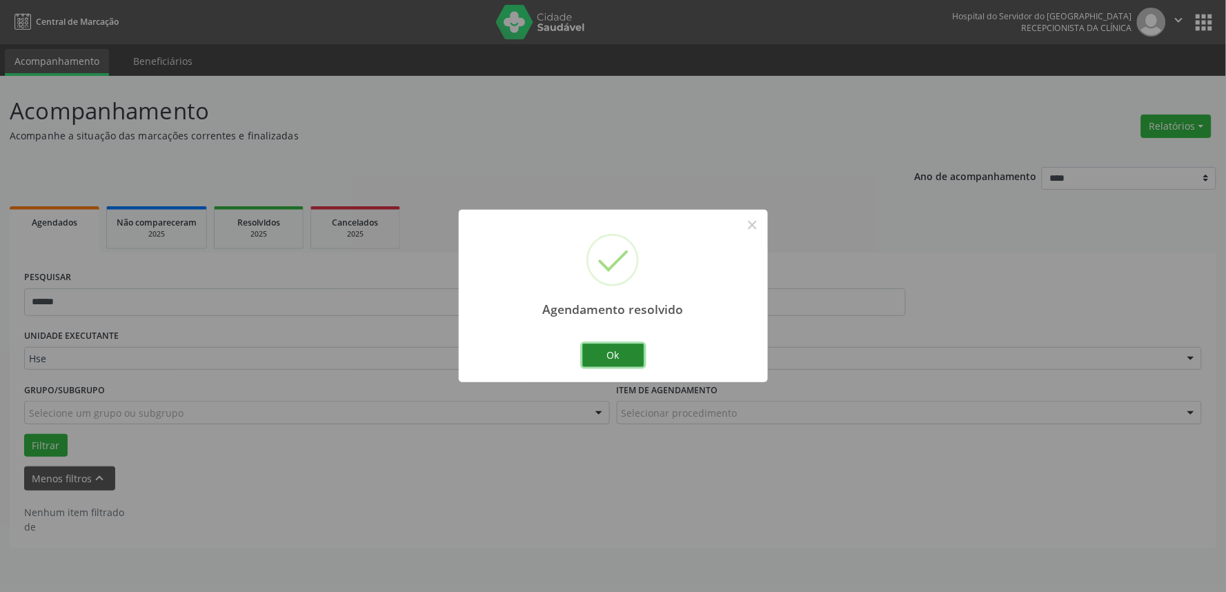
click at [631, 346] on button "Ok" at bounding box center [613, 355] width 62 height 23
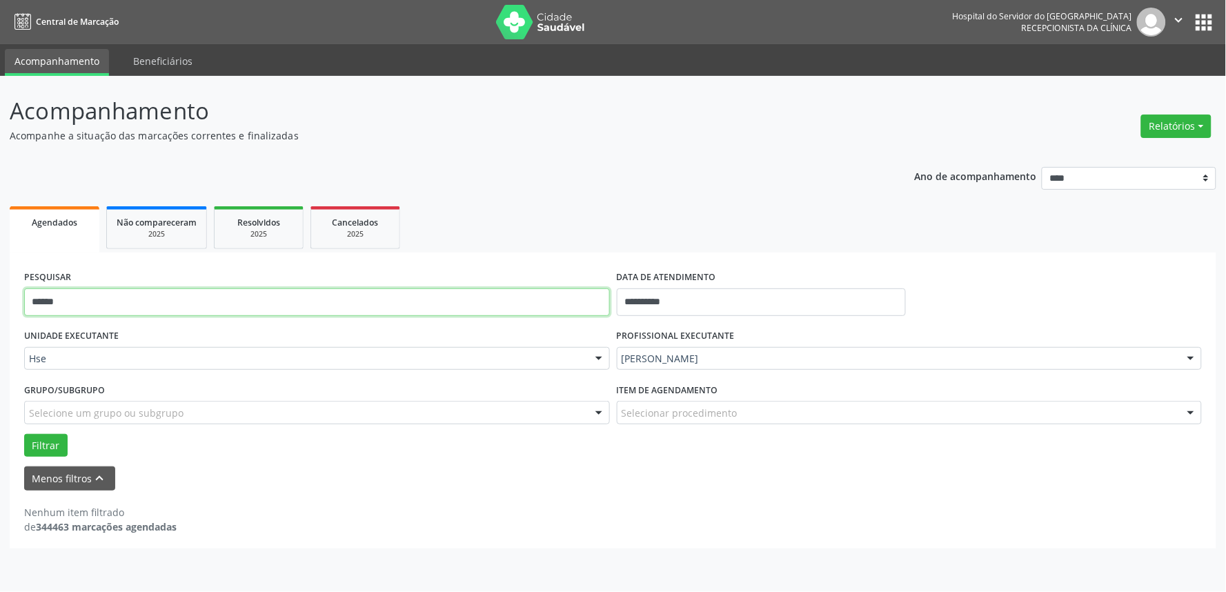
click at [271, 302] on input "******" at bounding box center [317, 302] width 586 height 28
click at [24, 434] on button "Filtrar" at bounding box center [45, 445] width 43 height 23
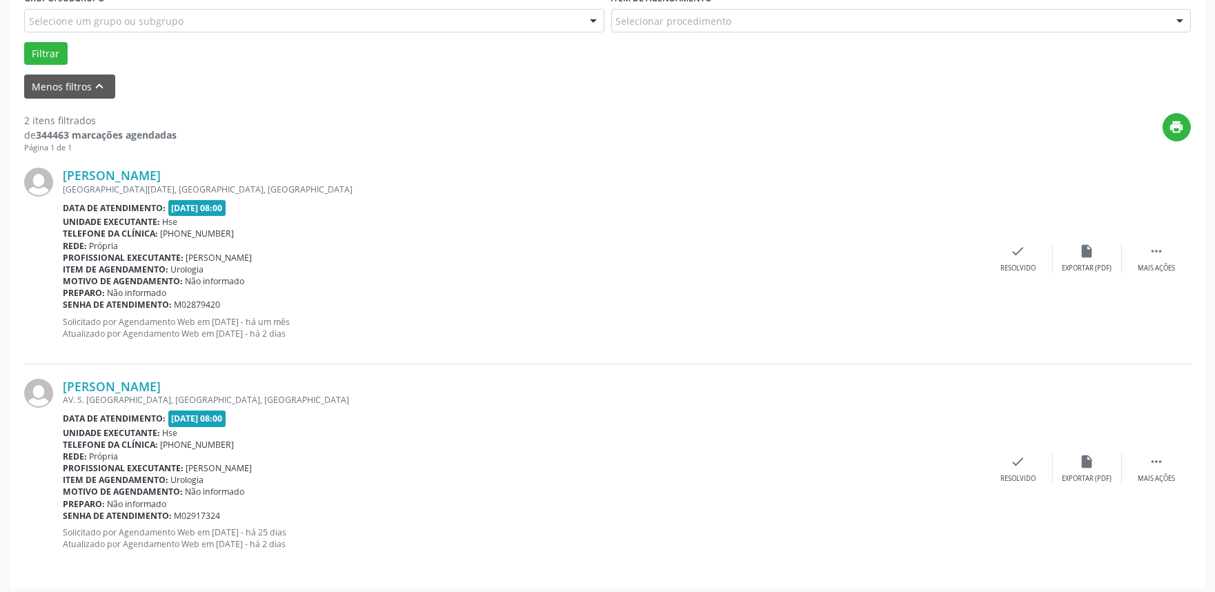
scroll to position [397, 0]
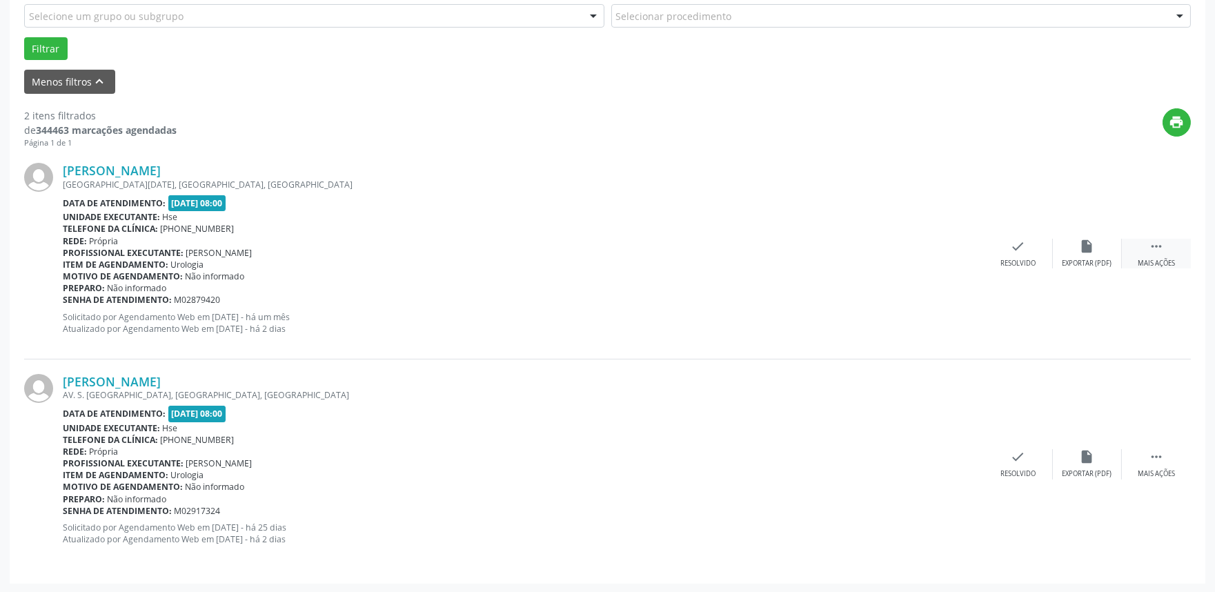
click at [1164, 241] on div " Mais ações" at bounding box center [1156, 254] width 69 height 30
click at [1087, 247] on icon "alarm_off" at bounding box center [1087, 246] width 15 height 15
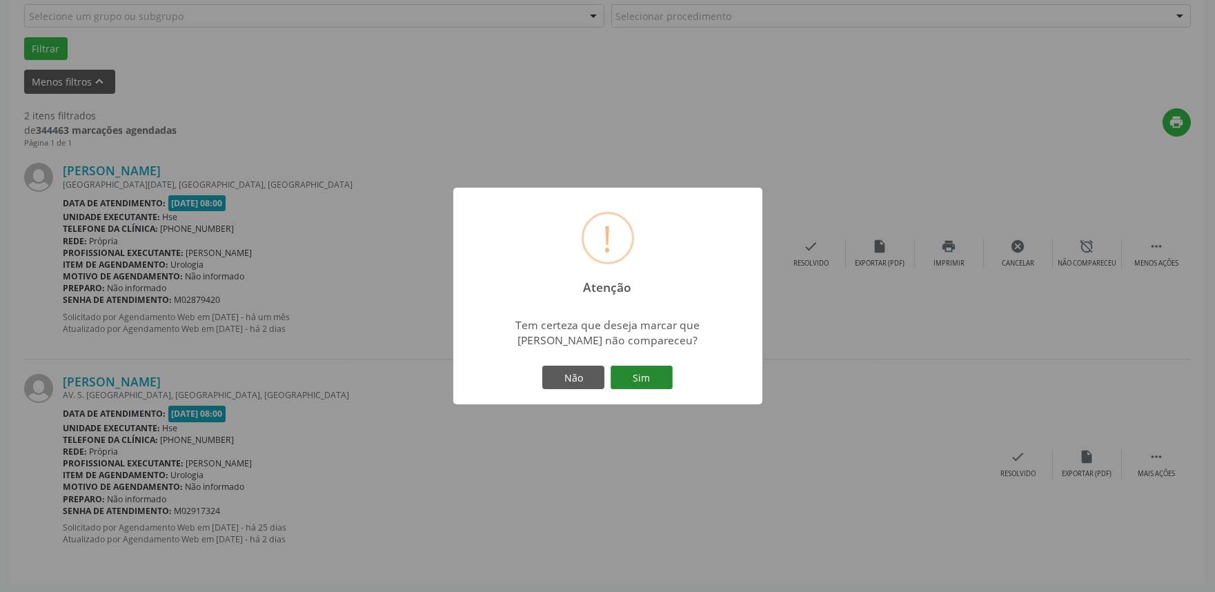
click at [649, 368] on button "Sim" at bounding box center [642, 377] width 62 height 23
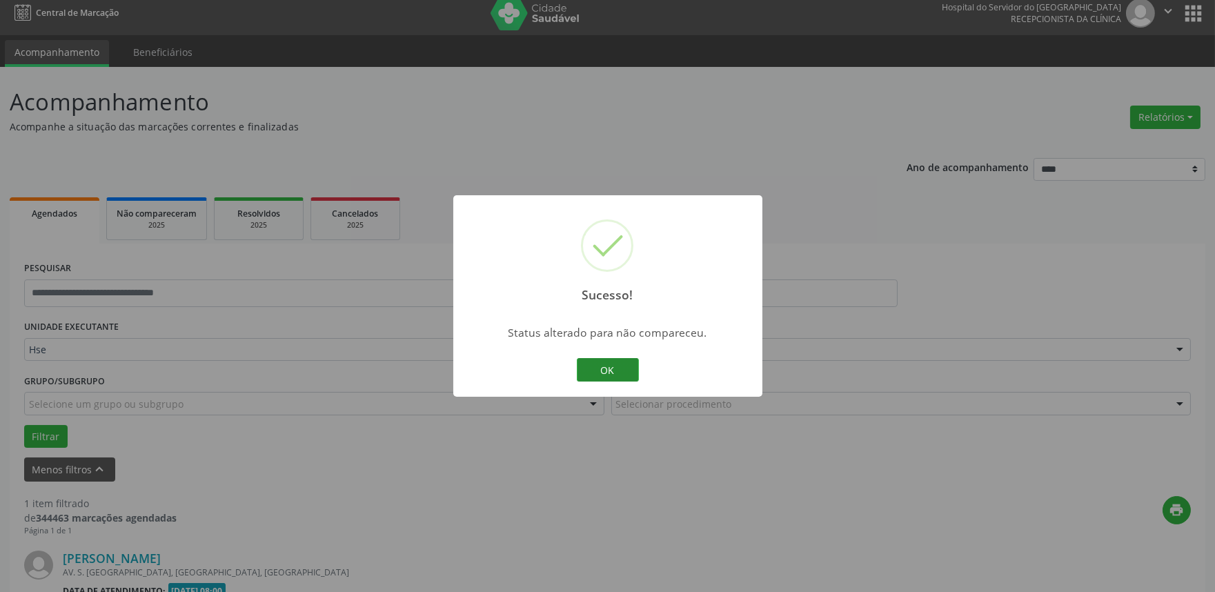
scroll to position [186, 0]
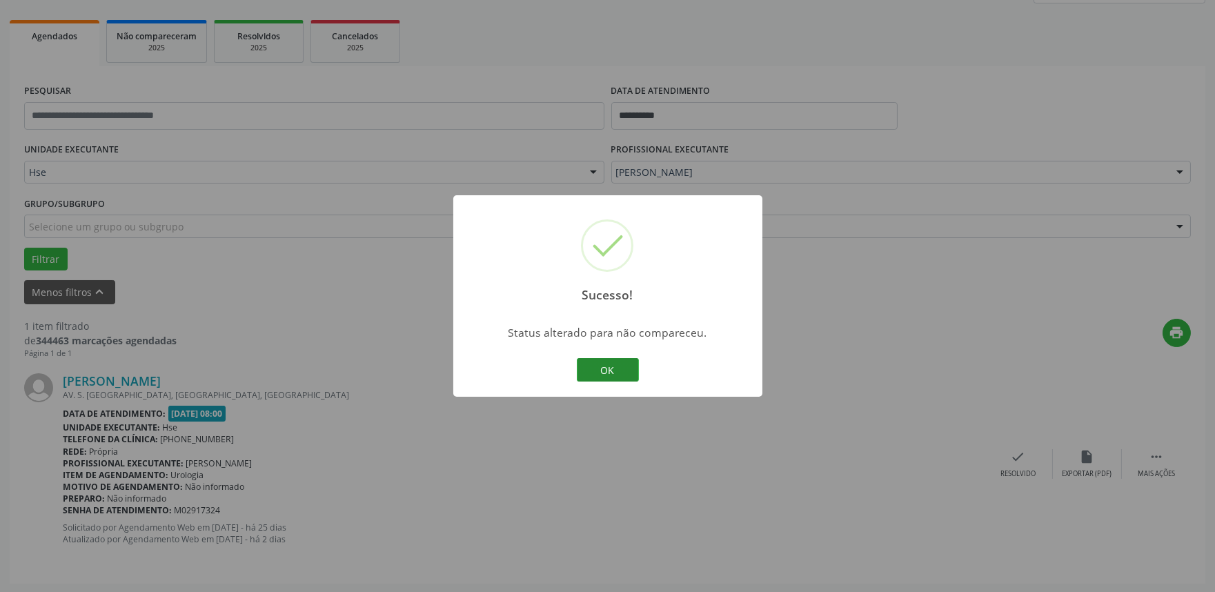
click at [611, 364] on button "OK" at bounding box center [608, 369] width 62 height 23
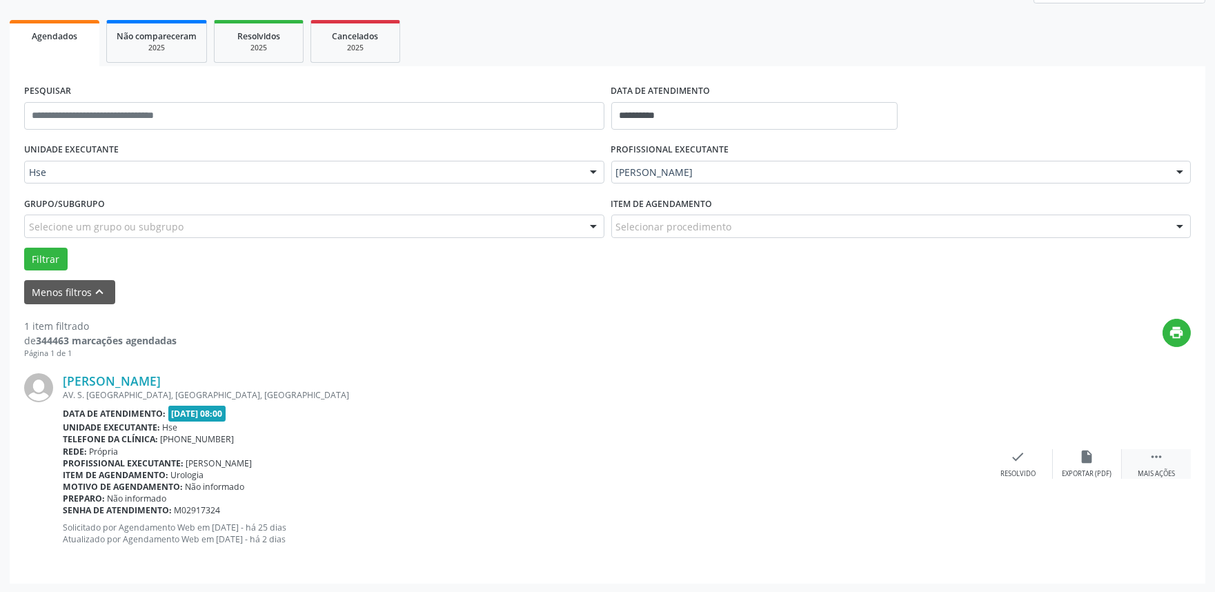
click at [1158, 458] on icon "" at bounding box center [1156, 456] width 15 height 15
click at [1095, 466] on div "alarm_off Não compareceu" at bounding box center [1087, 464] width 69 height 30
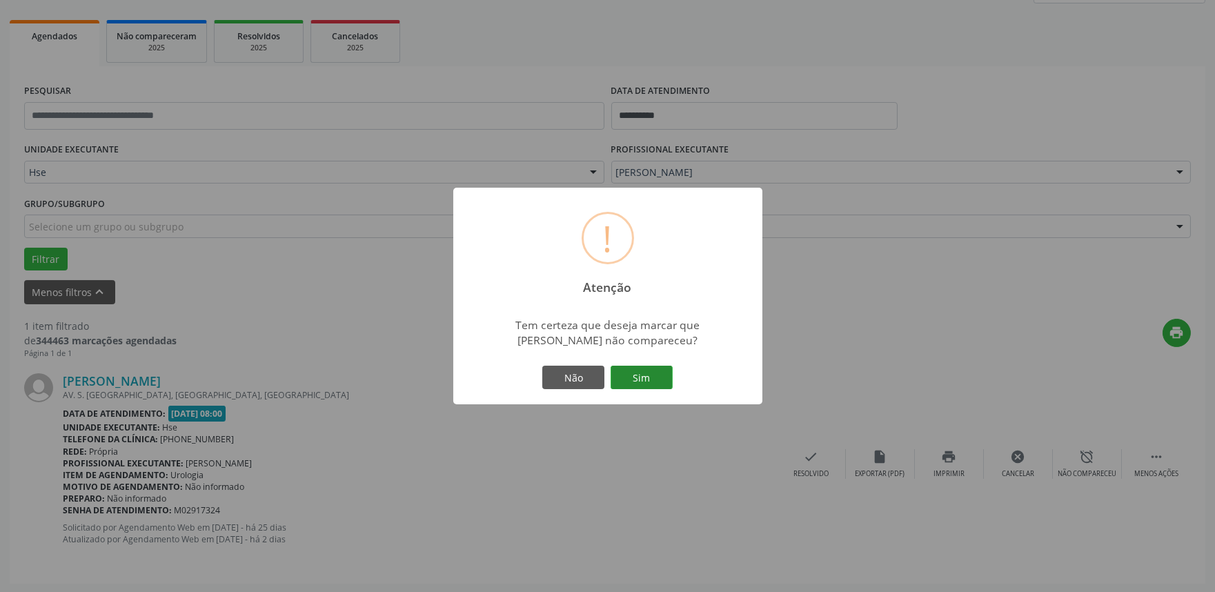
click at [671, 378] on button "Sim" at bounding box center [642, 377] width 62 height 23
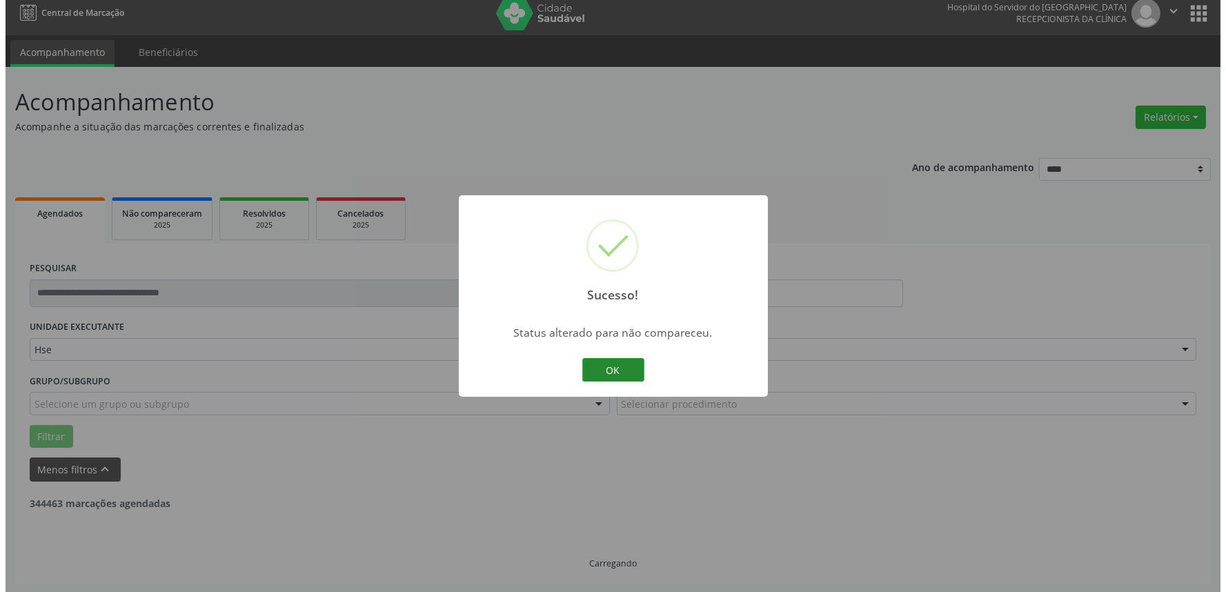
scroll to position [0, 0]
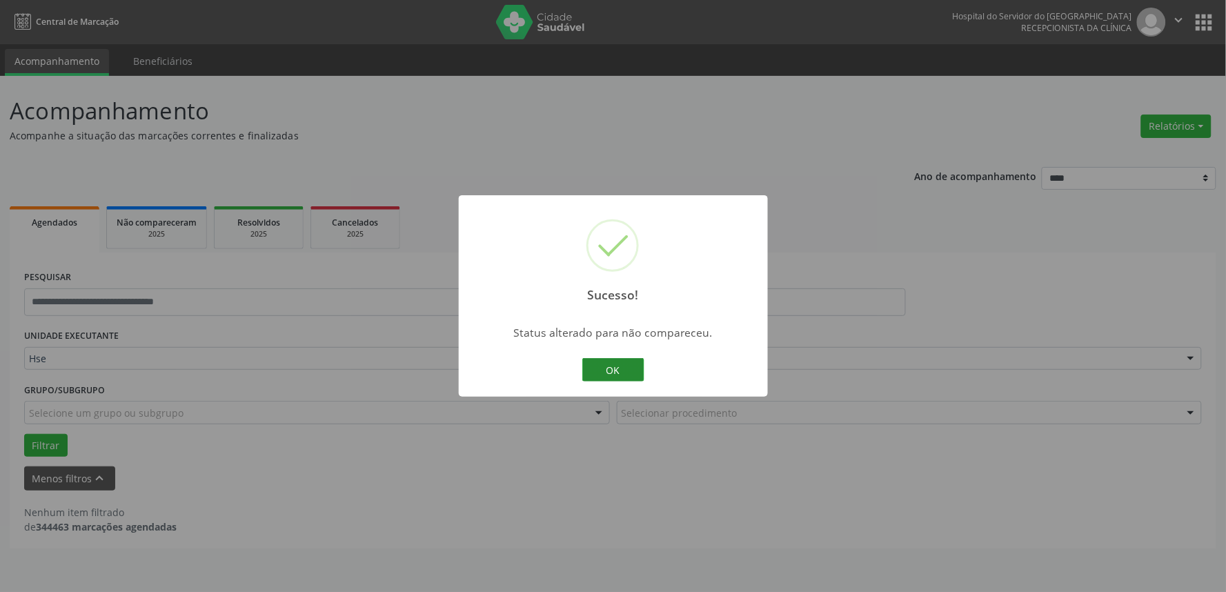
click at [611, 363] on button "OK" at bounding box center [613, 369] width 62 height 23
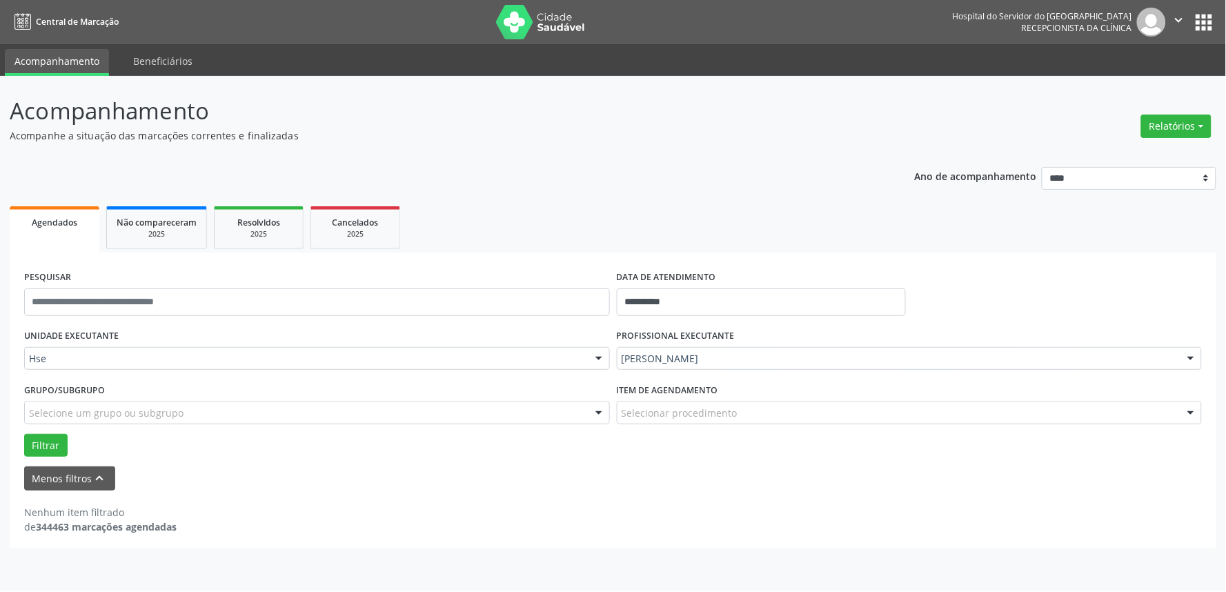
click at [523, 26] on img at bounding box center [541, 22] width 90 height 34
